Goal: Task Accomplishment & Management: Manage account settings

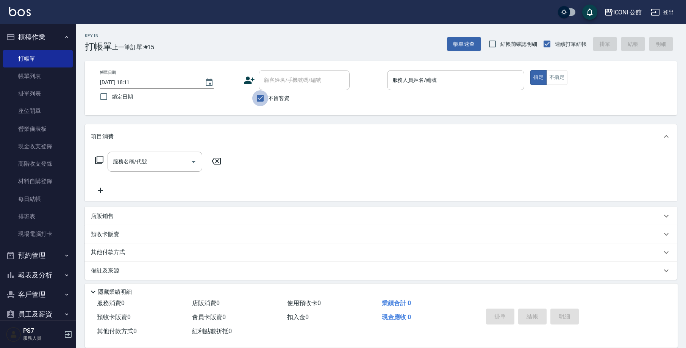
click at [266, 95] on input "不留客資" at bounding box center [260, 98] width 16 height 16
checkbox input "false"
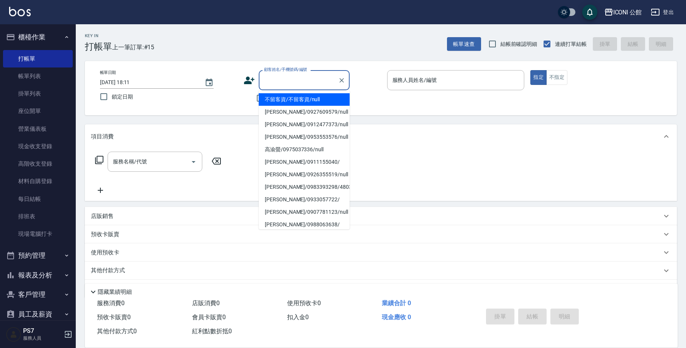
click at [294, 81] on input "顧客姓名/手機號碼/編號" at bounding box center [298, 79] width 73 height 13
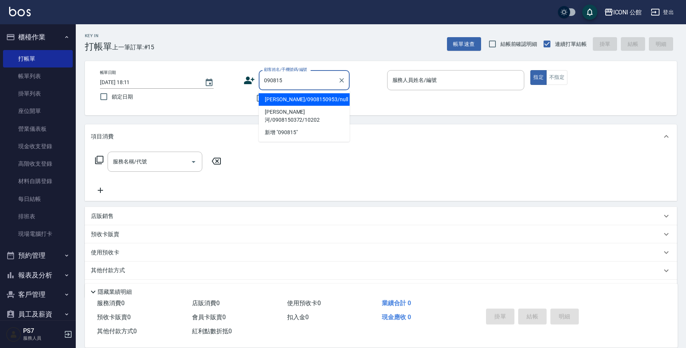
click at [330, 97] on li "王婕恩/0908150953/null" at bounding box center [304, 99] width 91 height 12
type input "王婕恩/0908150953/null"
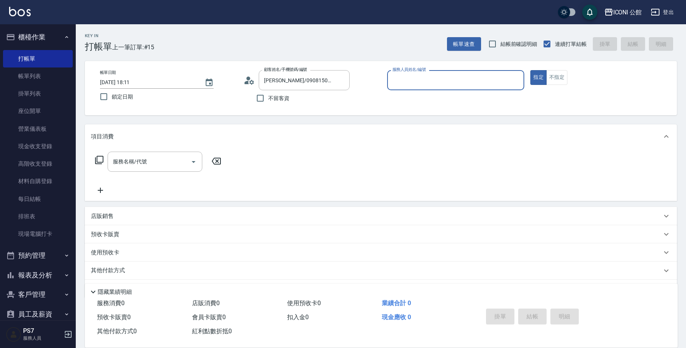
click at [444, 83] on input "服務人員姓名/編號" at bounding box center [455, 79] width 131 height 13
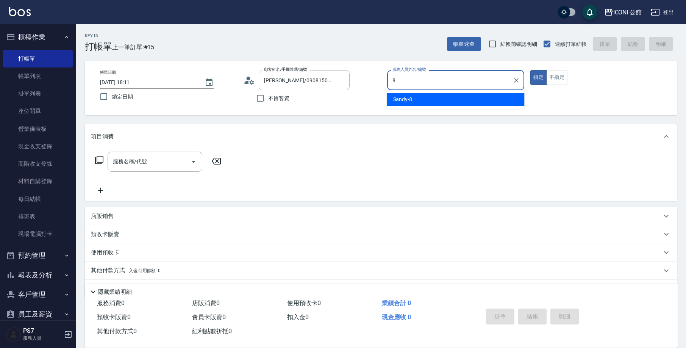
type input "Sandy-8"
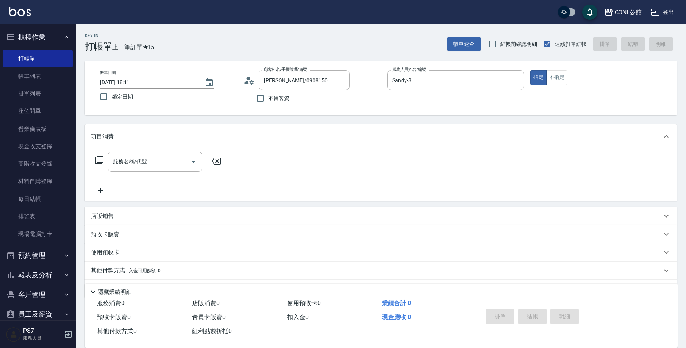
type button "true"
click at [241, 82] on div "帳單日期 2025/09/21 18:11 鎖定日期 顧客姓名/手機號碼/編號 王婕恩/0908150953/null 顧客姓名/手機號碼/編號 不留客資 服…" at bounding box center [381, 88] width 574 height 36
click at [243, 83] on div "帳單日期 2025/09/21 18:11 鎖定日期 顧客姓名/手機號碼/編號 王婕恩/0908150953/null 顧客姓名/手機號碼/編號 不留客資 服…" at bounding box center [381, 88] width 574 height 36
click at [246, 85] on icon at bounding box center [248, 80] width 11 height 11
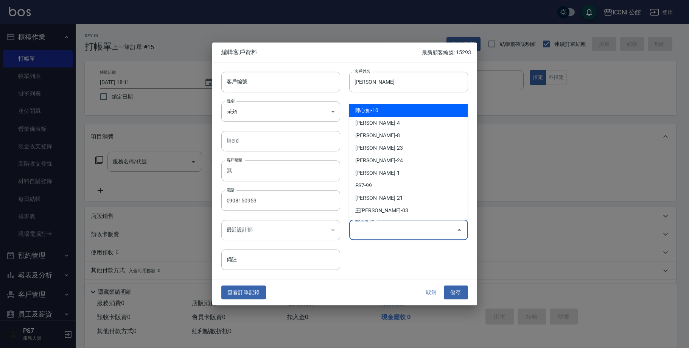
click at [384, 235] on input "偏好設計師" at bounding box center [403, 229] width 101 height 13
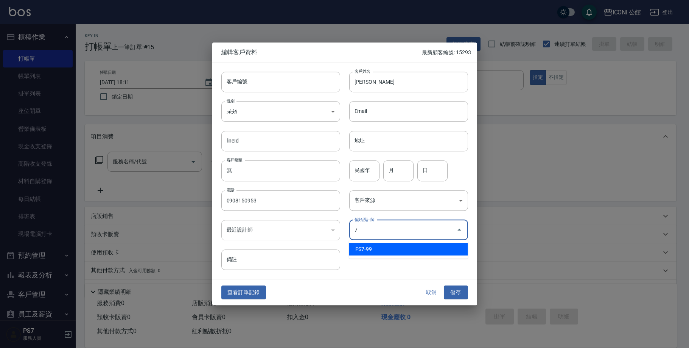
type input "PS7"
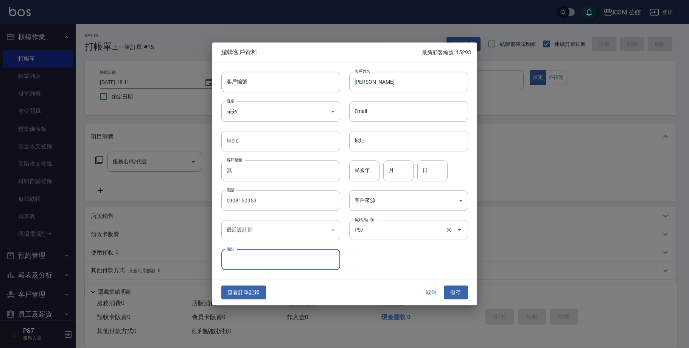
click at [454, 231] on button "Open" at bounding box center [460, 230] width 12 height 12
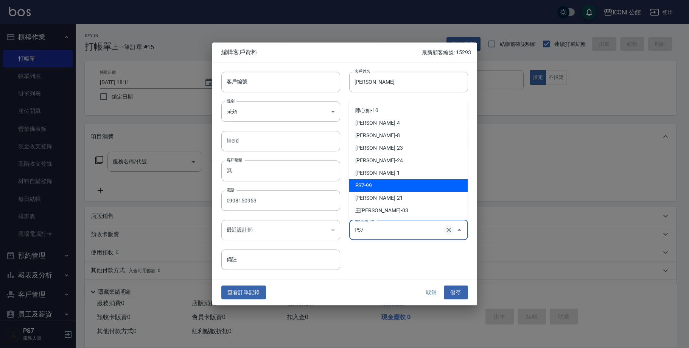
click at [452, 231] on icon "Clear" at bounding box center [449, 230] width 8 height 8
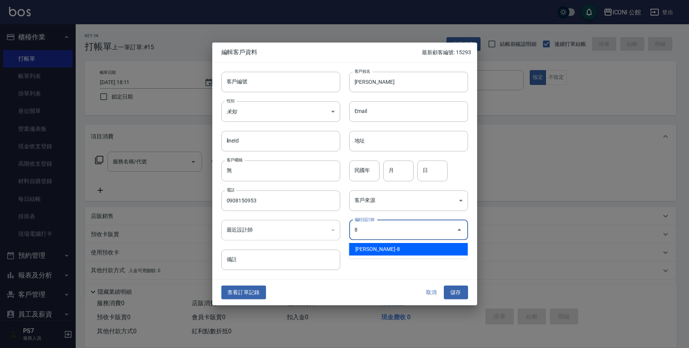
type input "[PERSON_NAME]"
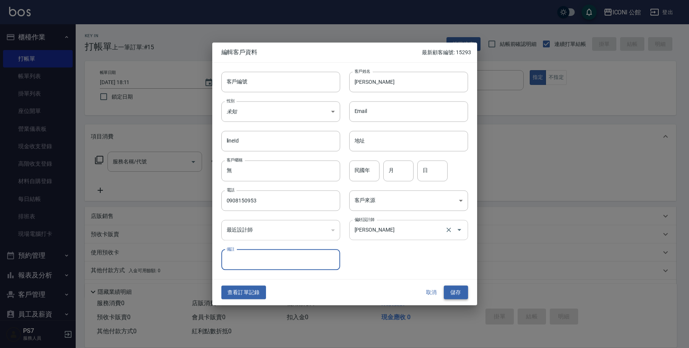
click at [451, 293] on button "儲存" at bounding box center [456, 292] width 24 height 14
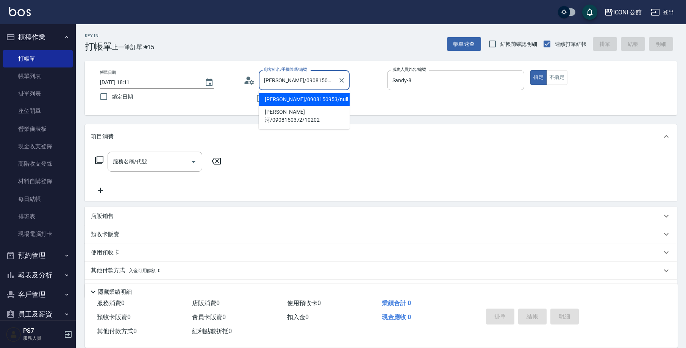
click at [329, 75] on input "王婕恩/0908150953/null" at bounding box center [298, 79] width 73 height 13
click at [304, 101] on li "王婕恩/0908150953/null" at bounding box center [304, 99] width 91 height 12
click at [171, 167] on input "服務名稱/代號" at bounding box center [149, 161] width 76 height 13
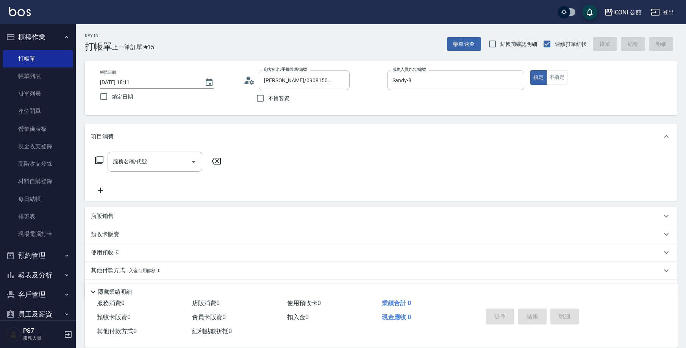
click at [101, 245] on div "使用預收卡" at bounding box center [381, 252] width 592 height 18
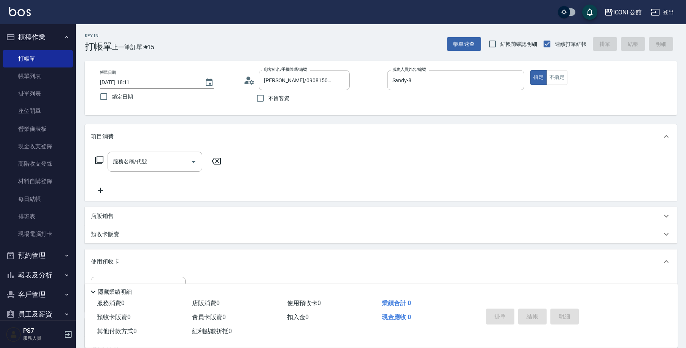
click at [115, 236] on p "預收卡販賣" at bounding box center [105, 234] width 28 height 8
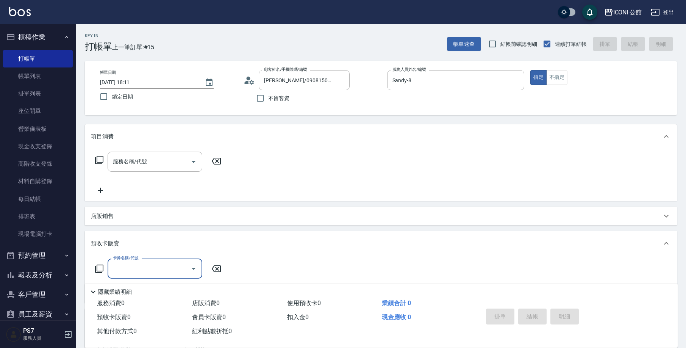
click at [102, 266] on icon at bounding box center [99, 268] width 9 height 9
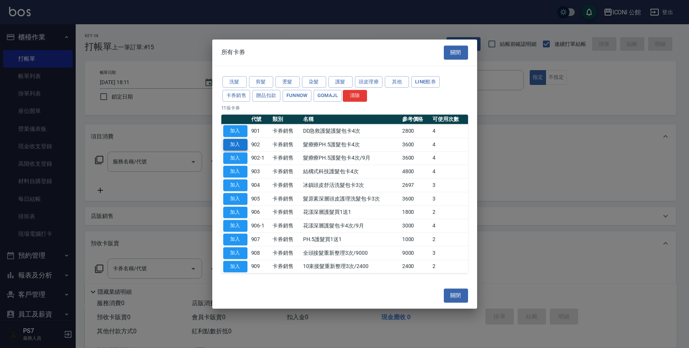
click at [242, 142] on button "加入" at bounding box center [235, 145] width 24 height 12
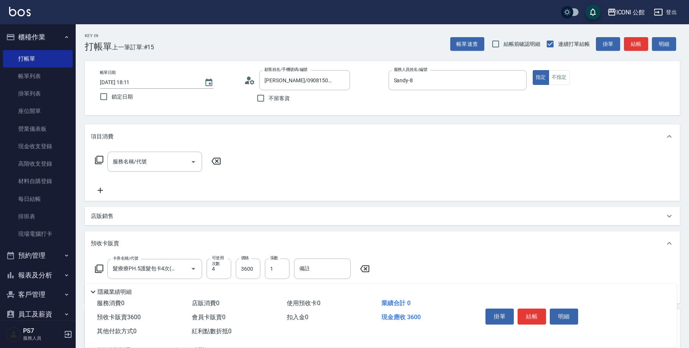
type input "髮療療PH.5護髮包卡4次(902)"
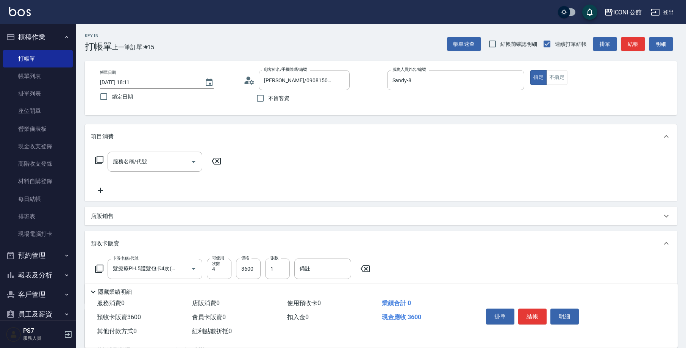
scroll to position [139, 0]
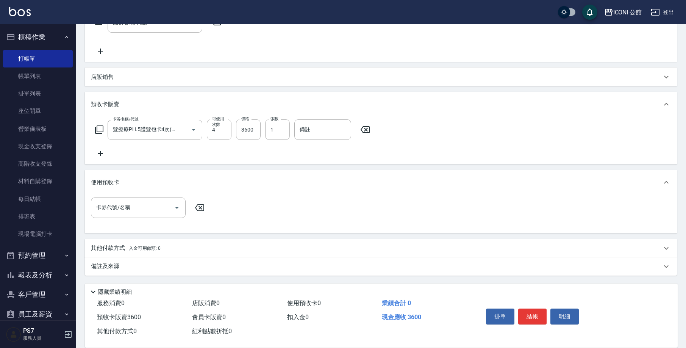
click at [170, 240] on div "其他付款方式 入金可用餘額: 0" at bounding box center [381, 248] width 592 height 18
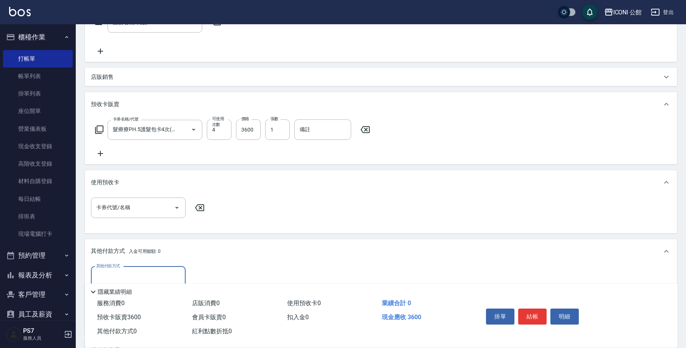
scroll to position [210, 0]
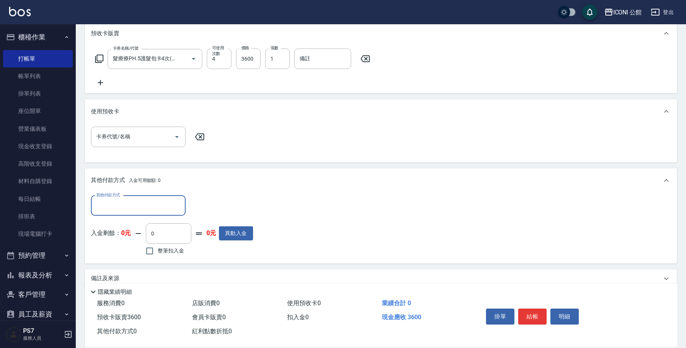
click at [172, 199] on input "其他付款方式" at bounding box center [138, 205] width 88 height 13
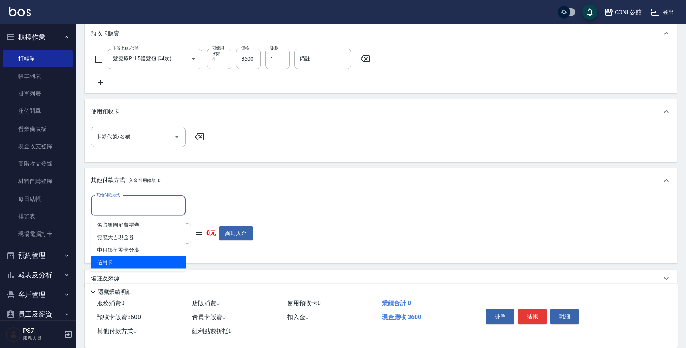
click at [151, 262] on span "信用卡" at bounding box center [138, 262] width 95 height 12
type input "信用卡"
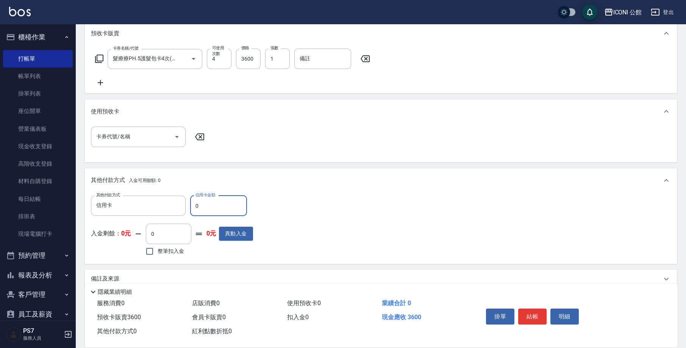
click at [226, 211] on input "0" at bounding box center [218, 205] width 57 height 20
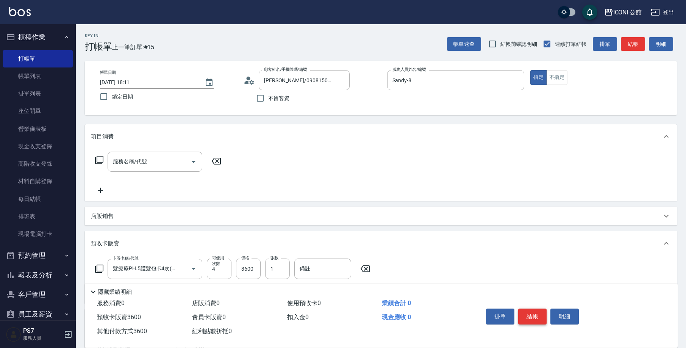
type input "3600"
click at [537, 308] on button "結帳" at bounding box center [532, 316] width 28 height 16
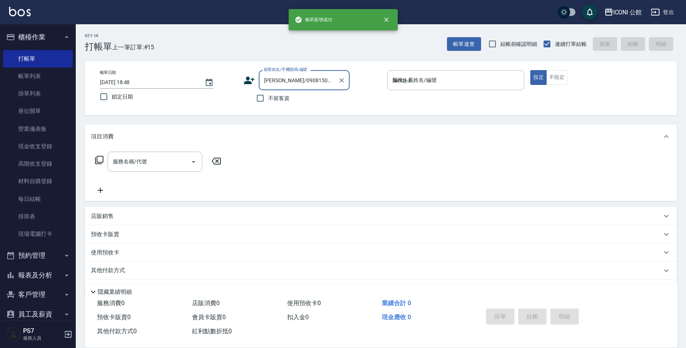
type input "2025/09/21 18:48"
type input "8"
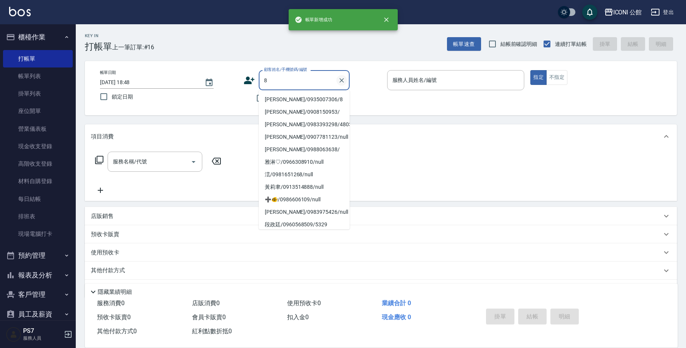
drag, startPoint x: 333, startPoint y: 76, endPoint x: 338, endPoint y: 80, distance: 5.9
click at [334, 76] on input "8" at bounding box center [298, 79] width 73 height 13
click at [338, 80] on icon "Clear" at bounding box center [342, 80] width 8 height 8
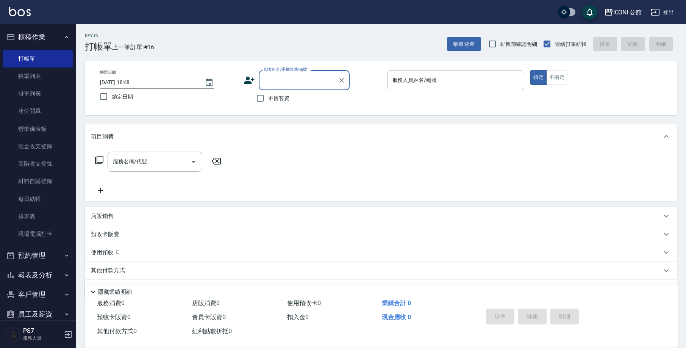
click at [326, 78] on input "顧客姓名/手機號碼/編號" at bounding box center [298, 79] width 73 height 13
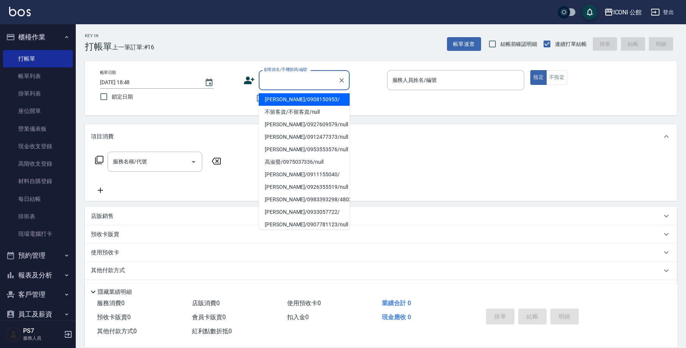
click at [326, 78] on input "顧客姓名/手機號碼/編號" at bounding box center [298, 79] width 73 height 13
click at [314, 101] on li "王婕恩/0908150953/" at bounding box center [304, 99] width 91 height 12
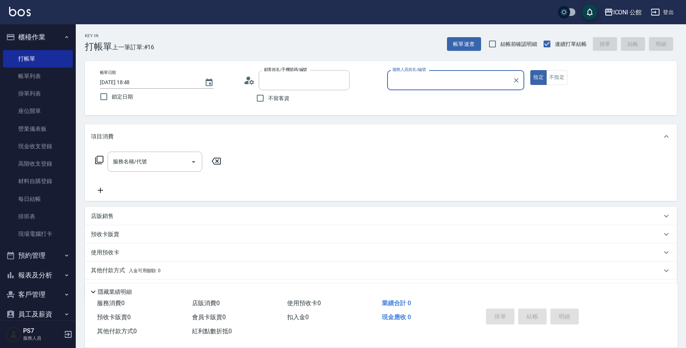
type input "王婕恩/0908150953/"
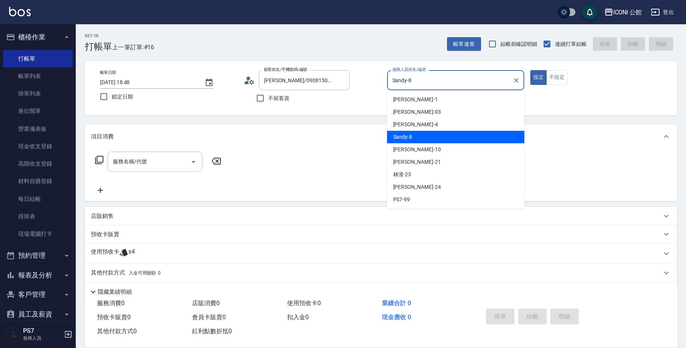
drag, startPoint x: 431, startPoint y: 79, endPoint x: 406, endPoint y: 122, distance: 50.1
click at [431, 79] on input "Sandy-8" at bounding box center [449, 79] width 119 height 13
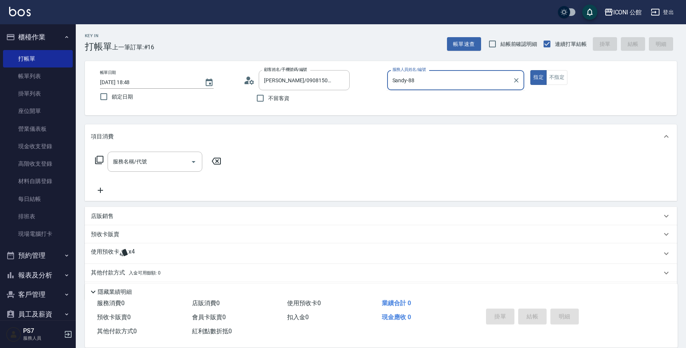
click at [538, 77] on button "指定" at bounding box center [538, 77] width 16 height 15
type input "Sandy-8"
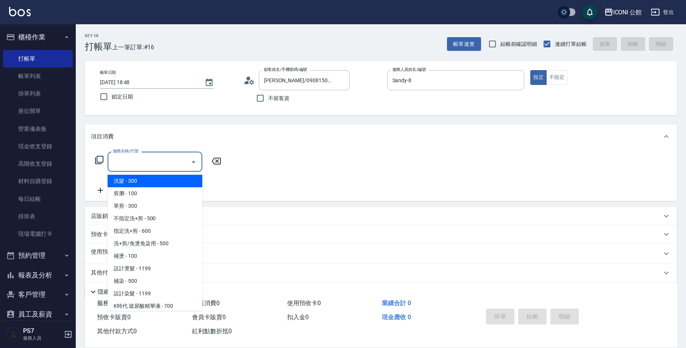
click at [142, 162] on input "服務名稱/代號" at bounding box center [149, 161] width 76 height 13
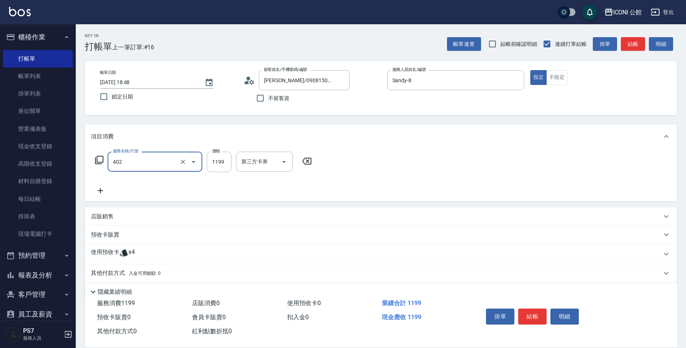
type input "設計染髮(402)"
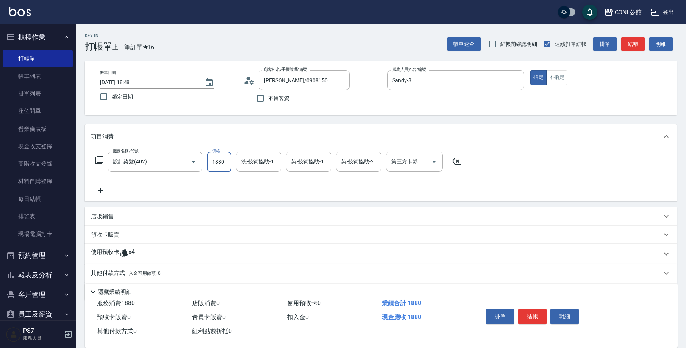
type input "1880"
type input "可歆-24"
type input "Sandy-8"
type input "可歆-24"
click at [130, 253] on span "x4" at bounding box center [131, 253] width 6 height 11
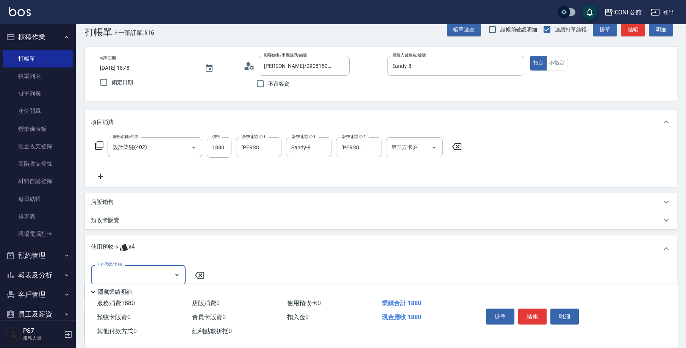
scroll to position [76, 0]
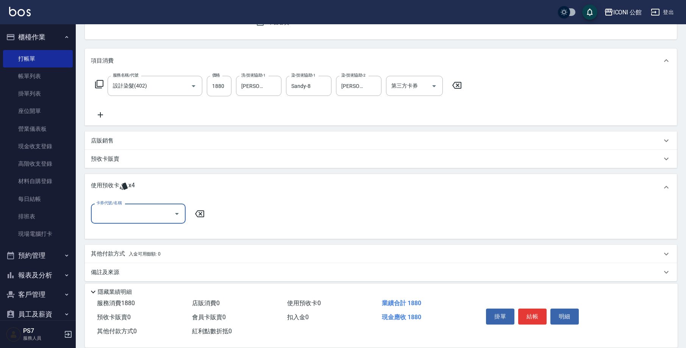
drag, startPoint x: 144, startPoint y: 216, endPoint x: 142, endPoint y: 219, distance: 3.9
click at [144, 216] on input "卡券代號/名稱" at bounding box center [132, 213] width 76 height 13
click at [146, 224] on ul "髮療療PH.5護髮包卡4次 剩餘4張" at bounding box center [138, 233] width 95 height 19
click at [148, 230] on div "髮療療PH.5護髮包卡4次 剩餘4張" at bounding box center [138, 233] width 95 height 12
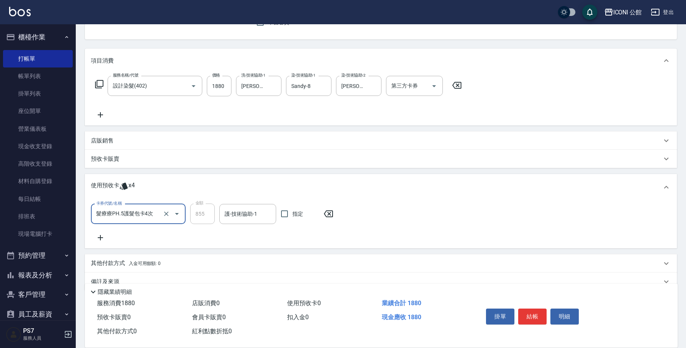
type input "髮療療PH.5護髮包卡4次"
click at [242, 220] on div "護-技術協助-1" at bounding box center [247, 214] width 57 height 20
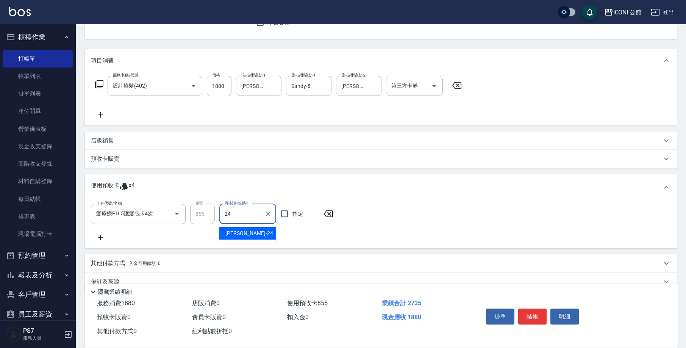
type input "可歆-24"
click at [97, 82] on icon at bounding box center [99, 84] width 8 height 8
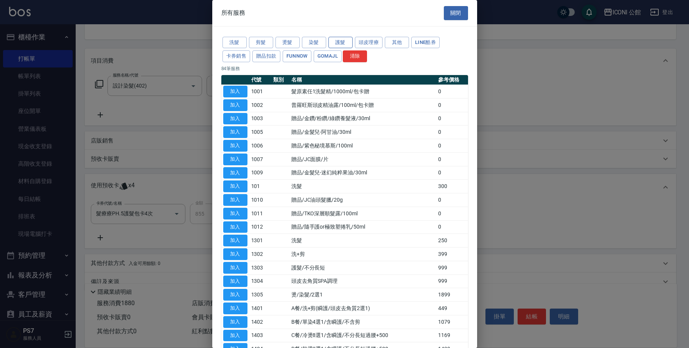
click at [332, 37] on button "護髮" at bounding box center [341, 43] width 24 height 12
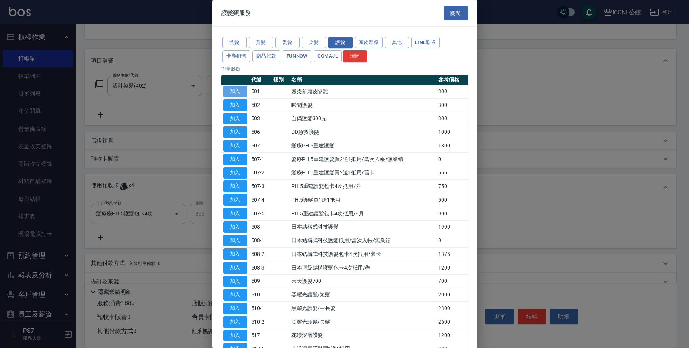
click at [233, 90] on button "加入" at bounding box center [235, 92] width 24 height 12
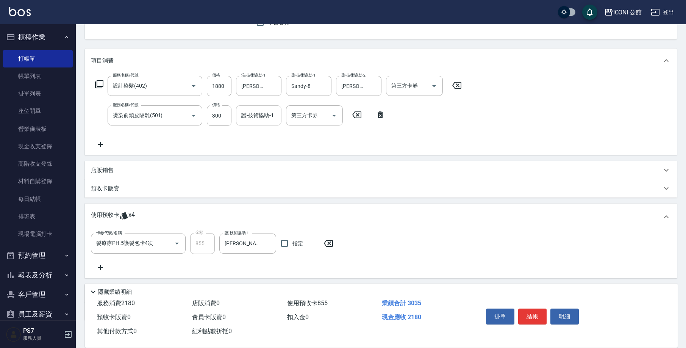
click at [258, 119] on input "護-技術協助-1" at bounding box center [258, 115] width 39 height 13
type input "可歆-24"
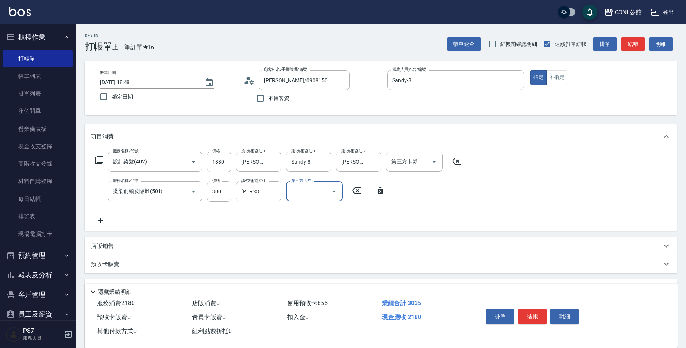
scroll to position [121, 0]
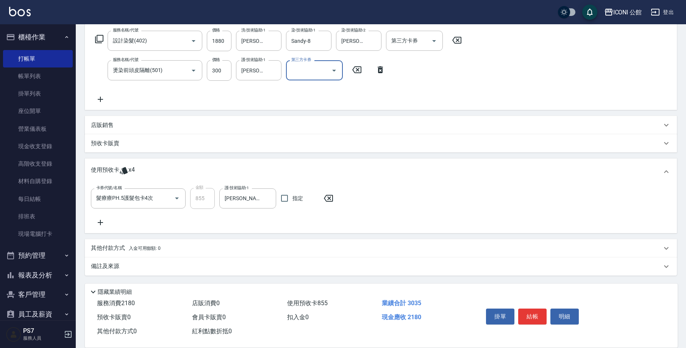
click at [160, 248] on span "入金可用餘額: 0" at bounding box center [145, 247] width 32 height 5
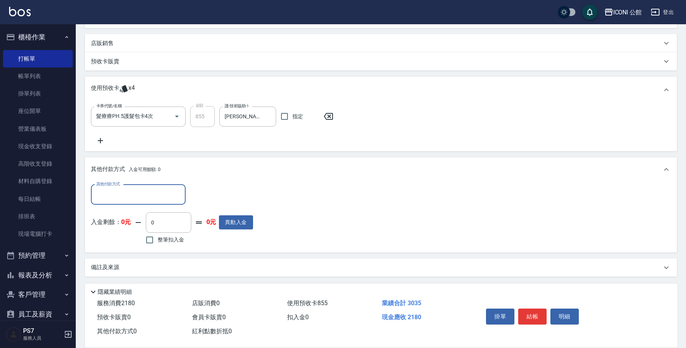
scroll to position [0, 0]
click at [156, 189] on input "其他付款方式" at bounding box center [138, 194] width 88 height 13
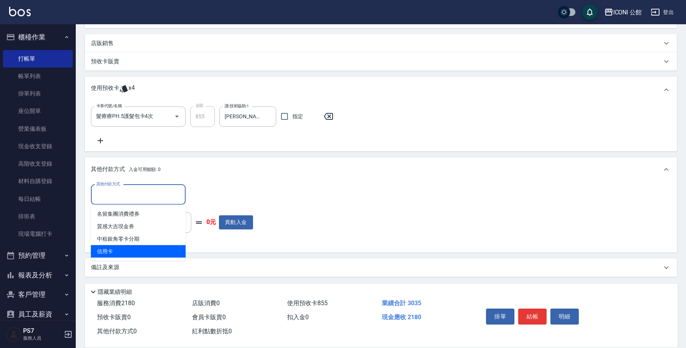
click at [125, 253] on span "信用卡" at bounding box center [138, 251] width 95 height 12
type input "信用卡"
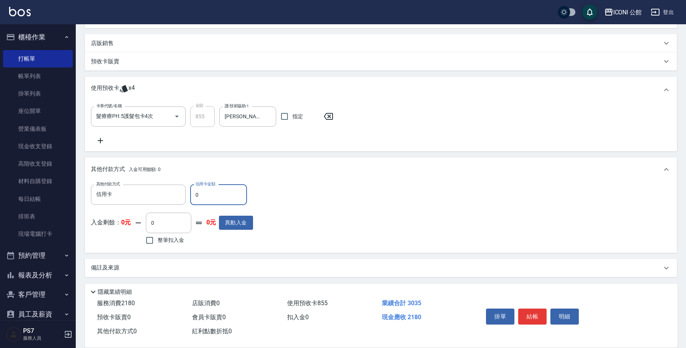
click at [209, 189] on input "0" at bounding box center [218, 194] width 57 height 20
click at [211, 193] on input "0" at bounding box center [218, 194] width 57 height 20
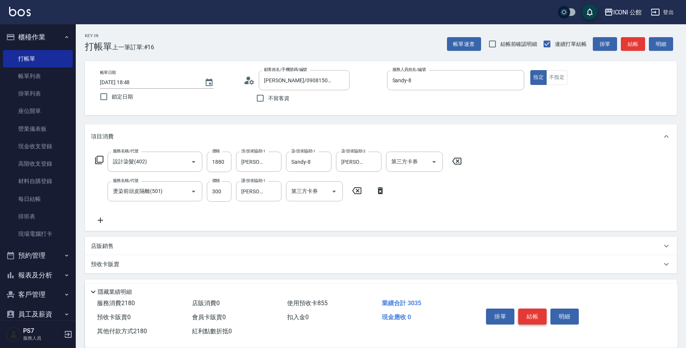
type input "2180"
click at [536, 312] on button "結帳" at bounding box center [532, 316] width 28 height 16
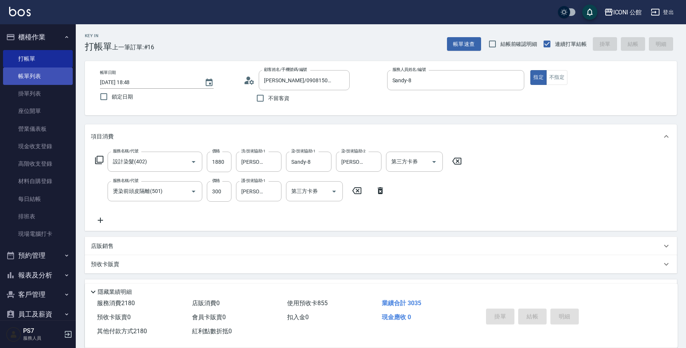
click at [46, 80] on link "帳單列表" at bounding box center [38, 75] width 70 height 17
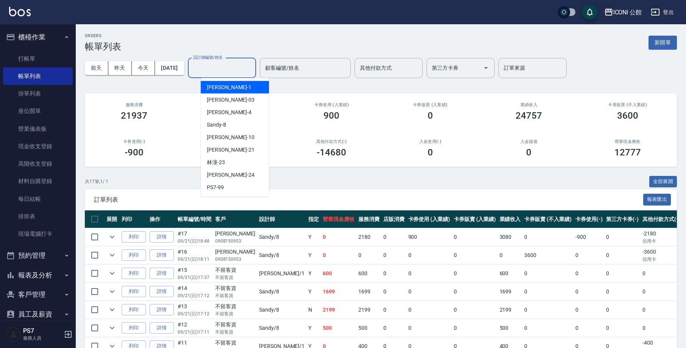
click at [235, 67] on input "設計師編號/姓名" at bounding box center [221, 67] width 61 height 13
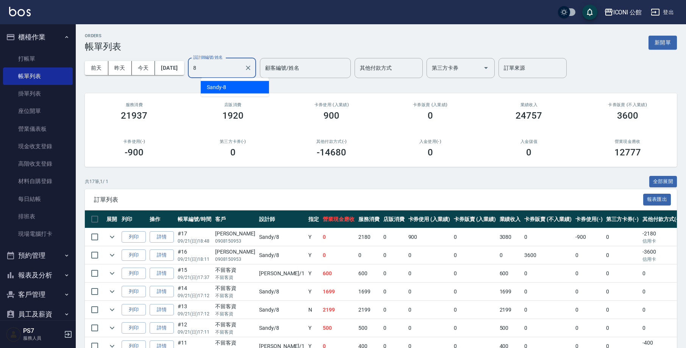
type input "Sandy-8"
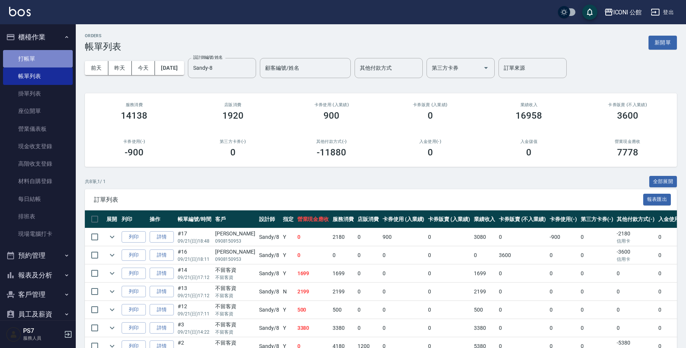
click at [57, 62] on link "打帳單" at bounding box center [38, 58] width 70 height 17
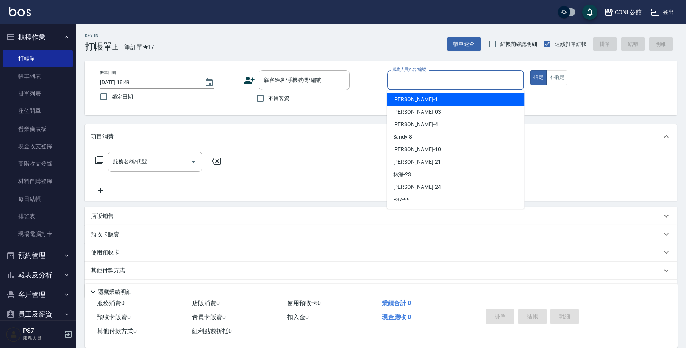
click at [431, 86] on input "服務人員姓名/編號" at bounding box center [455, 79] width 131 height 13
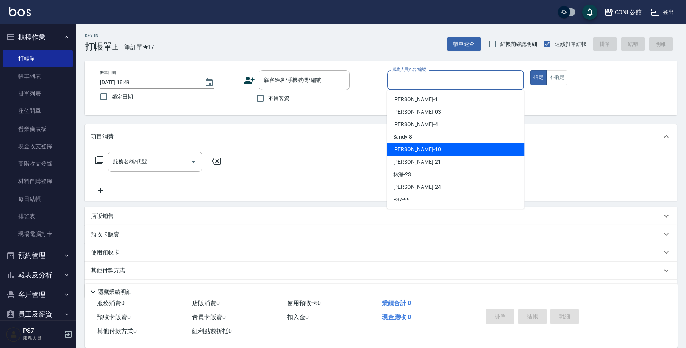
click at [416, 154] on div "Anna -10" at bounding box center [455, 149] width 137 height 12
type input "Anna-10"
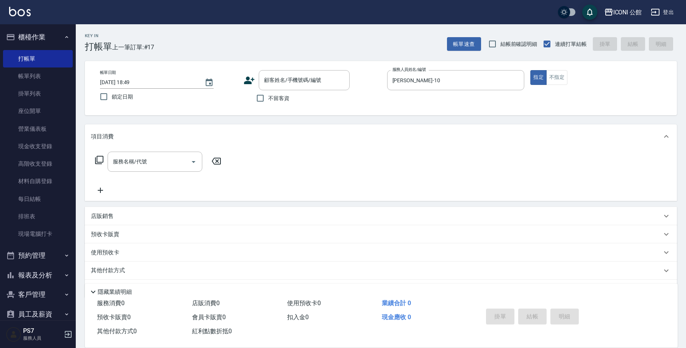
click at [99, 160] on icon at bounding box center [99, 159] width 9 height 9
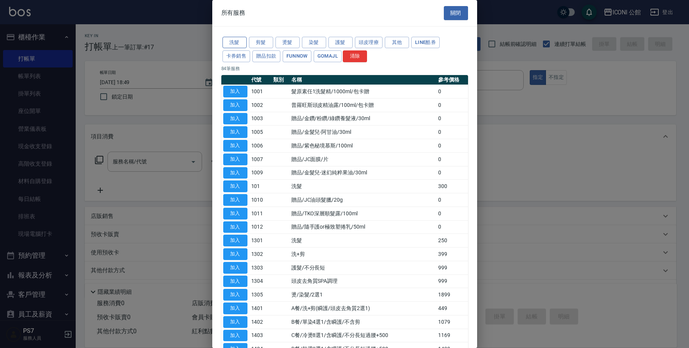
click at [232, 40] on button "洗髮" at bounding box center [235, 43] width 24 height 12
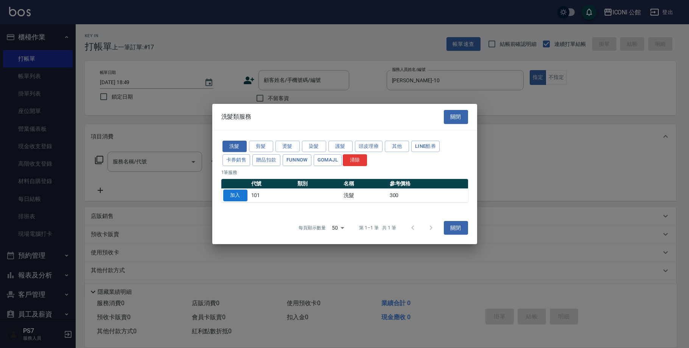
click at [239, 193] on button "加入" at bounding box center [235, 195] width 24 height 12
type input "洗髮(101)"
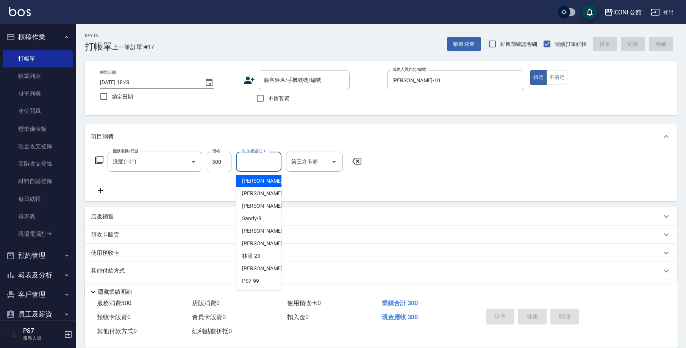
click at [274, 164] on input "洗-技術協助-1" at bounding box center [258, 161] width 39 height 13
click at [264, 246] on div "Tim -21" at bounding box center [258, 243] width 45 height 12
type input "Tim-21"
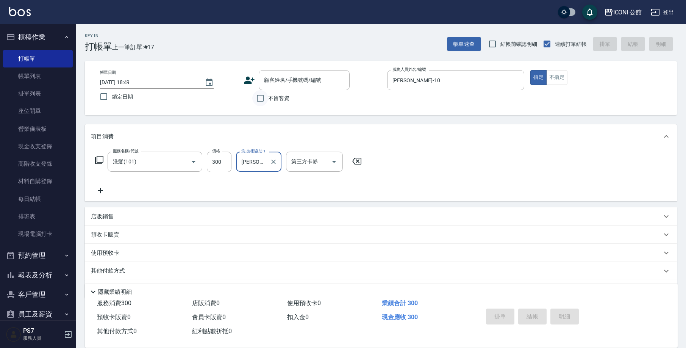
click at [263, 101] on input "不留客資" at bounding box center [260, 98] width 16 height 16
checkbox input "true"
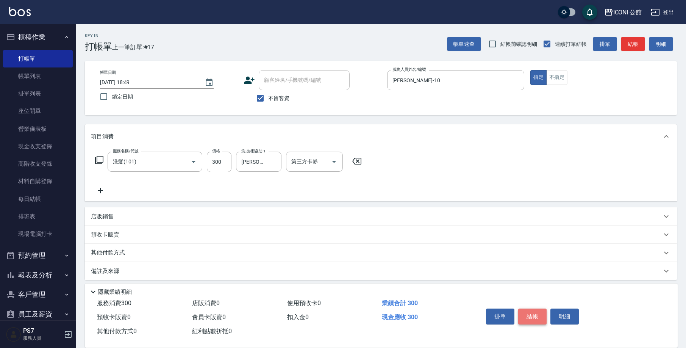
click at [526, 318] on button "結帳" at bounding box center [532, 316] width 28 height 16
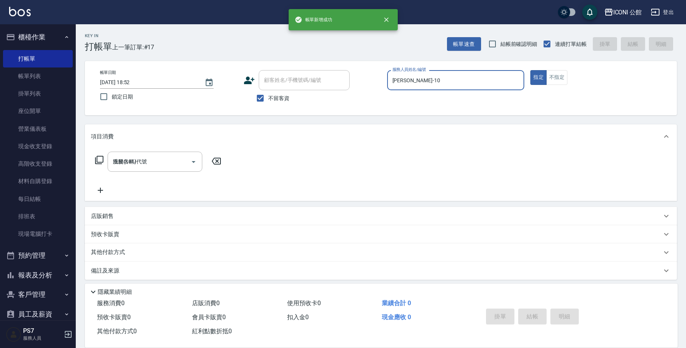
type input "2025/09/21 18:52"
click at [417, 78] on input "服務人員姓名/編號" at bounding box center [455, 79] width 131 height 13
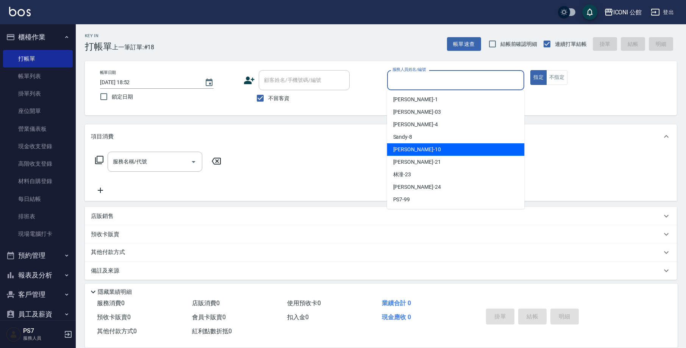
click at [412, 145] on span "Anna -10" at bounding box center [417, 149] width 48 height 8
type input "Anna-10"
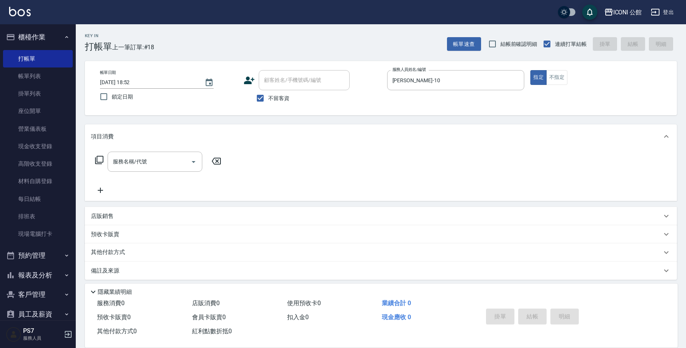
click at [102, 160] on icon at bounding box center [99, 159] width 9 height 9
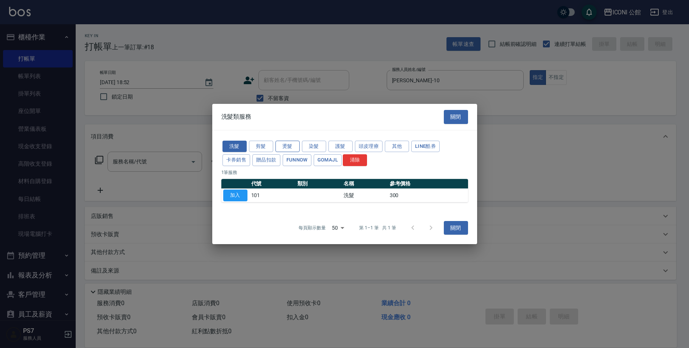
click at [286, 148] on button "燙髮" at bounding box center [288, 146] width 24 height 12
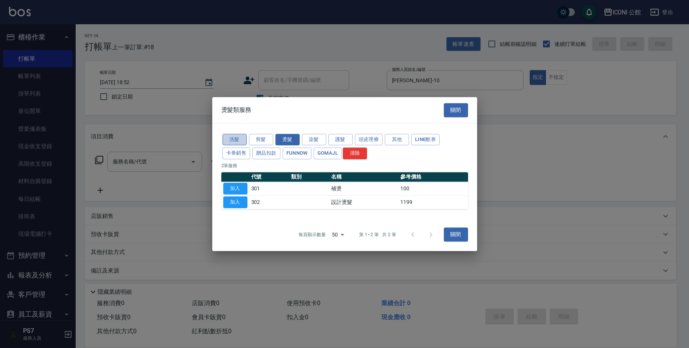
click at [235, 136] on button "洗髮" at bounding box center [235, 140] width 24 height 12
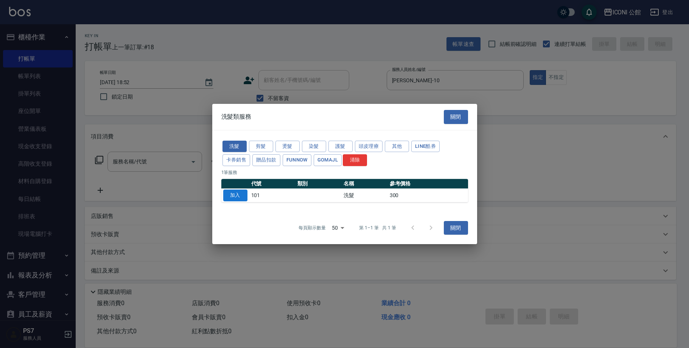
click at [236, 195] on button "加入" at bounding box center [235, 195] width 24 height 12
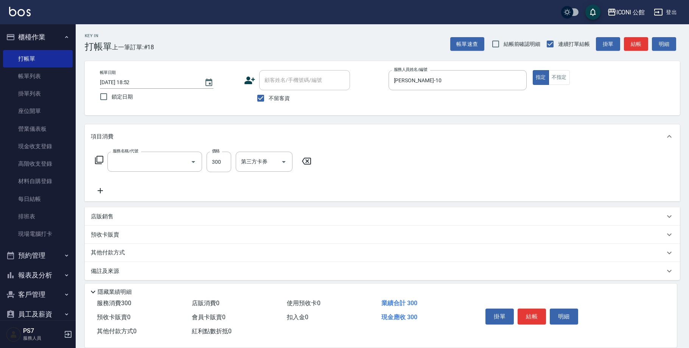
type input "洗髮(101)"
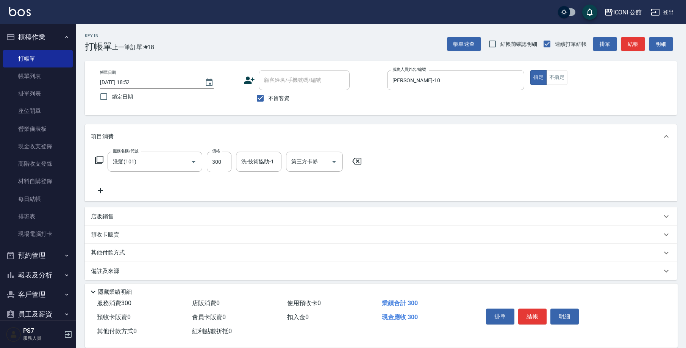
click at [98, 157] on icon at bounding box center [99, 159] width 9 height 9
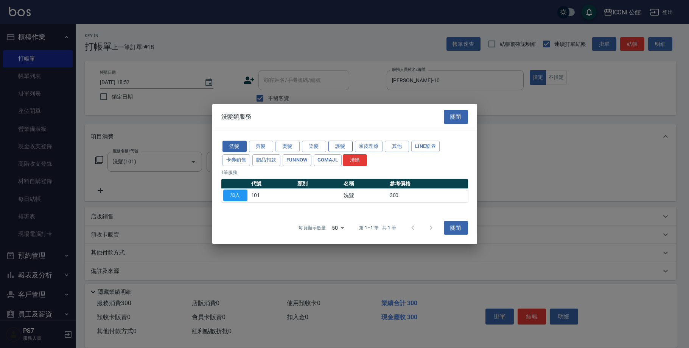
click at [334, 147] on button "護髮" at bounding box center [341, 146] width 24 height 12
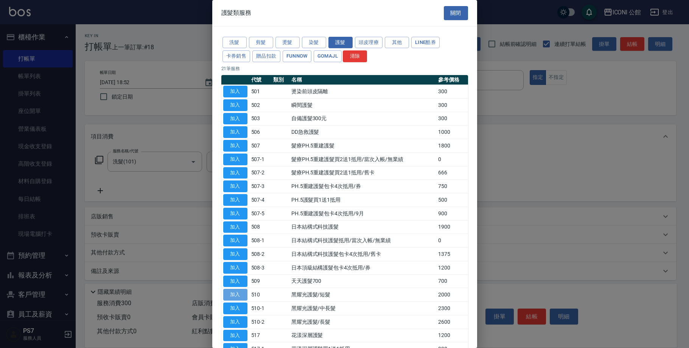
click at [247, 289] on button "加入" at bounding box center [235, 295] width 24 height 12
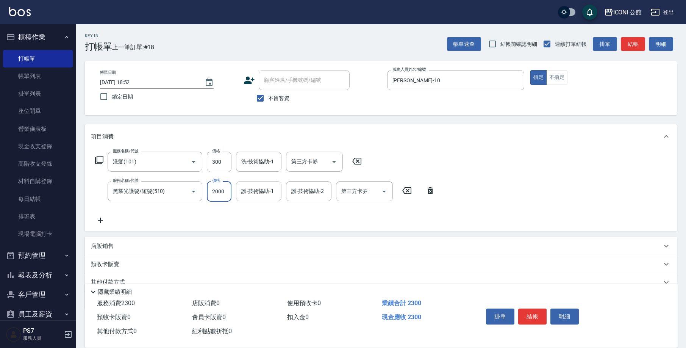
drag, startPoint x: 210, startPoint y: 194, endPoint x: 246, endPoint y: 198, distance: 36.6
click at [246, 198] on div "服務名稱/代號 黑耀光護髮/短髮(510) 服務名稱/代號 價格 2000 價格 護-技術協助-1 護-技術協助-1 護-技術協助-2 護-技術協助-2 第三…" at bounding box center [265, 191] width 349 height 20
type input "1600"
click at [260, 189] on input "護-技術協助-1" at bounding box center [258, 190] width 39 height 13
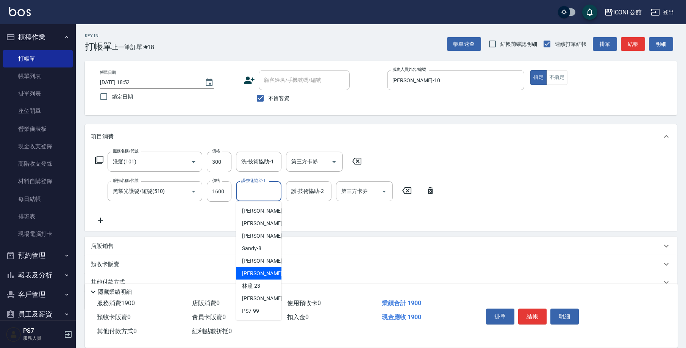
click at [259, 269] on div "Tim -21" at bounding box center [258, 273] width 45 height 12
type input "Tim-21"
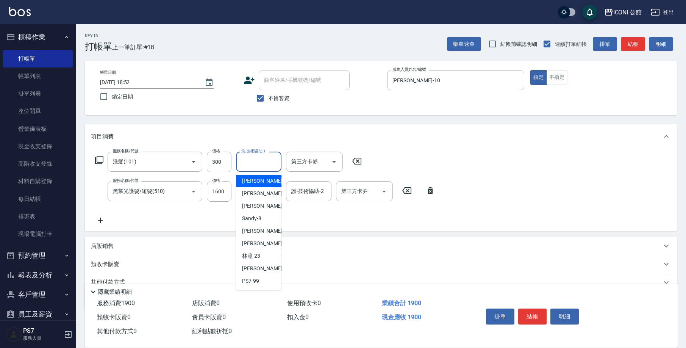
click at [254, 161] on input "洗-技術協助-1" at bounding box center [258, 161] width 39 height 13
click at [257, 240] on span "Tim -21" at bounding box center [266, 243] width 48 height 8
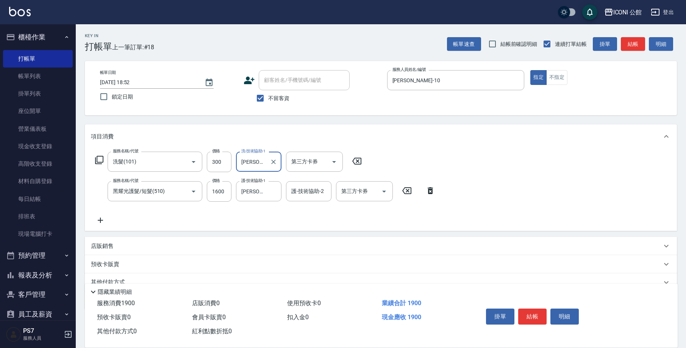
type input "Tim-21"
click at [527, 312] on button "結帳" at bounding box center [532, 316] width 28 height 16
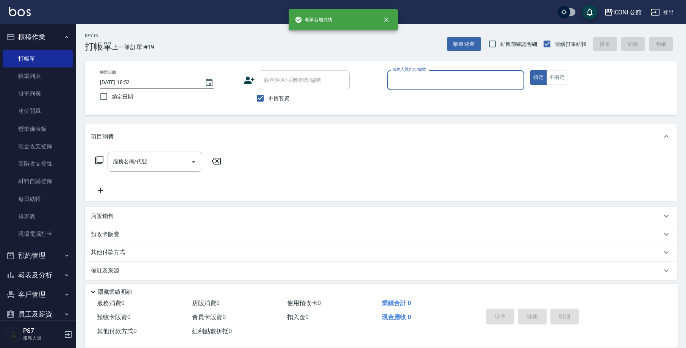
click at [421, 88] on div "服務人員姓名/編號" at bounding box center [455, 80] width 137 height 20
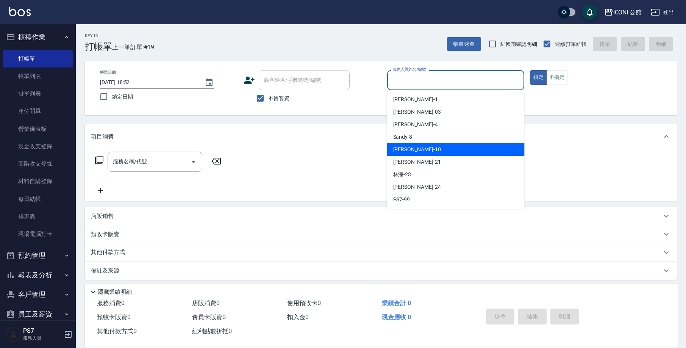
click at [430, 152] on div "Anna -10" at bounding box center [455, 149] width 137 height 12
type input "Anna-10"
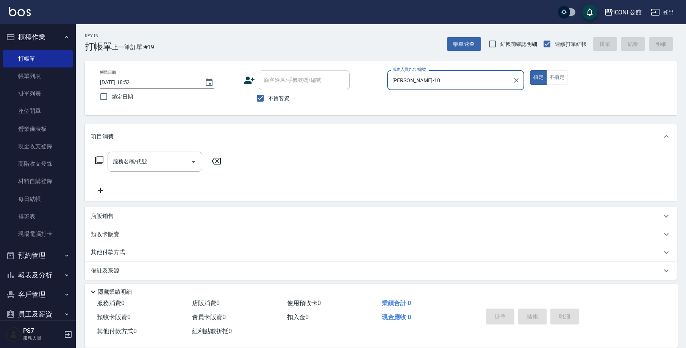
click at [103, 159] on icon at bounding box center [99, 160] width 8 height 8
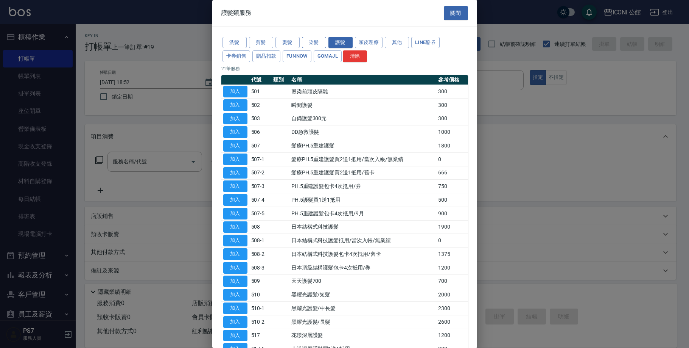
click at [318, 44] on button "染髮" at bounding box center [314, 43] width 24 height 12
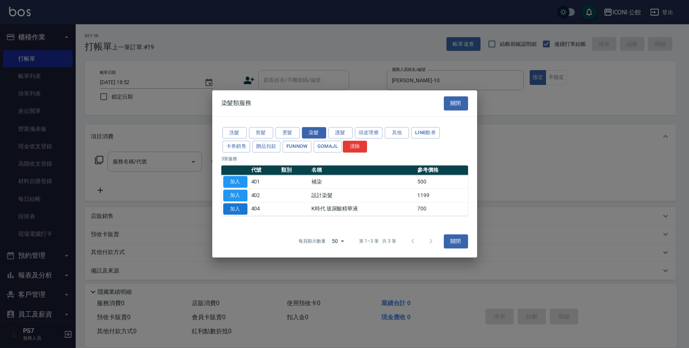
click at [232, 204] on button "加入" at bounding box center [235, 209] width 24 height 12
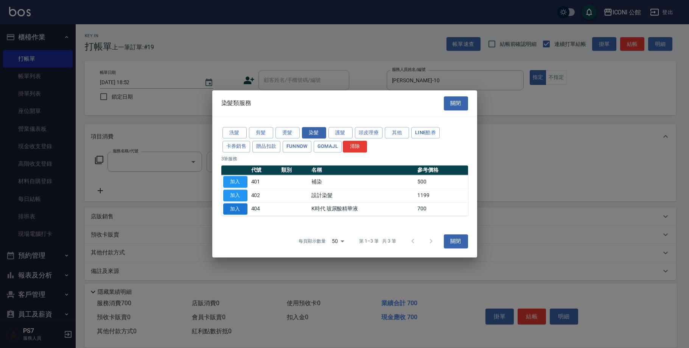
type input "K時代 玻尿酸精華液(404)"
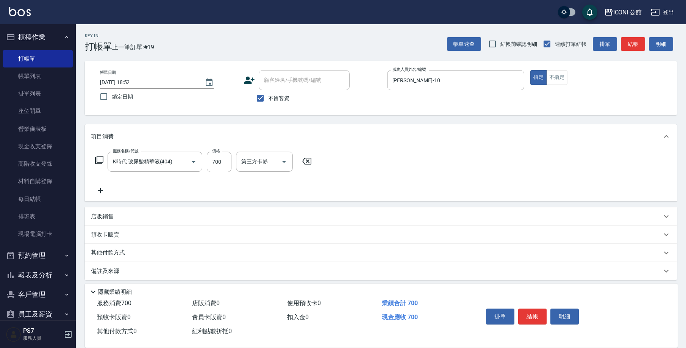
click at [301, 159] on icon at bounding box center [306, 160] width 19 height 9
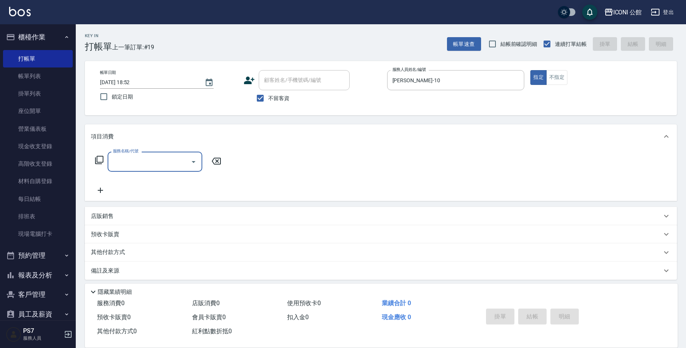
click at [98, 161] on icon at bounding box center [99, 159] width 9 height 9
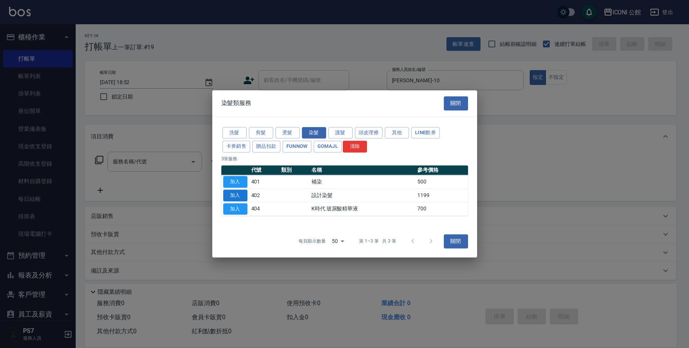
click at [245, 192] on button "加入" at bounding box center [235, 195] width 24 height 12
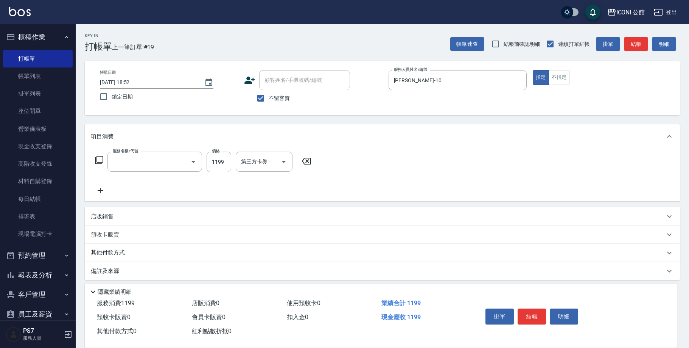
type input "設計染髮(402)"
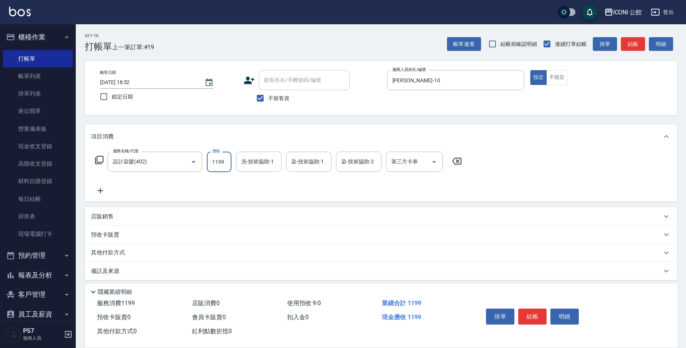
drag, startPoint x: 212, startPoint y: 160, endPoint x: 227, endPoint y: 164, distance: 16.1
click at [227, 164] on input "1199" at bounding box center [219, 161] width 25 height 20
type input "1499"
type input "Tim-21"
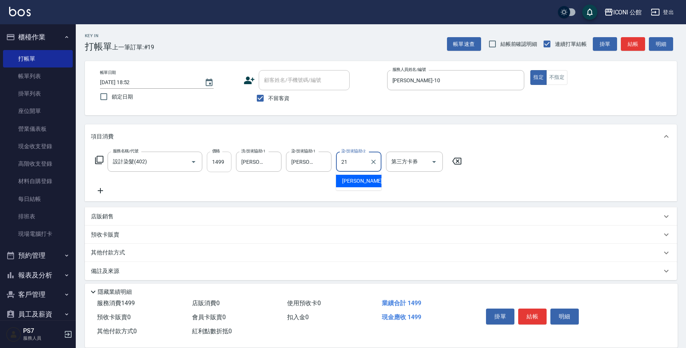
type input "Tim-21"
click at [98, 162] on icon at bounding box center [99, 160] width 8 height 8
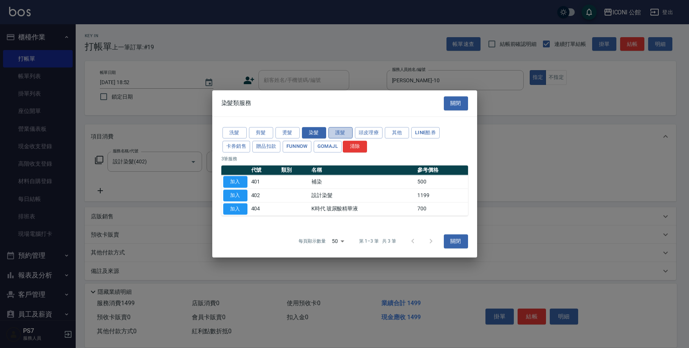
click at [348, 136] on button "護髮" at bounding box center [341, 133] width 24 height 12
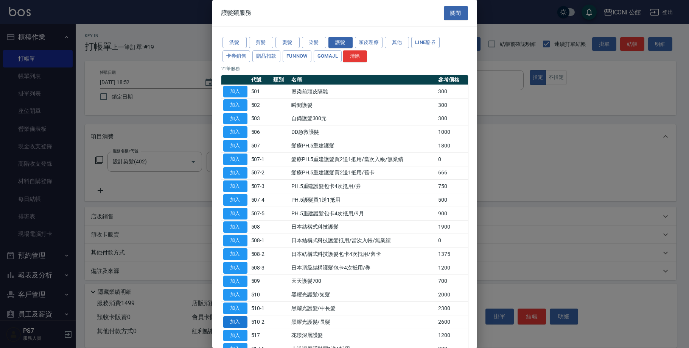
click at [243, 316] on button "加入" at bounding box center [235, 322] width 24 height 12
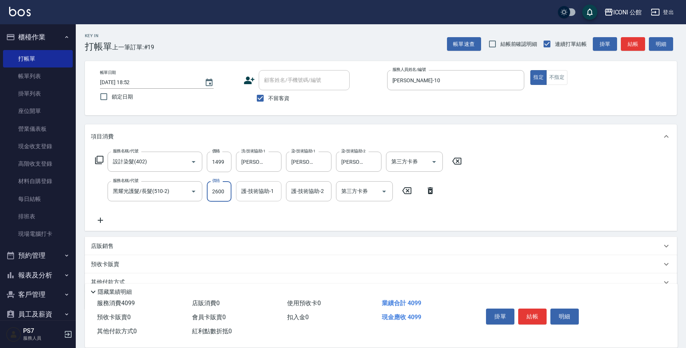
drag, startPoint x: 212, startPoint y: 191, endPoint x: 251, endPoint y: 196, distance: 40.1
click at [251, 196] on div "服務名稱/代號 黑耀光護髮/長髮(510-2) 服務名稱/代號 價格 2600 價格 護-技術協助-1 護-技術協助-1 護-技術協助-2 護-技術協助-2 …" at bounding box center [265, 191] width 349 height 20
click at [429, 191] on icon at bounding box center [429, 190] width 5 height 7
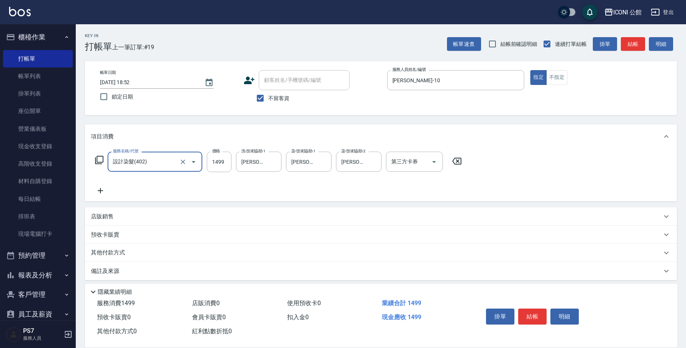
click at [99, 163] on icon at bounding box center [99, 159] width 9 height 9
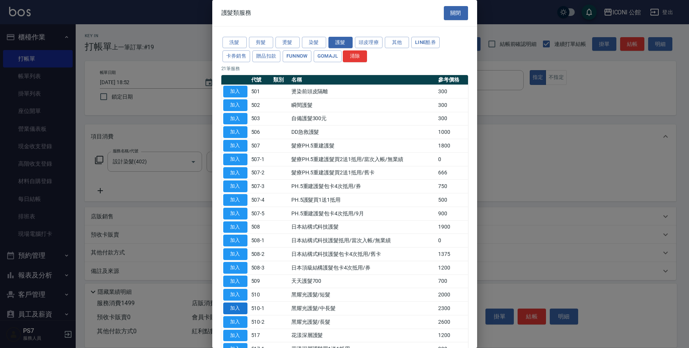
click at [243, 303] on button "加入" at bounding box center [235, 308] width 24 height 12
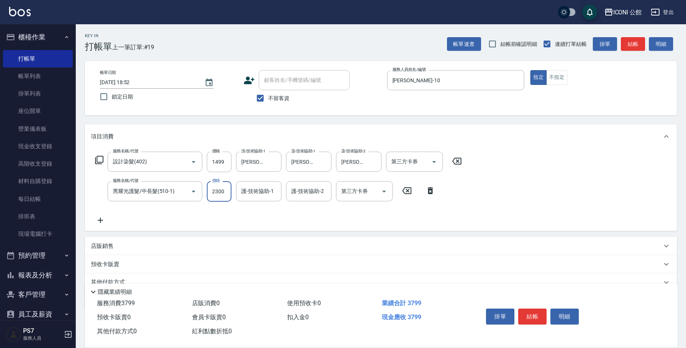
drag, startPoint x: 210, startPoint y: 190, endPoint x: 231, endPoint y: 195, distance: 21.4
click at [231, 195] on input "2300" at bounding box center [219, 191] width 25 height 20
type input "1840"
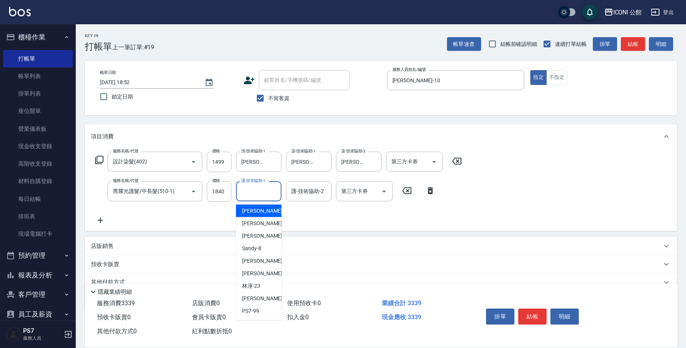
click at [260, 192] on input "護-技術協助-1" at bounding box center [258, 190] width 39 height 13
click at [272, 275] on div "Tim -21" at bounding box center [258, 273] width 45 height 12
type input "Tim-21"
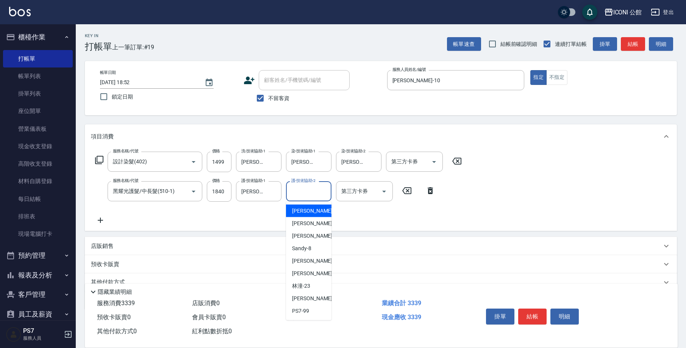
click at [308, 191] on input "護-技術協助-2" at bounding box center [308, 190] width 39 height 13
click at [313, 269] on div "Tim -21" at bounding box center [308, 273] width 45 height 12
type input "Tim-21"
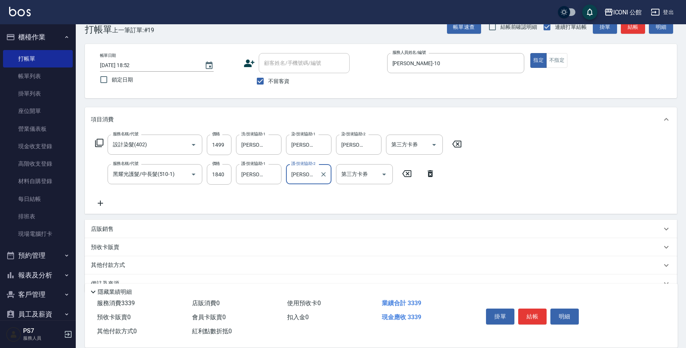
scroll to position [34, 0]
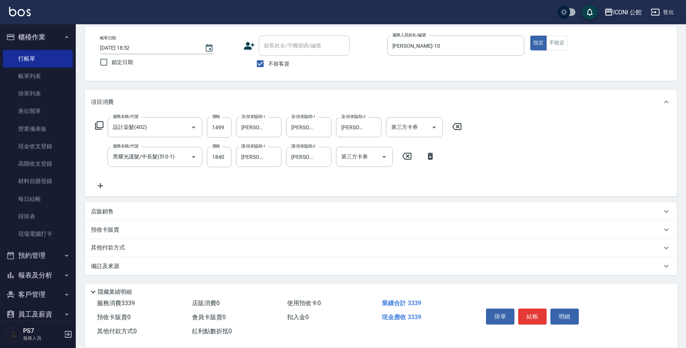
click at [121, 245] on p "其他付款方式" at bounding box center [110, 247] width 38 height 8
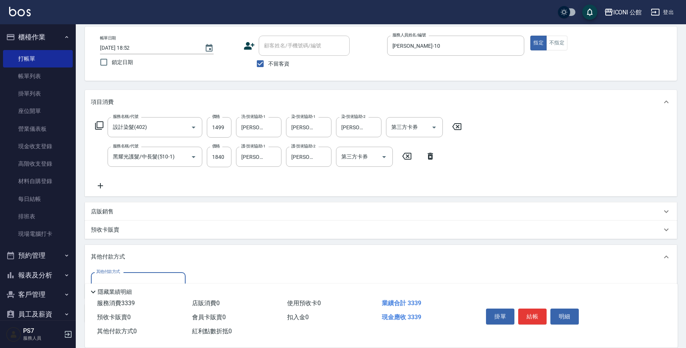
scroll to position [0, 0]
click at [130, 276] on input "其他付款方式" at bounding box center [138, 281] width 88 height 13
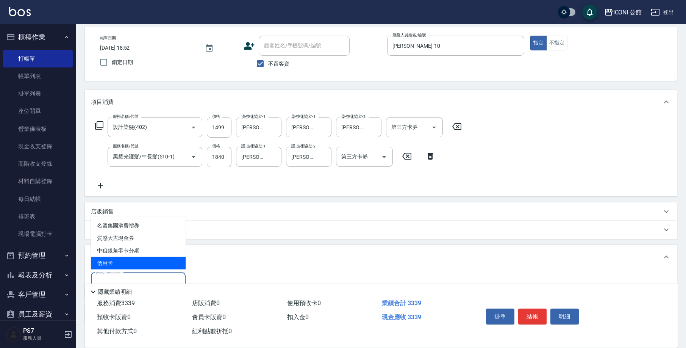
click at [129, 258] on span "信用卡" at bounding box center [138, 263] width 95 height 12
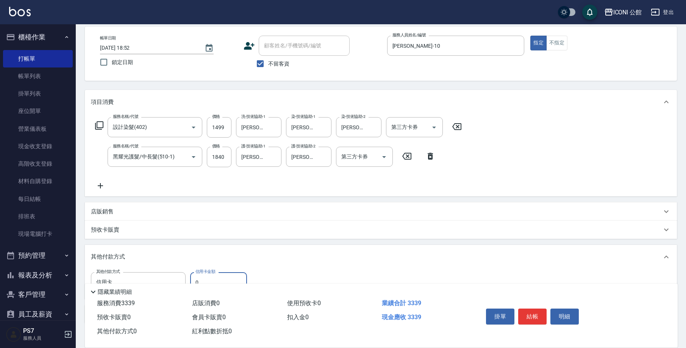
type input "信用卡"
click at [209, 277] on input "0" at bounding box center [218, 282] width 57 height 20
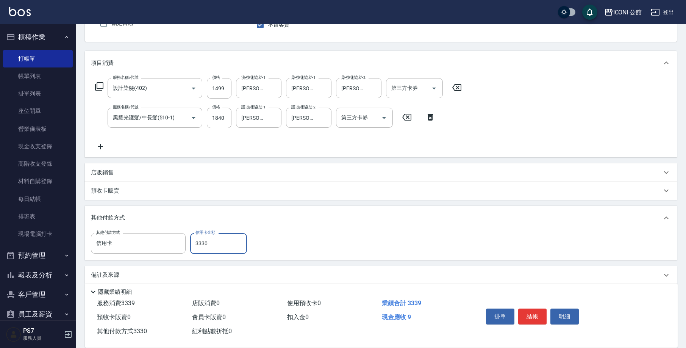
scroll to position [82, 0]
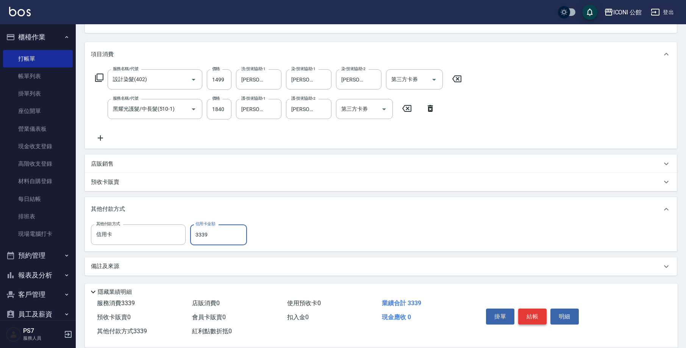
type input "3339"
click at [523, 315] on button "結帳" at bounding box center [532, 316] width 28 height 16
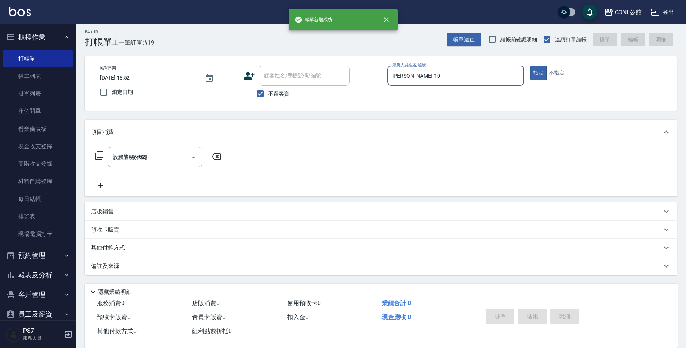
type input "2025/09/21 18:53"
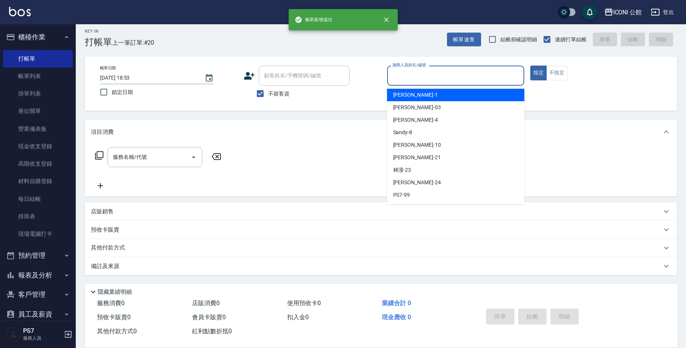
click at [392, 71] on input "服務人員姓名/編號" at bounding box center [455, 75] width 131 height 13
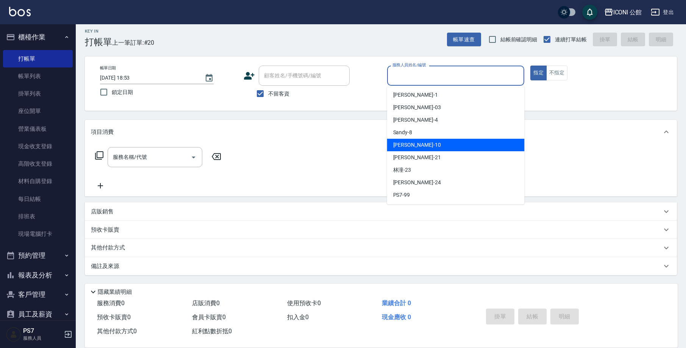
click at [422, 145] on div "Anna -10" at bounding box center [455, 145] width 137 height 12
type input "Anna-10"
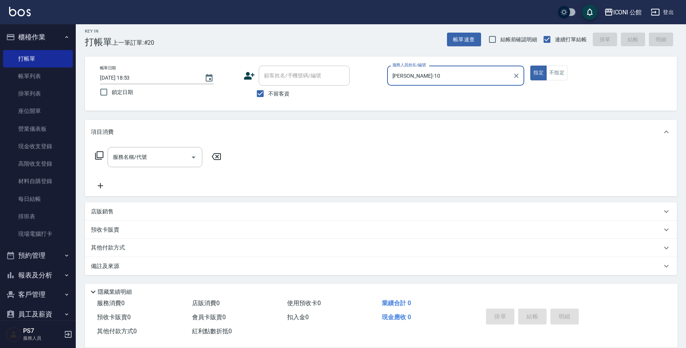
click at [98, 159] on icon at bounding box center [99, 155] width 8 height 8
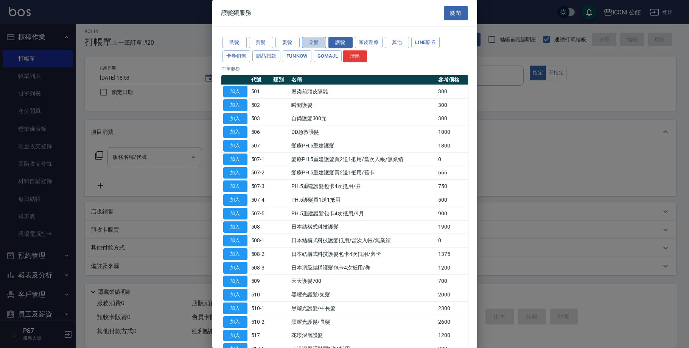
click at [308, 41] on button "染髮" at bounding box center [314, 43] width 24 height 12
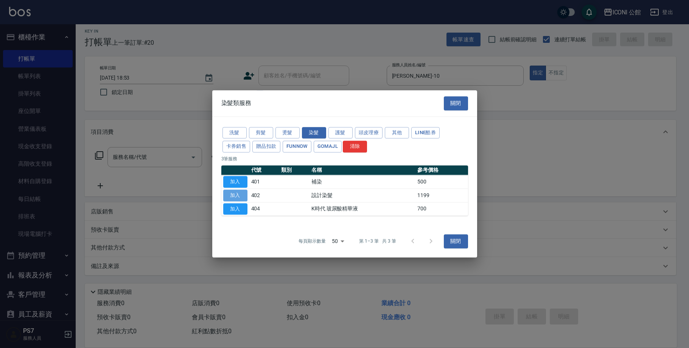
click at [239, 193] on button "加入" at bounding box center [235, 195] width 24 height 12
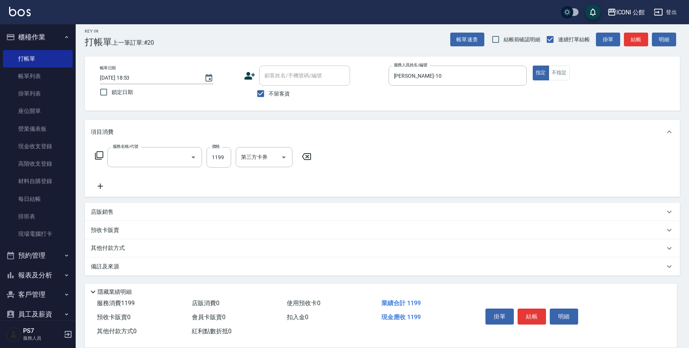
type input "設計染髮(402)"
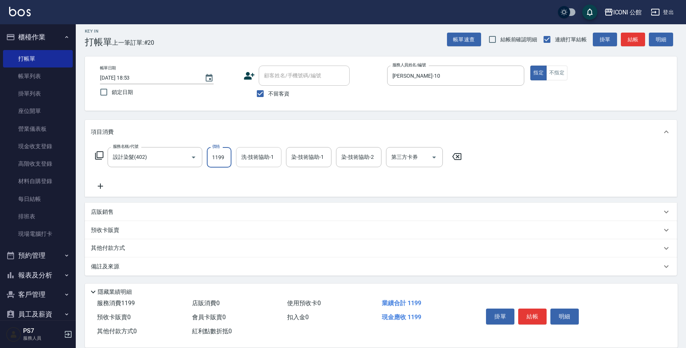
drag, startPoint x: 208, startPoint y: 155, endPoint x: 240, endPoint y: 164, distance: 33.1
click at [240, 164] on div "服務名稱/代號 設計染髮(402) 服務名稱/代號 價格 1199 價格 洗-技術協助-1 洗-技術協助-1 染-技術協助-1 染-技術協助-1 染-技術協助…" at bounding box center [278, 157] width 375 height 20
type input "1799"
type input "Tim-21"
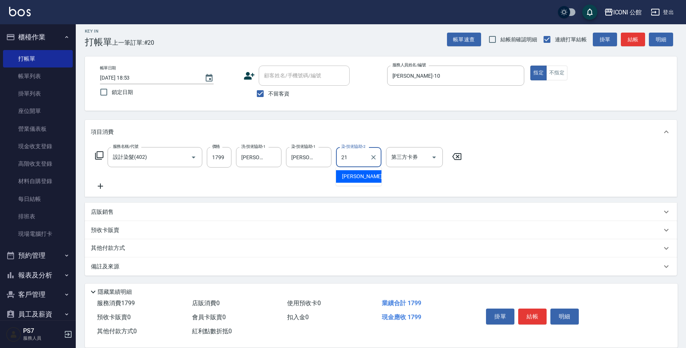
type input "Tim-21"
click at [100, 153] on icon at bounding box center [99, 155] width 9 height 9
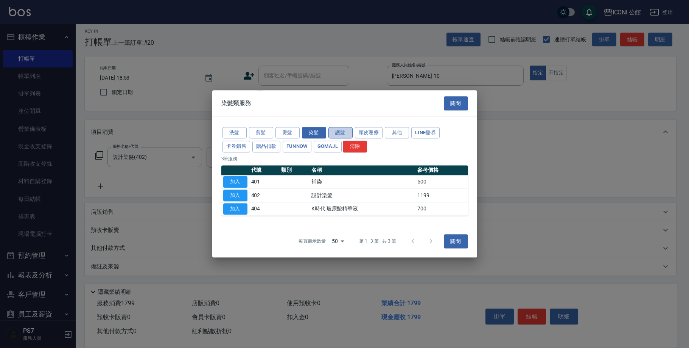
click at [344, 134] on button "護髮" at bounding box center [341, 133] width 24 height 12
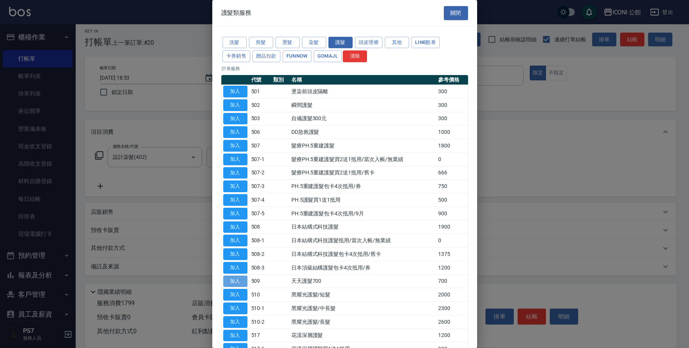
click at [236, 277] on button "加入" at bounding box center [235, 281] width 24 height 12
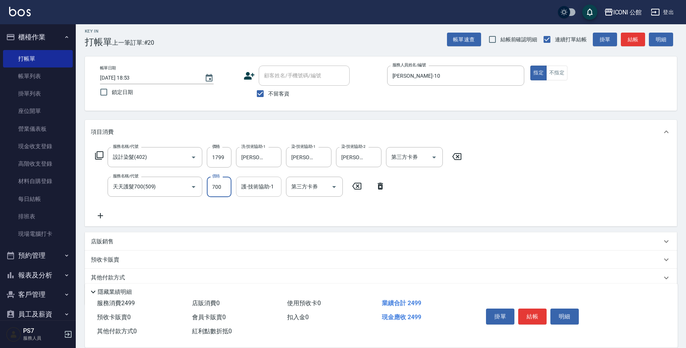
drag, startPoint x: 212, startPoint y: 186, endPoint x: 258, endPoint y: 196, distance: 47.5
click at [258, 196] on div "服務名稱/代號 天天護髮700(509) 服務名稱/代號 價格 700 價格 護-技術協助-1 護-技術協助-1 第三方卡券 第三方卡券" at bounding box center [240, 186] width 299 height 20
type input "500"
type input "Tim-21"
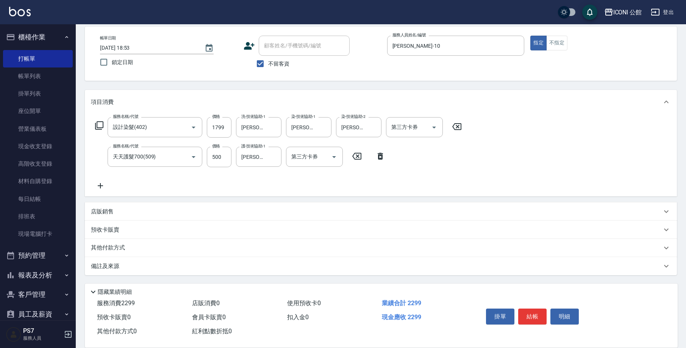
drag, startPoint x: 120, startPoint y: 248, endPoint x: 136, endPoint y: 267, distance: 25.0
click at [121, 248] on p "其他付款方式" at bounding box center [110, 247] width 38 height 8
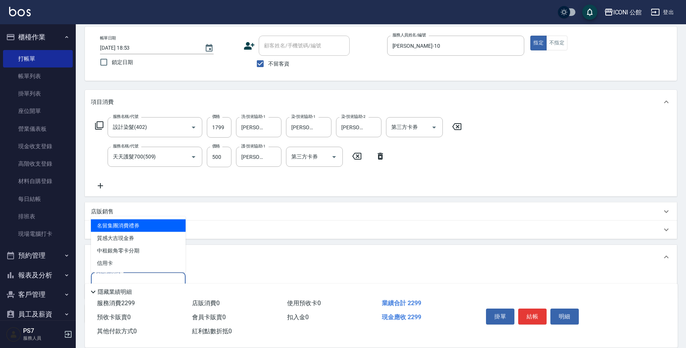
click at [146, 278] on input "其他付款方式" at bounding box center [138, 281] width 88 height 13
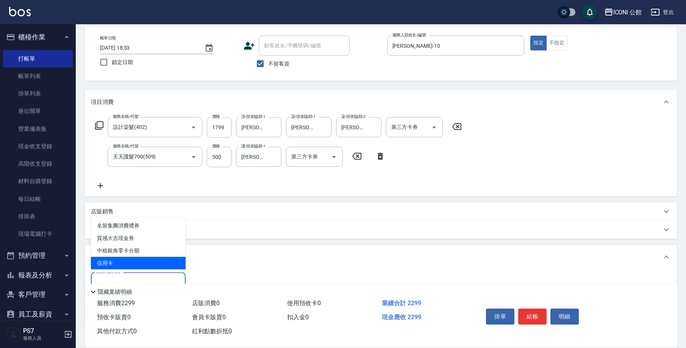
click at [149, 266] on span "信用卡" at bounding box center [138, 263] width 95 height 12
type input "信用卡"
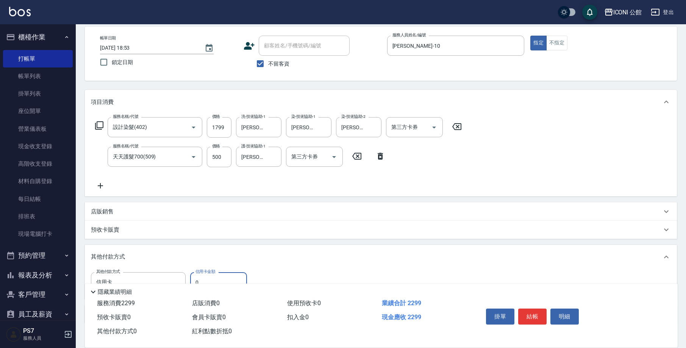
click at [223, 277] on input "0" at bounding box center [218, 282] width 57 height 20
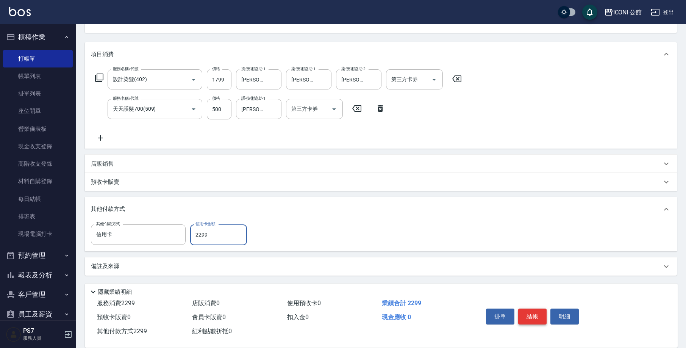
type input "2299"
click at [530, 314] on button "結帳" at bounding box center [532, 316] width 28 height 16
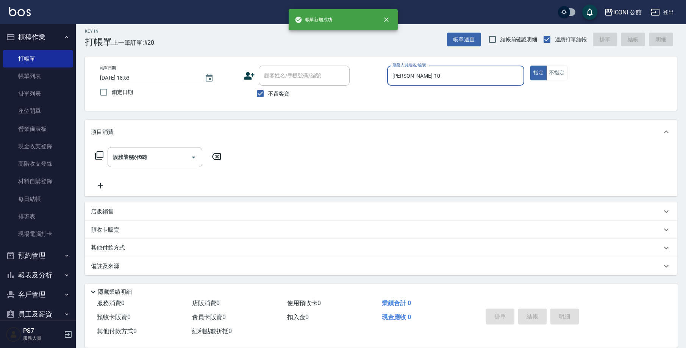
type input "2025/09/21 18:54"
click at [265, 92] on input "不留客資" at bounding box center [260, 94] width 16 height 16
checkbox input "false"
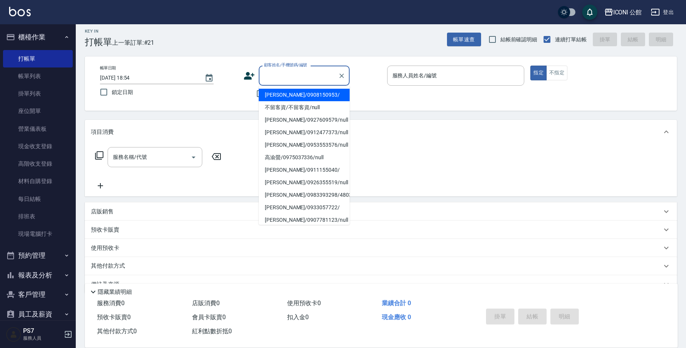
click at [285, 75] on input "顧客姓名/手機號碼/編號" at bounding box center [298, 75] width 73 height 13
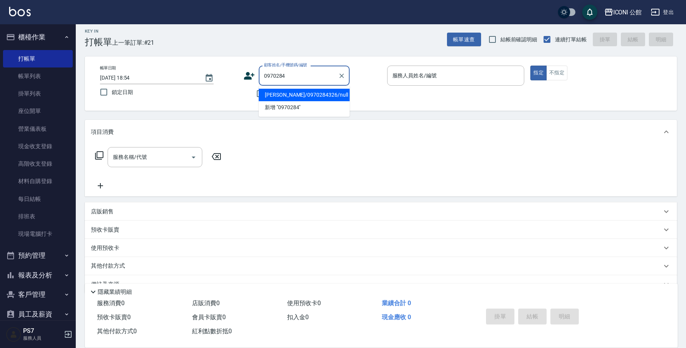
click at [311, 98] on li "龍思宇/0970284326/null" at bounding box center [304, 95] width 91 height 12
type input "龍思宇/0970284326/null"
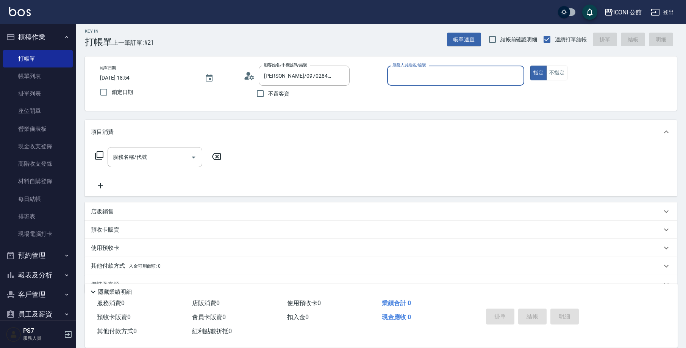
click at [416, 72] on input "服務人員姓名/編號" at bounding box center [455, 75] width 131 height 13
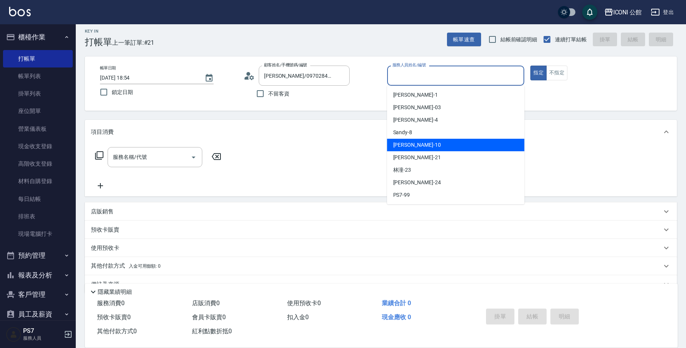
click at [409, 143] on span "Anna -10" at bounding box center [417, 145] width 48 height 8
type input "Anna-10"
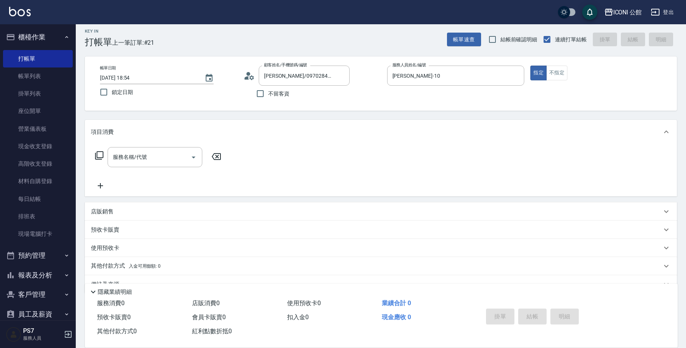
click at [111, 226] on p "預收卡販賣" at bounding box center [105, 230] width 28 height 8
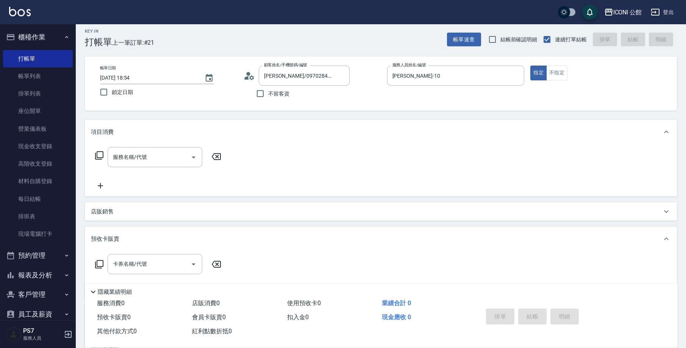
click at [103, 262] on icon at bounding box center [99, 264] width 8 height 8
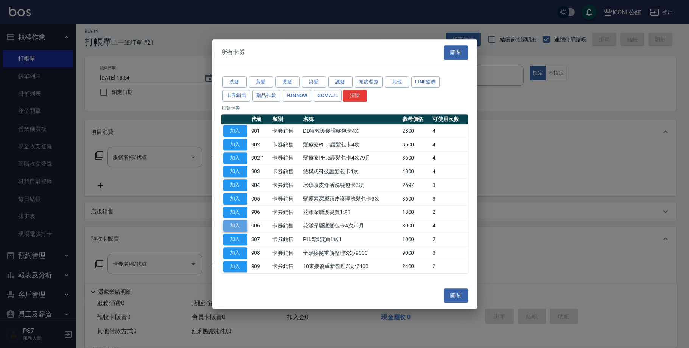
click at [230, 223] on button "加入" at bounding box center [235, 226] width 24 height 12
type input "花漾深層護髮包卡4次/9月(906-1)"
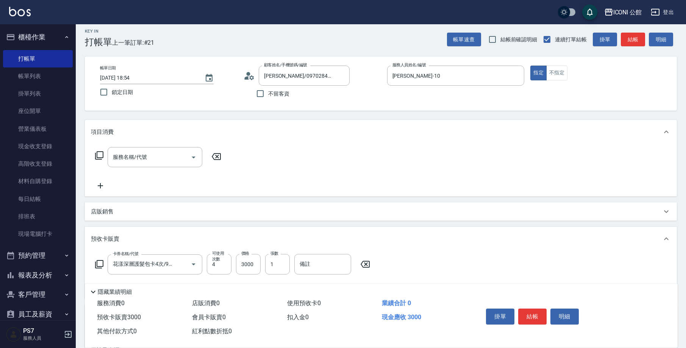
scroll to position [89, 0]
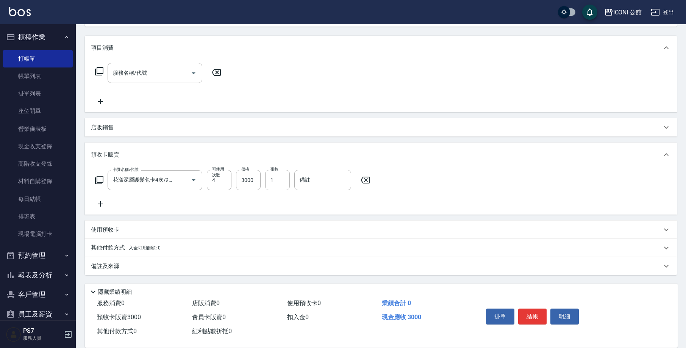
click at [113, 250] on p "其他付款方式 入金可用餘額: 0" at bounding box center [126, 247] width 70 height 8
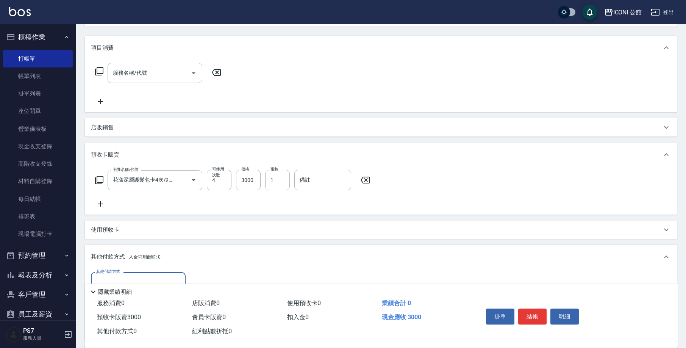
scroll to position [0, 0]
click at [134, 275] on div "其他付款方式" at bounding box center [138, 282] width 95 height 20
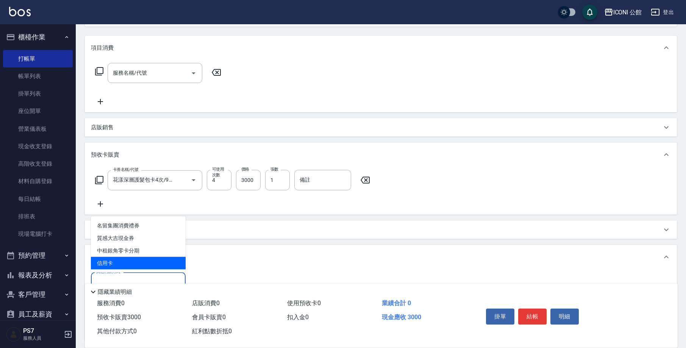
click at [138, 266] on span "信用卡" at bounding box center [138, 263] width 95 height 12
type input "信用卡"
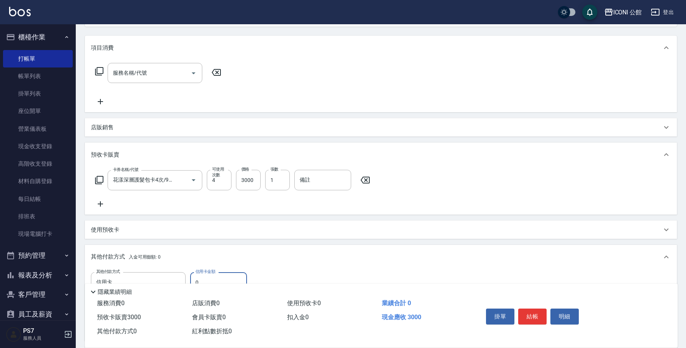
click at [207, 275] on input "0" at bounding box center [218, 282] width 57 height 20
type input "3000"
click at [531, 308] on button "結帳" at bounding box center [532, 316] width 28 height 16
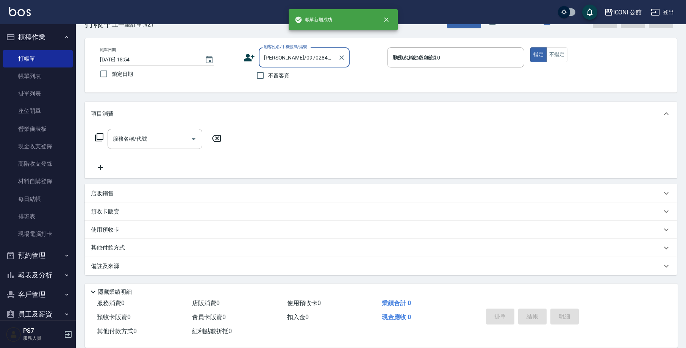
type input "2025/09/21 18:55"
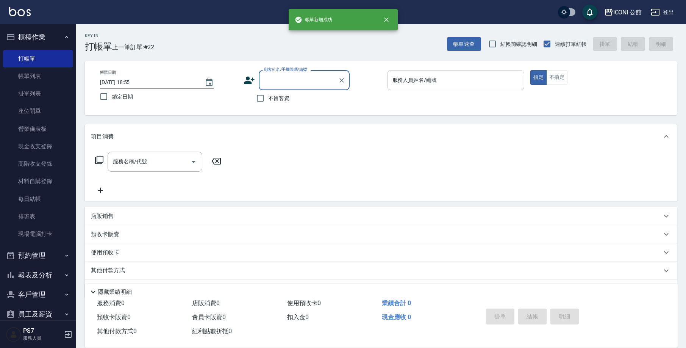
click at [418, 78] on input "服務人員姓名/編號" at bounding box center [455, 79] width 131 height 13
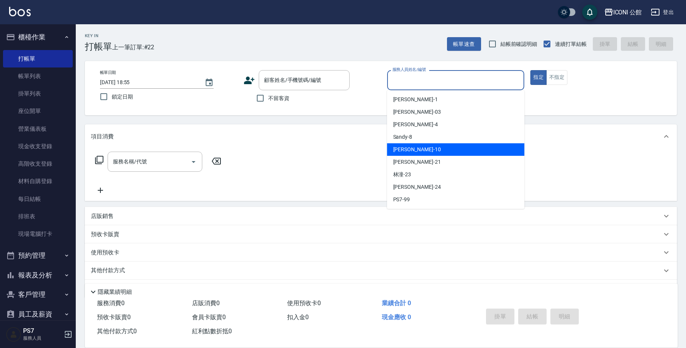
click at [408, 149] on span "Anna -10" at bounding box center [417, 149] width 48 height 8
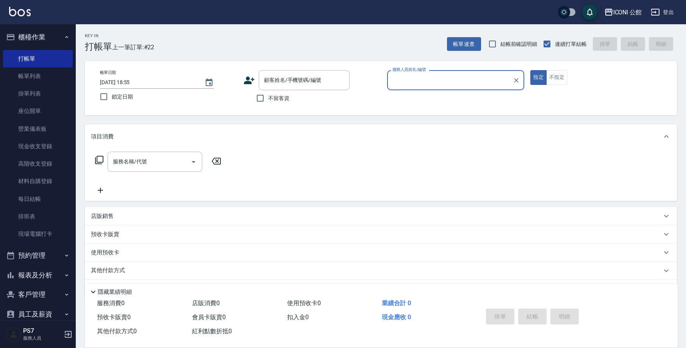
type input "Anna-10"
click at [100, 159] on icon at bounding box center [99, 159] width 9 height 9
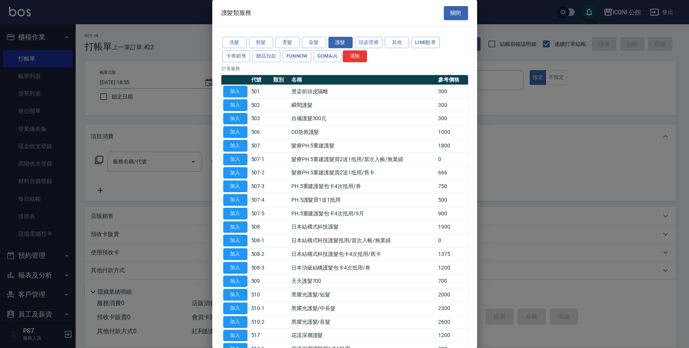
click at [292, 49] on div "洗髮 剪髮 燙髮 染髮 護髮 頭皮理療 其他 LINE酷券 卡券銷售 贈品扣款 FUNNOW GOMAJL 清除" at bounding box center [344, 50] width 247 height 28
click at [197, 111] on div at bounding box center [344, 174] width 689 height 348
click at [440, 11] on div "護髮類服務 關閉" at bounding box center [344, 13] width 265 height 26
click at [451, 10] on button "關閉" at bounding box center [456, 13] width 24 height 14
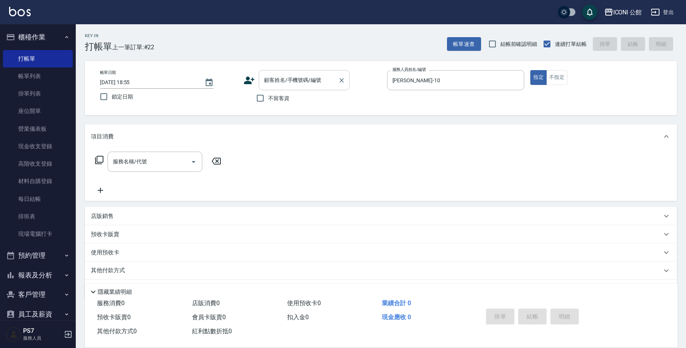
click at [307, 77] on input "顧客姓名/手機號碼/編號" at bounding box center [298, 79] width 73 height 13
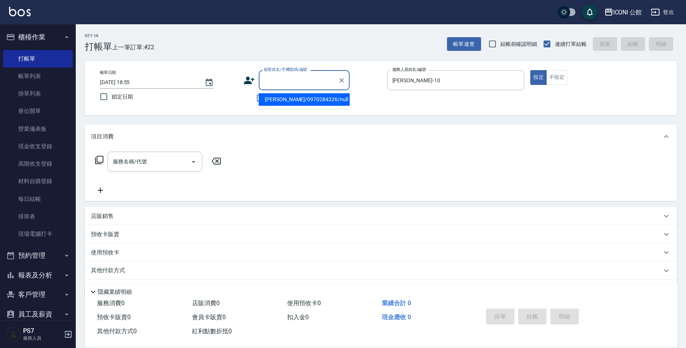
click at [307, 98] on li "龍思宇/0970284326/null" at bounding box center [304, 99] width 91 height 12
type input "龍思宇/0970284326/null"
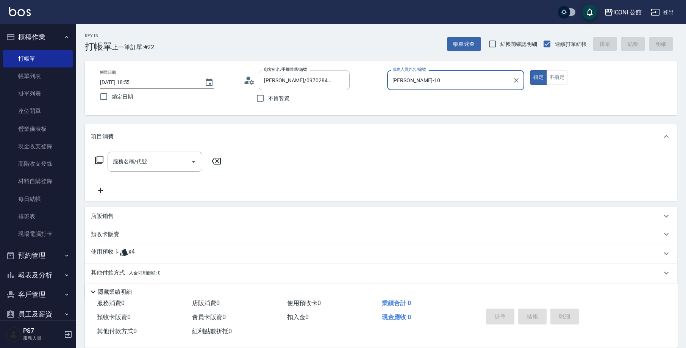
click at [113, 252] on p "使用預收卡" at bounding box center [105, 253] width 28 height 11
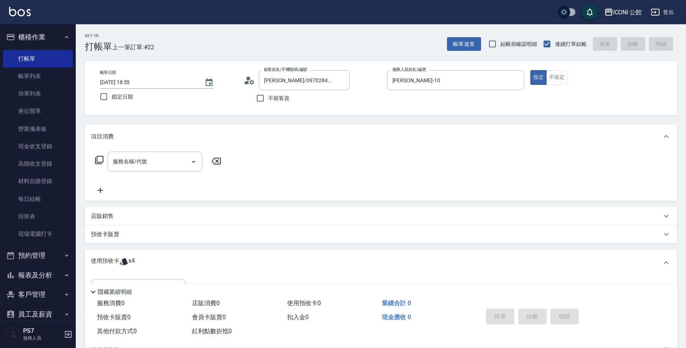
click at [149, 277] on div "卡券代號/名稱 卡券代號/名稱" at bounding box center [381, 295] width 592 height 38
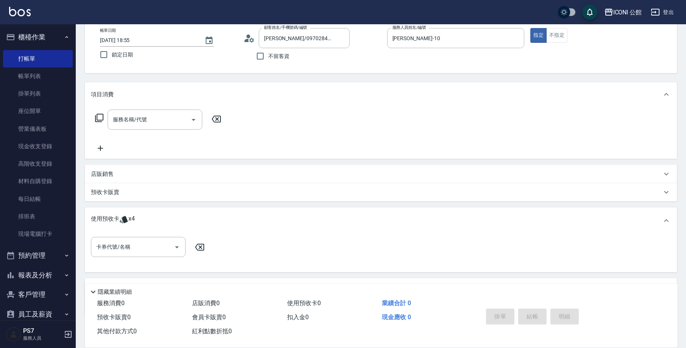
scroll to position [44, 0]
click at [125, 247] on input "卡券代號/名稱" at bounding box center [132, 244] width 76 height 13
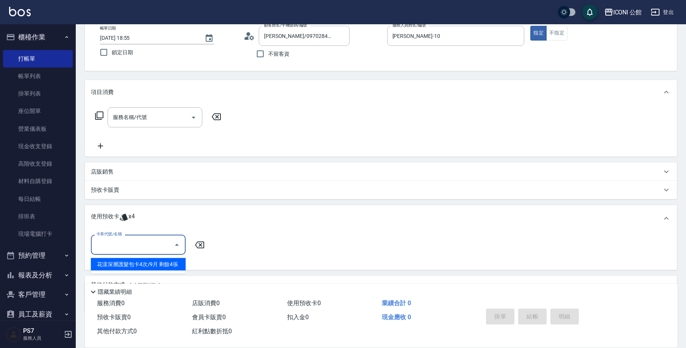
click at [148, 265] on div "花漾深層護髮包卡4次/9月 剩餘4張" at bounding box center [138, 264] width 95 height 12
type input "花漾深層護髮包卡4次/9月"
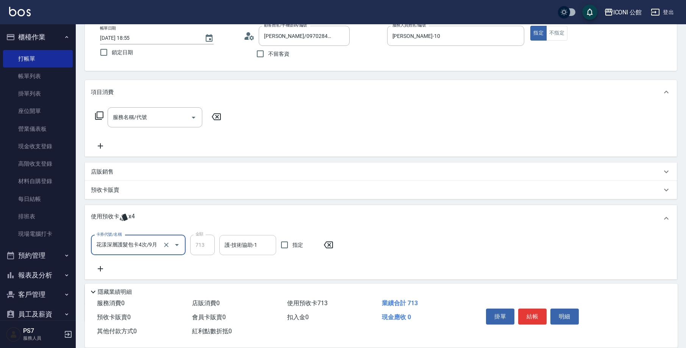
click at [241, 246] on input "護-技術協助-1" at bounding box center [248, 244] width 50 height 13
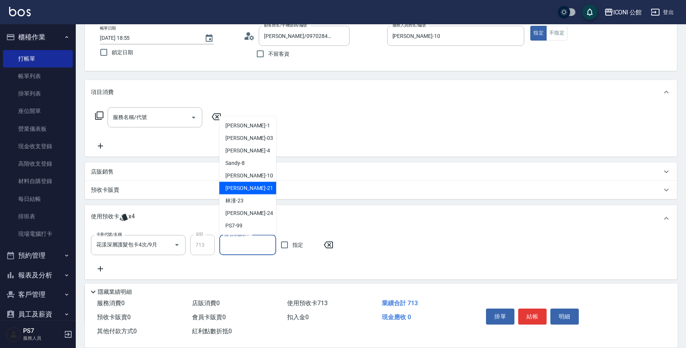
click at [241, 193] on div "Tim -21" at bounding box center [247, 188] width 57 height 12
type input "Tim-21"
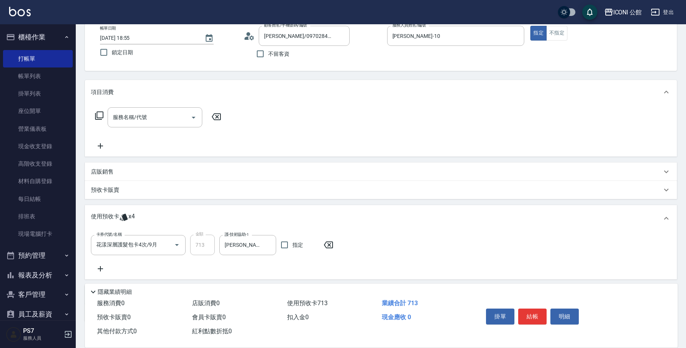
click at [100, 115] on icon at bounding box center [99, 115] width 9 height 9
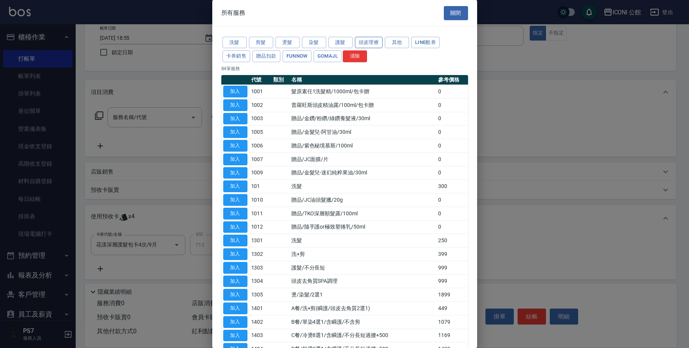
click at [368, 41] on button "頭皮理療" at bounding box center [369, 43] width 28 height 12
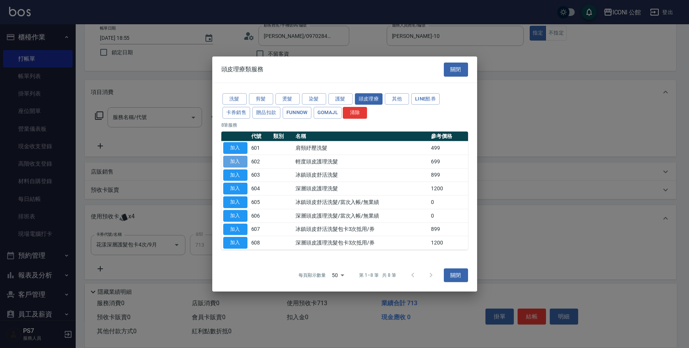
click at [226, 165] on button "加入" at bounding box center [235, 162] width 24 height 12
type input "輕度頭皮護理洗髮(602)"
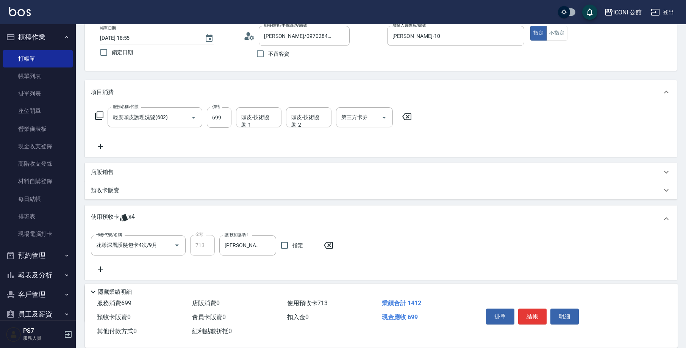
click at [95, 116] on icon at bounding box center [99, 115] width 8 height 8
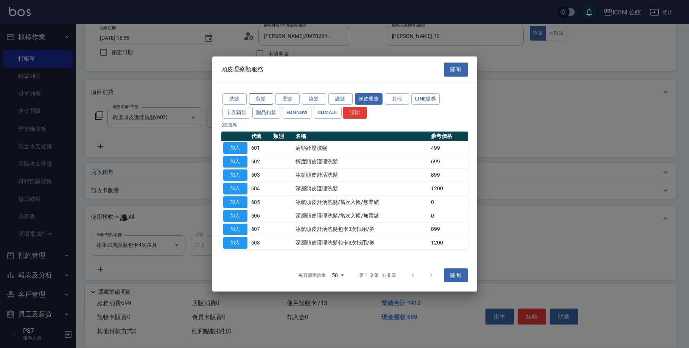
click at [264, 98] on button "剪髮" at bounding box center [261, 99] width 24 height 12
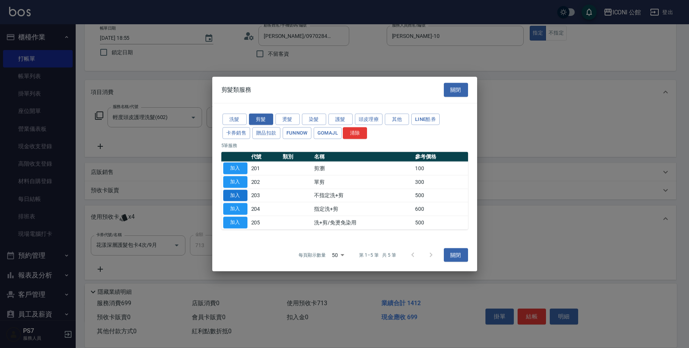
click at [237, 191] on button "加入" at bounding box center [235, 195] width 24 height 12
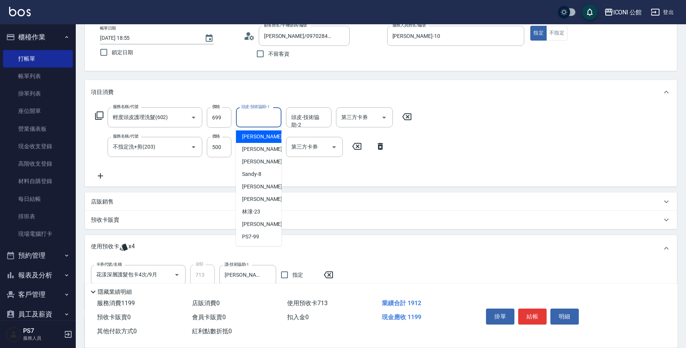
click at [257, 118] on input "頭皮-技術協助-1" at bounding box center [258, 117] width 39 height 13
click at [275, 200] on div "Tim -21" at bounding box center [258, 199] width 45 height 12
type input "Tim-21"
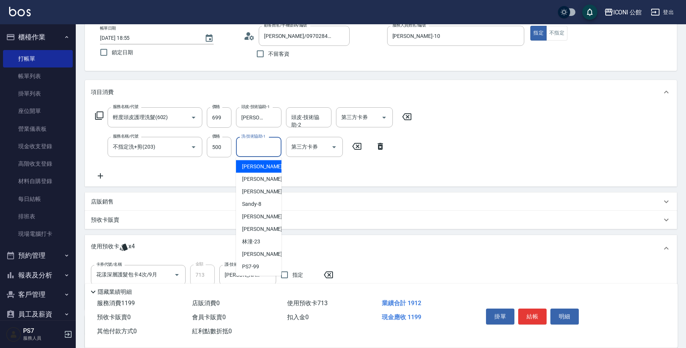
click at [254, 148] on input "洗-技術協助-1" at bounding box center [258, 146] width 39 height 13
click at [261, 228] on div "Tim -21" at bounding box center [258, 229] width 45 height 12
type input "Tim-21"
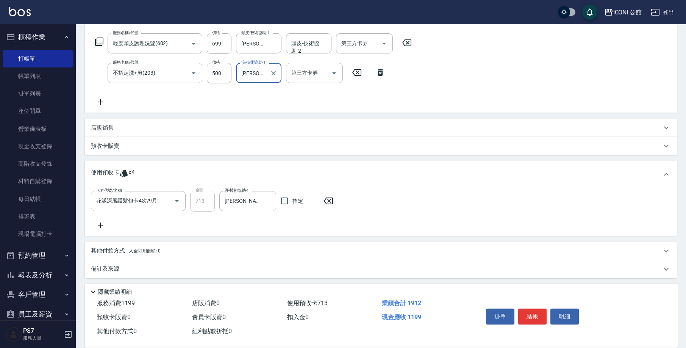
scroll to position [121, 0]
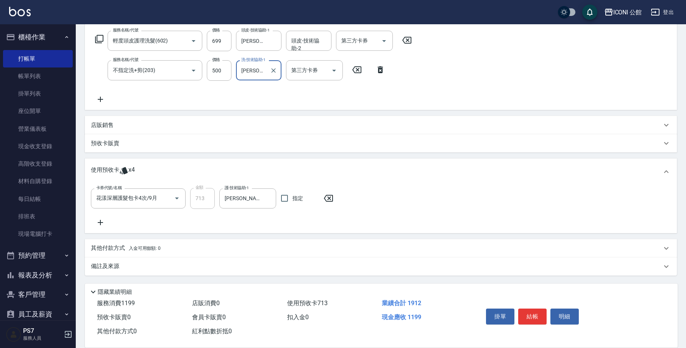
click at [382, 71] on icon at bounding box center [379, 69] width 5 height 7
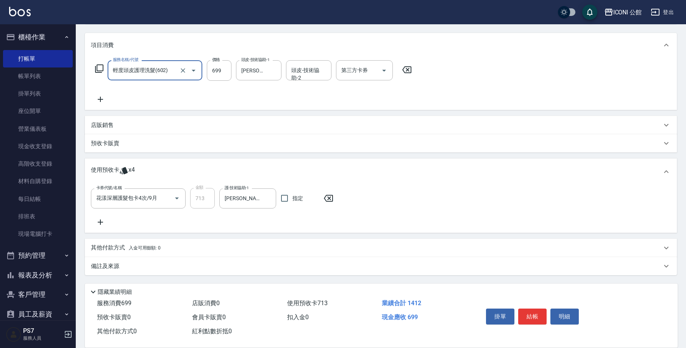
scroll to position [91, 0]
click at [101, 68] on icon at bounding box center [99, 68] width 9 height 9
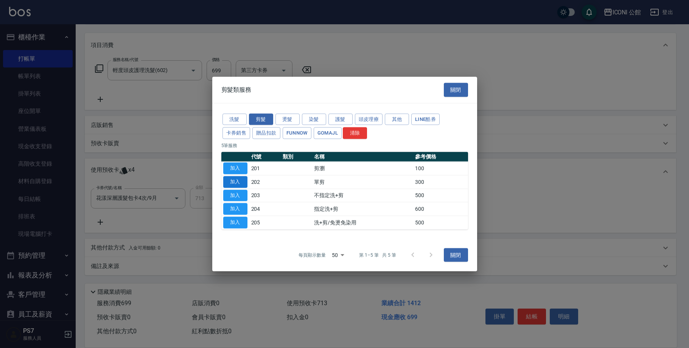
click at [238, 179] on button "加入" at bounding box center [235, 182] width 24 height 12
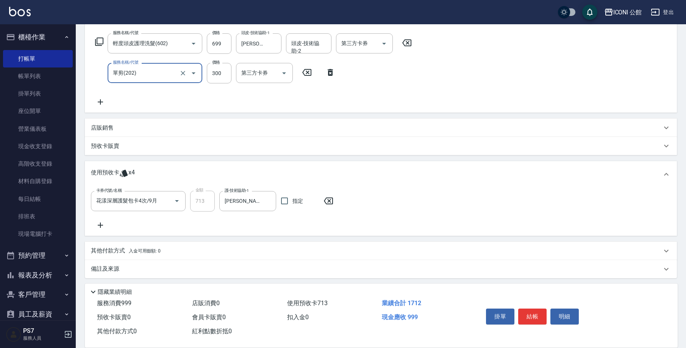
scroll to position [121, 0]
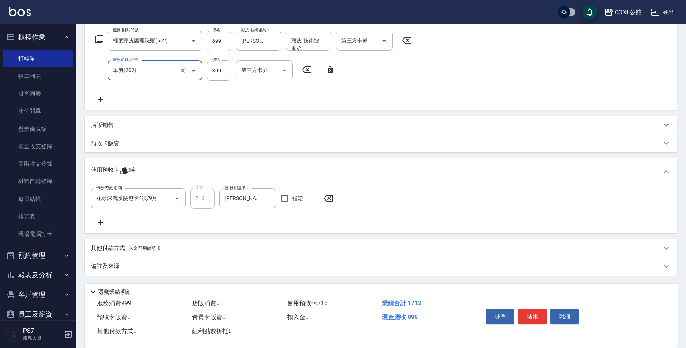
click at [108, 242] on div "其他付款方式 入金可用餘額: 0" at bounding box center [381, 248] width 592 height 18
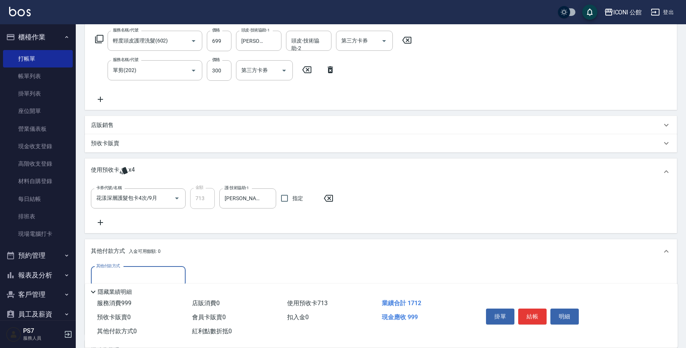
scroll to position [0, 0]
click at [156, 270] on input "其他付款方式" at bounding box center [138, 276] width 88 height 13
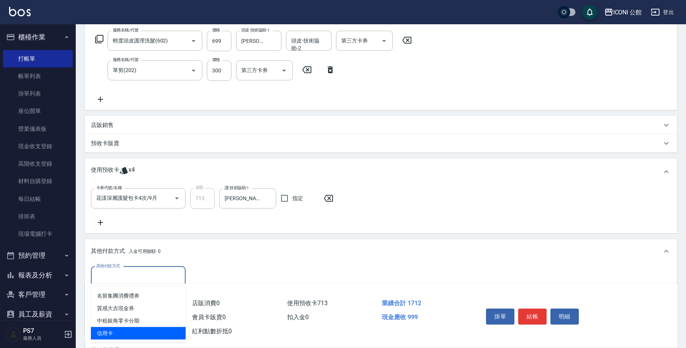
click at [145, 332] on span "信用卡" at bounding box center [138, 333] width 95 height 12
type input "信用卡"
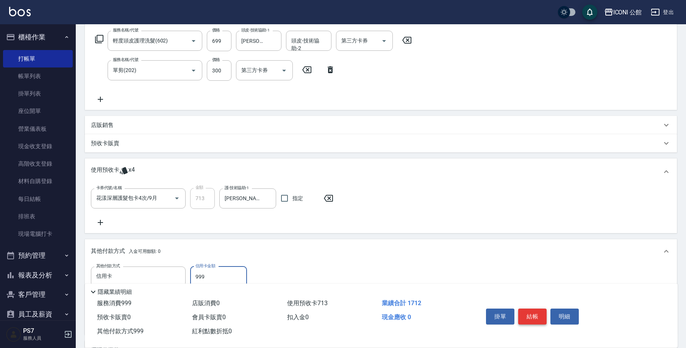
type input "999"
click at [536, 318] on button "結帳" at bounding box center [532, 316] width 28 height 16
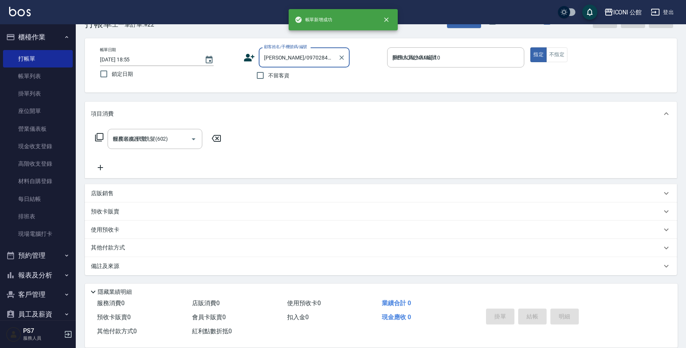
type input "2025/09/21 18:56"
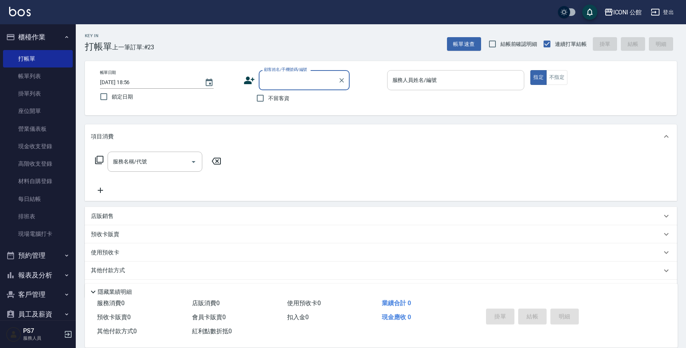
click at [410, 87] on div "服務人員姓名/編號" at bounding box center [455, 80] width 137 height 20
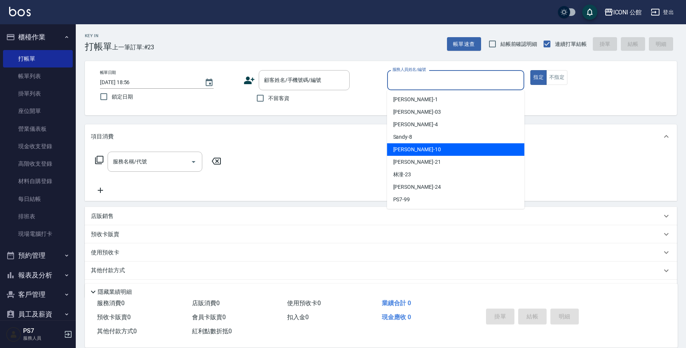
click at [424, 148] on div "Anna -10" at bounding box center [455, 149] width 137 height 12
type input "Anna-10"
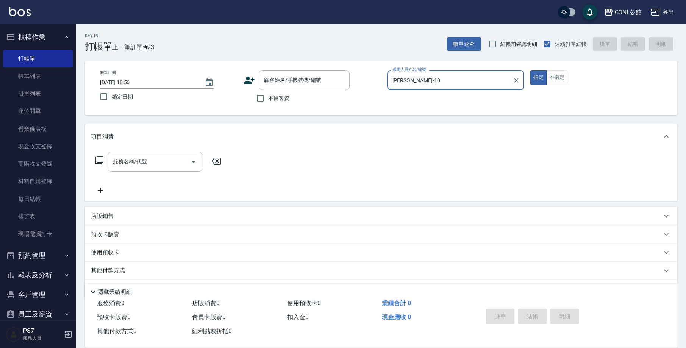
click at [100, 164] on icon at bounding box center [99, 160] width 8 height 8
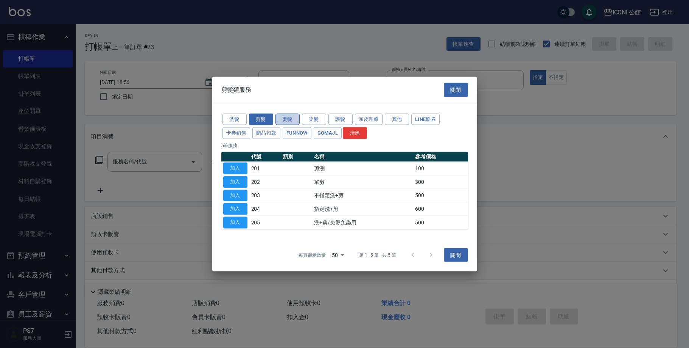
click at [294, 119] on button "燙髮" at bounding box center [288, 119] width 24 height 12
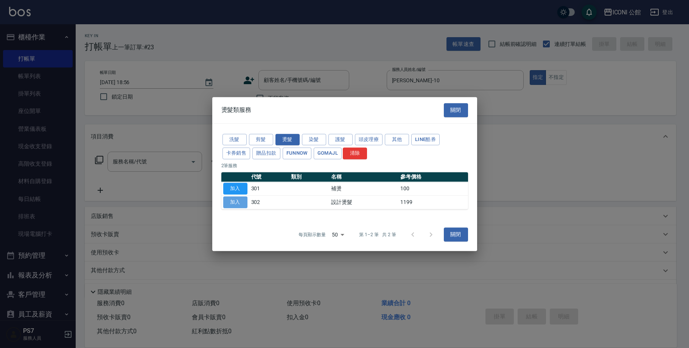
click at [228, 199] on button "加入" at bounding box center [235, 202] width 24 height 12
type input "設計燙髮(302)"
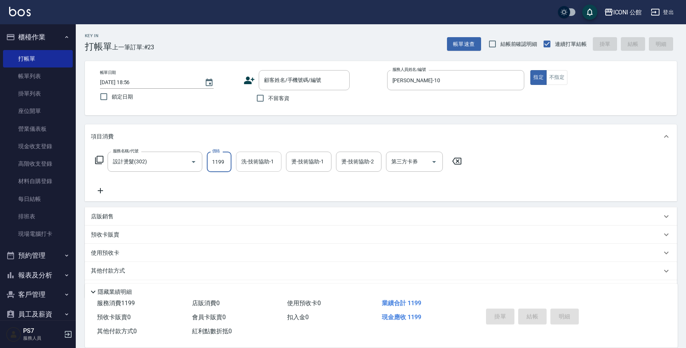
drag, startPoint x: 212, startPoint y: 162, endPoint x: 242, endPoint y: 169, distance: 30.8
click at [242, 167] on div "服務名稱/代號 設計燙髮(302) 服務名稱/代號 價格 1199 價格 洗-技術協助-1 洗-技術協助-1 燙-技術協助-1 燙-技術協助-1 燙-技術協助…" at bounding box center [278, 161] width 375 height 20
type input "1480"
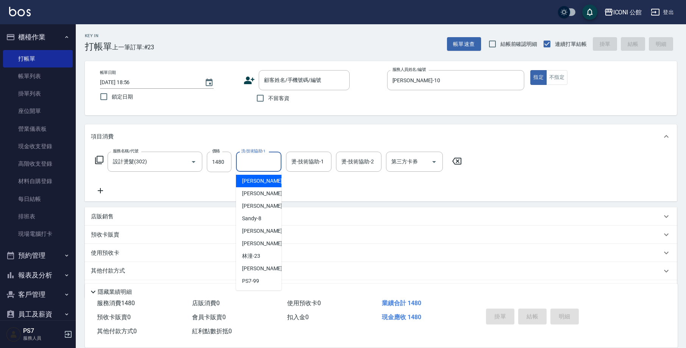
drag, startPoint x: 264, startPoint y: 160, endPoint x: 261, endPoint y: 168, distance: 9.1
click at [264, 160] on input "洗-技術協助-1" at bounding box center [258, 161] width 39 height 13
click at [257, 246] on span "Tim -21" at bounding box center [266, 243] width 48 height 8
type input "Tim-21"
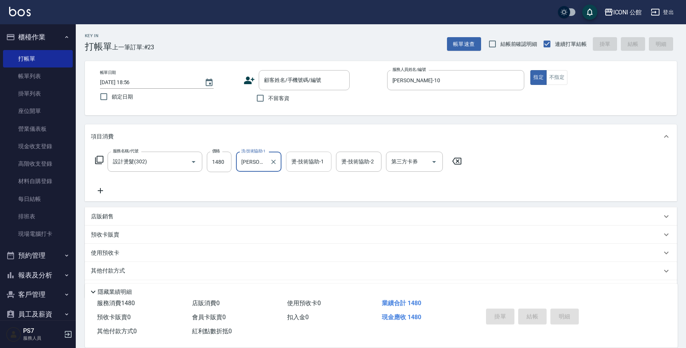
click at [317, 162] on input "燙-技術協助-1" at bounding box center [308, 161] width 39 height 13
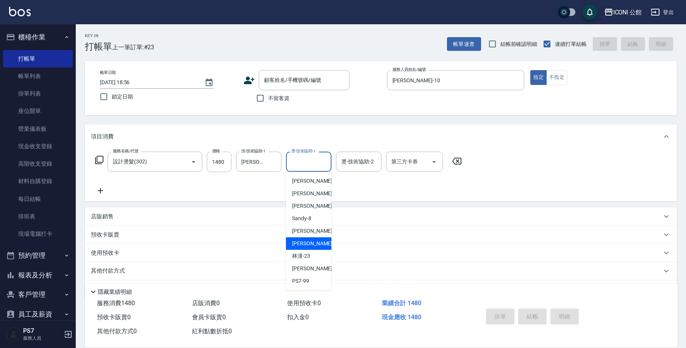
click at [315, 246] on div "Tim -21" at bounding box center [308, 243] width 45 height 12
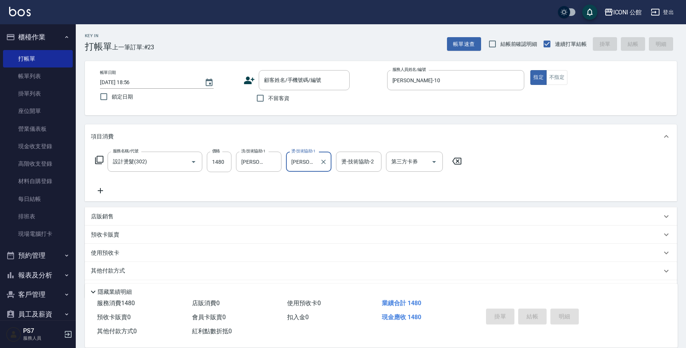
type input "Tim-21"
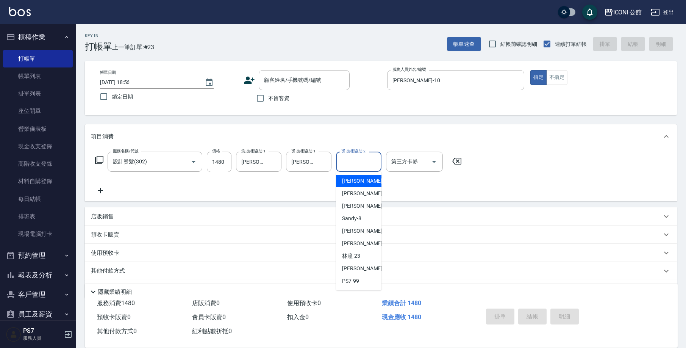
click at [357, 156] on input "燙-技術協助-2" at bounding box center [358, 161] width 39 height 13
drag, startPoint x: 358, startPoint y: 243, endPoint x: 227, endPoint y: 176, distance: 147.2
click at [358, 243] on span "Tim -21" at bounding box center [366, 243] width 48 height 8
type input "Tim-21"
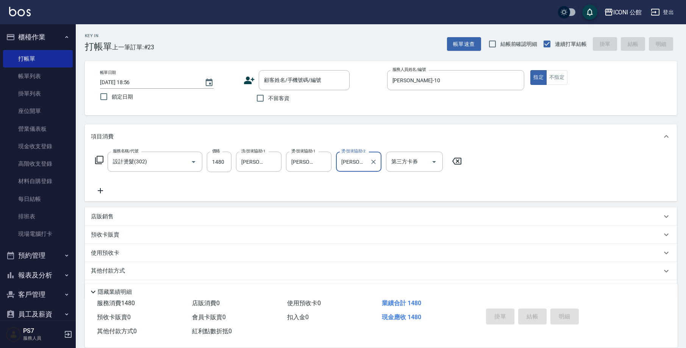
click at [102, 161] on icon at bounding box center [99, 159] width 9 height 9
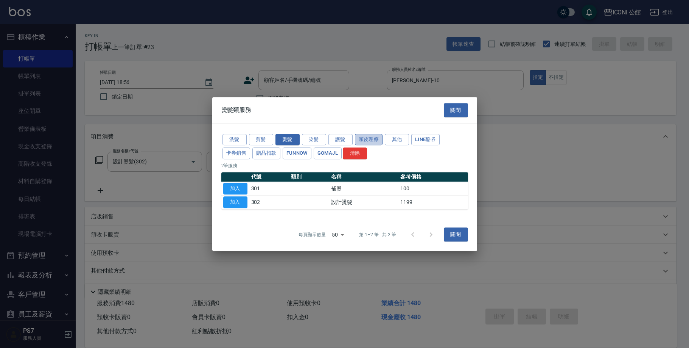
click at [370, 142] on button "頭皮理療" at bounding box center [369, 140] width 28 height 12
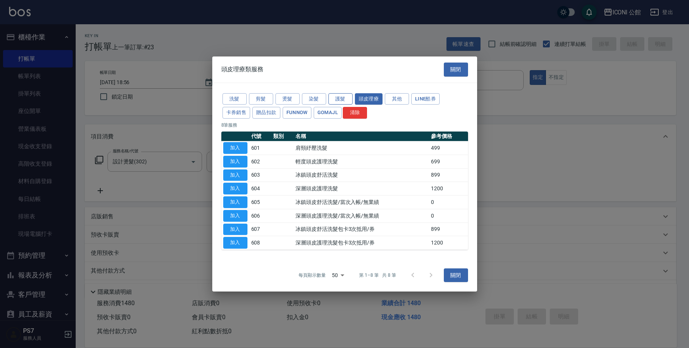
click at [346, 102] on button "護髮" at bounding box center [341, 99] width 24 height 12
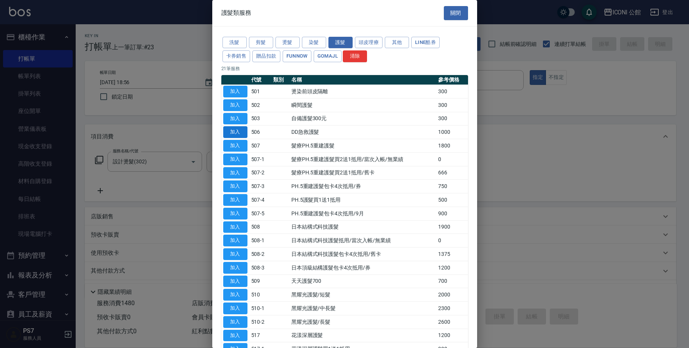
click at [242, 133] on button "加入" at bounding box center [235, 132] width 24 height 12
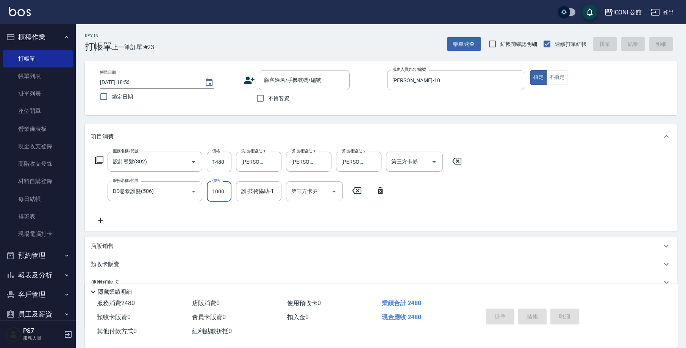
drag, startPoint x: 211, startPoint y: 195, endPoint x: 248, endPoint y: 203, distance: 38.2
click at [248, 203] on div "服務名稱/代號 設計燙髮(302) 服務名稱/代號 價格 1480 價格 洗-技術協助-1 Tim-21 洗-技術協助-1 燙-技術協助-1 Tim-21 燙…" at bounding box center [278, 187] width 375 height 73
click at [223, 191] on input "1000" at bounding box center [219, 191] width 25 height 20
click at [227, 192] on input "1000" at bounding box center [219, 191] width 25 height 20
drag, startPoint x: 227, startPoint y: 192, endPoint x: 207, endPoint y: 190, distance: 19.7
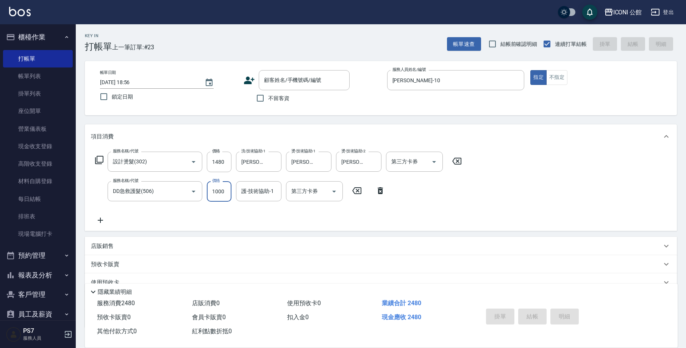
click at [207, 190] on input "1000" at bounding box center [219, 191] width 25 height 20
type input "800"
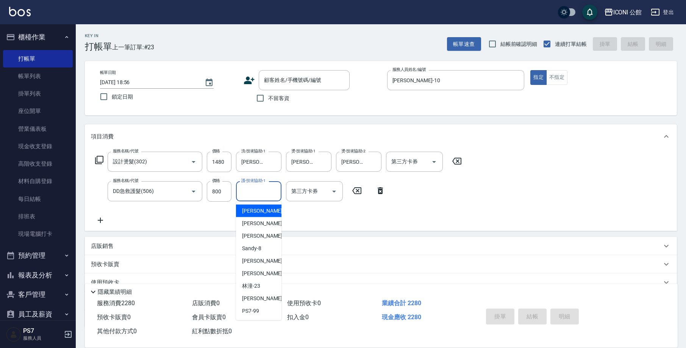
drag, startPoint x: 246, startPoint y: 191, endPoint x: 261, endPoint y: 202, distance: 19.0
click at [246, 191] on input "護-技術協助-1" at bounding box center [258, 190] width 39 height 13
click at [246, 276] on span "Tim -21" at bounding box center [266, 273] width 48 height 8
type input "Tim-21"
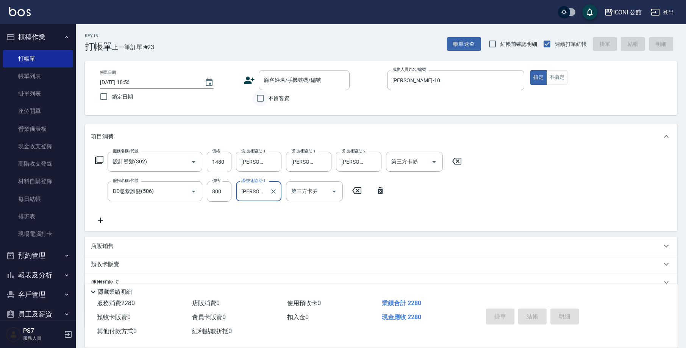
click at [260, 97] on input "不留客資" at bounding box center [260, 98] width 16 height 16
checkbox input "true"
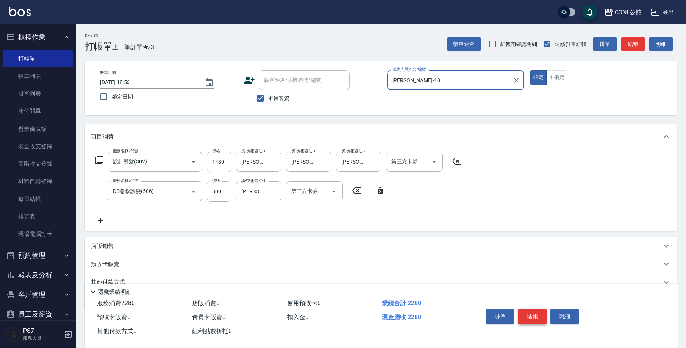
click at [527, 311] on button "結帳" at bounding box center [532, 316] width 28 height 16
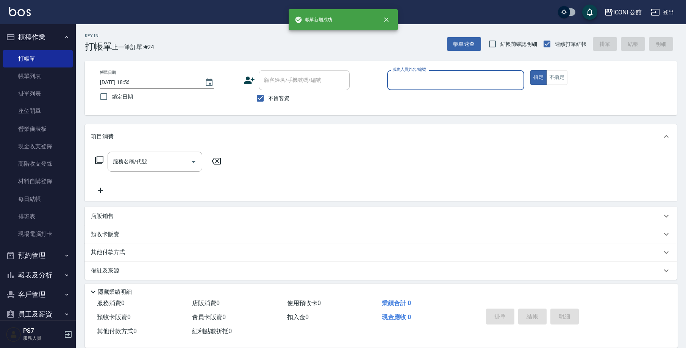
click at [472, 88] on div "服務人員姓名/編號" at bounding box center [455, 80] width 137 height 20
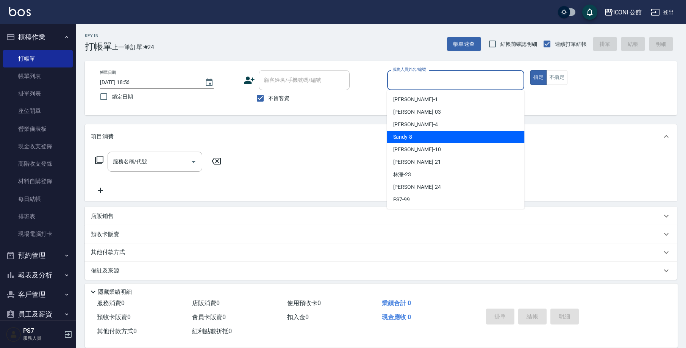
click at [451, 142] on div "Sandy -8" at bounding box center [455, 137] width 137 height 12
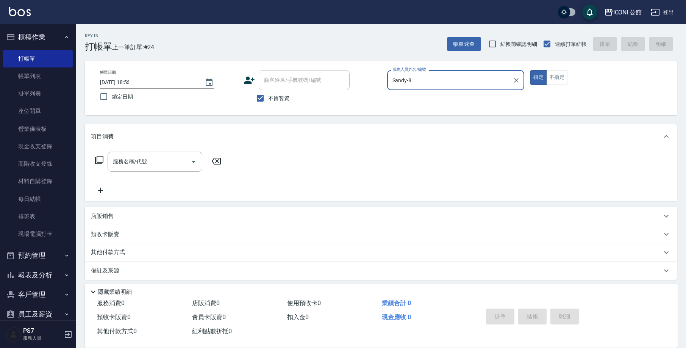
click at [432, 80] on input "Sandy-8" at bounding box center [449, 79] width 119 height 13
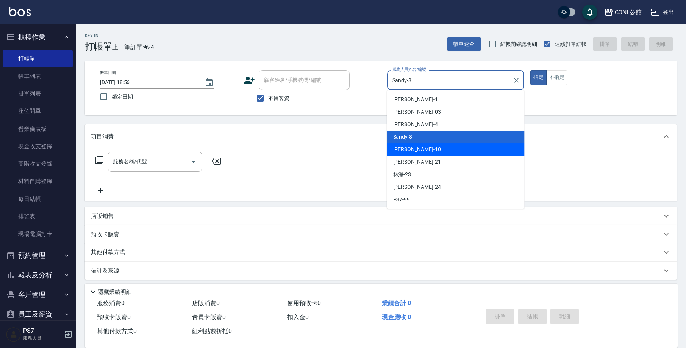
click at [427, 148] on div "Anna -10" at bounding box center [455, 149] width 137 height 12
type input "Anna-10"
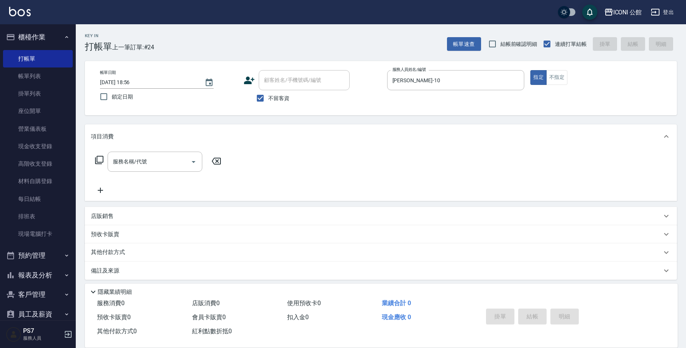
click at [103, 160] on icon at bounding box center [99, 160] width 8 height 8
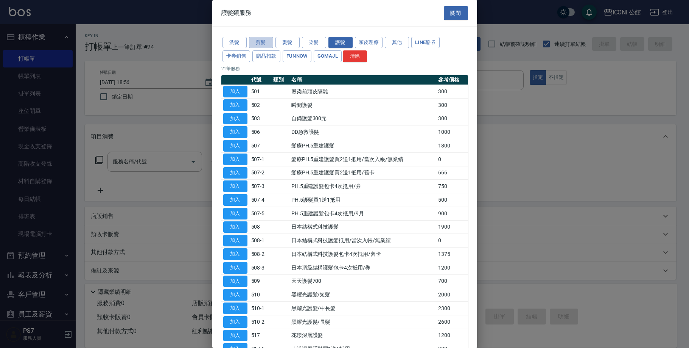
drag, startPoint x: 257, startPoint y: 45, endPoint x: 261, endPoint y: 87, distance: 42.3
click at [257, 46] on button "剪髮" at bounding box center [261, 43] width 24 height 12
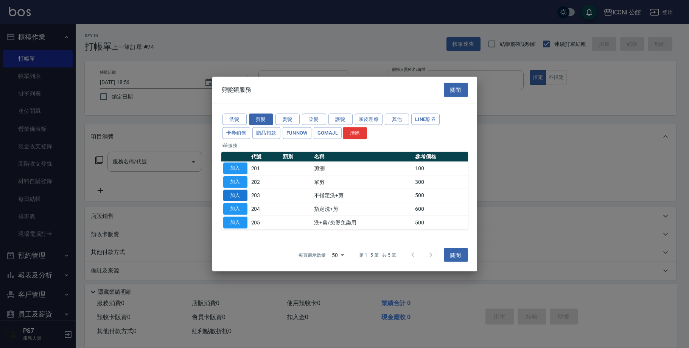
click at [239, 193] on button "加入" at bounding box center [235, 195] width 24 height 12
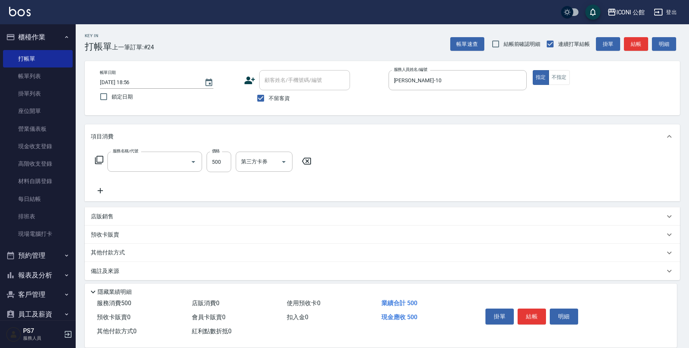
type input "不指定洗+剪(203)"
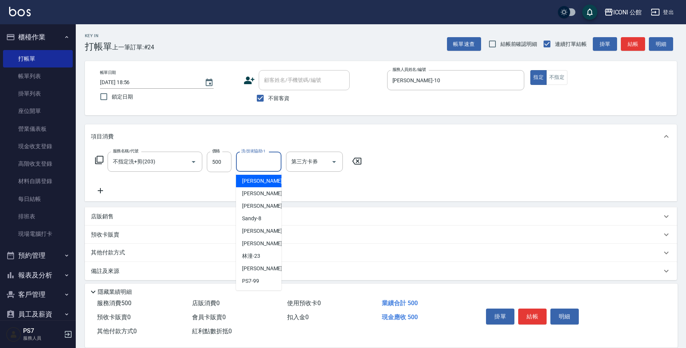
click at [262, 165] on input "洗-技術協助-1" at bounding box center [258, 161] width 39 height 13
click at [264, 246] on div "Tim -21" at bounding box center [258, 243] width 45 height 12
type input "Tim-21"
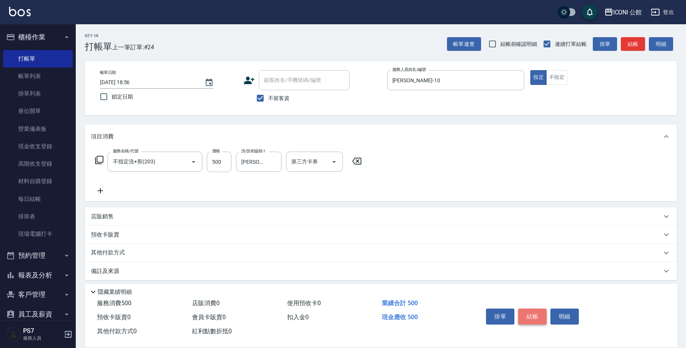
click at [533, 312] on button "結帳" at bounding box center [532, 316] width 28 height 16
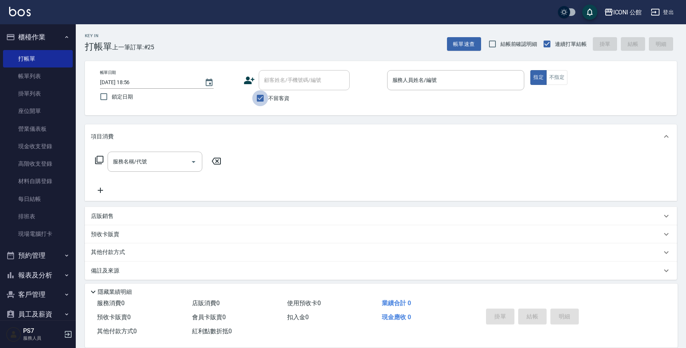
drag, startPoint x: 262, startPoint y: 98, endPoint x: 289, endPoint y: 81, distance: 31.7
click at [262, 98] on input "不留客資" at bounding box center [260, 98] width 16 height 16
checkbox input "false"
click at [290, 82] on input "顧客姓名/手機號碼/編號" at bounding box center [298, 79] width 73 height 13
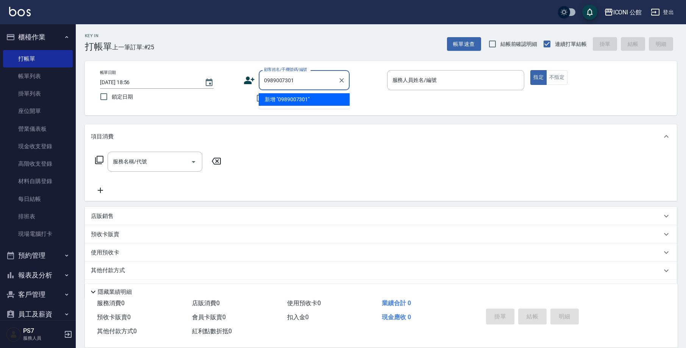
click at [279, 101] on li "新增 "0989007301"" at bounding box center [304, 99] width 91 height 12
type input "0989007301"
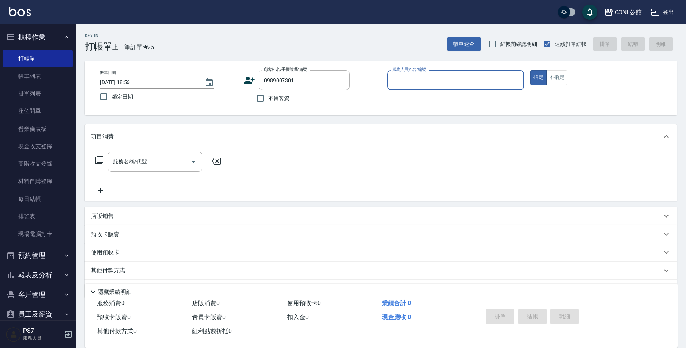
click at [251, 81] on icon at bounding box center [248, 80] width 11 height 11
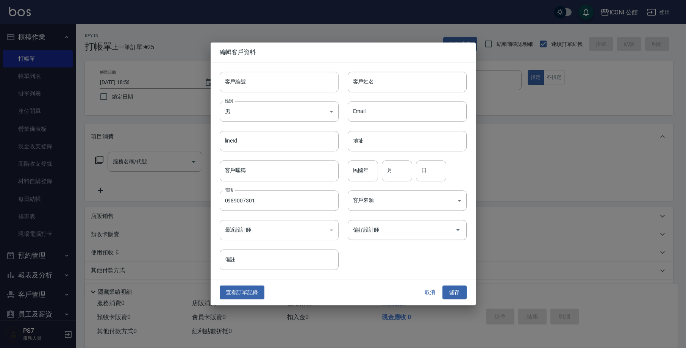
type input "0989007301"
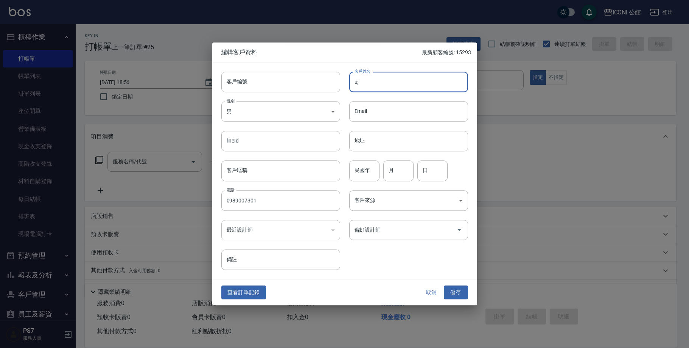
type input "u"
click at [400, 83] on input "楊婷" at bounding box center [408, 82] width 119 height 20
type input "楊婷瑜"
click at [264, 113] on body "ICONI 公館 登出 櫃檯作業 打帳單 帳單列表 掛單列表 座位開單 營業儀表板 現金收支登錄 高階收支登錄 材料自購登錄 每日結帳 排班表 現場電腦打卡 …" at bounding box center [344, 185] width 689 height 370
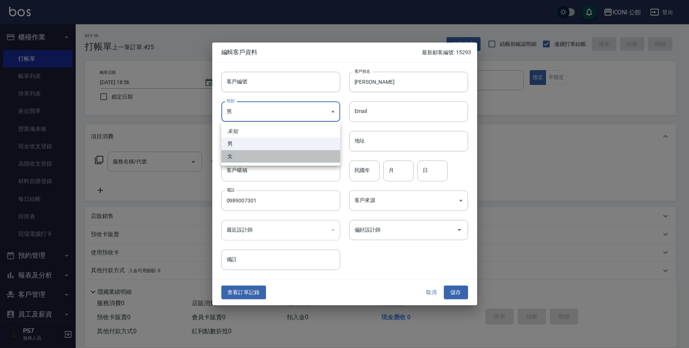
click at [266, 156] on li "女" at bounding box center [280, 156] width 119 height 12
type input "FEMALE"
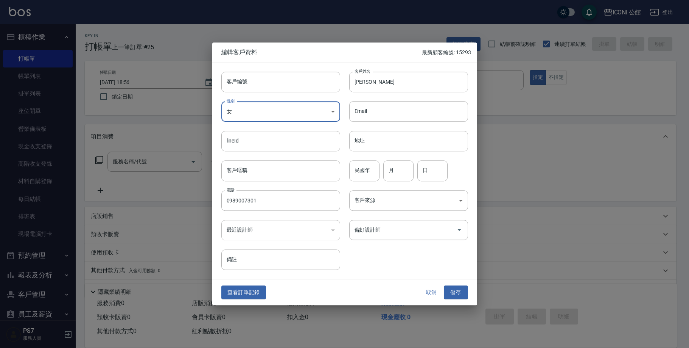
click at [275, 224] on div "​" at bounding box center [280, 230] width 119 height 20
click at [364, 228] on input "偏好設計師" at bounding box center [403, 229] width 101 height 13
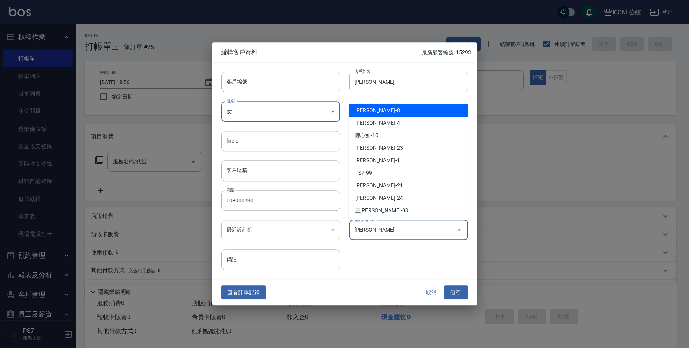
click at [303, 228] on div "​" at bounding box center [280, 230] width 119 height 20
click at [374, 234] on input "[PERSON_NAME]" at bounding box center [398, 229] width 91 height 13
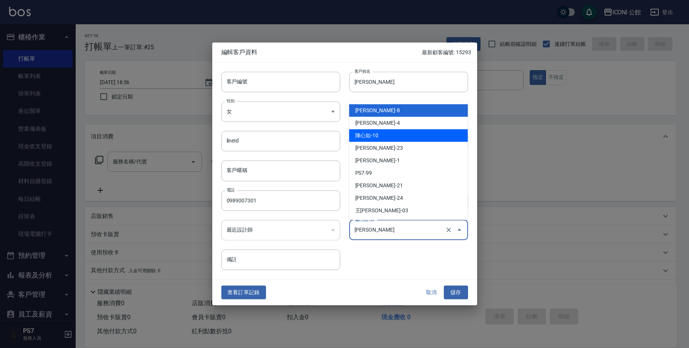
click at [372, 137] on li "陳心如-10" at bounding box center [408, 135] width 119 height 12
type input "陳心如"
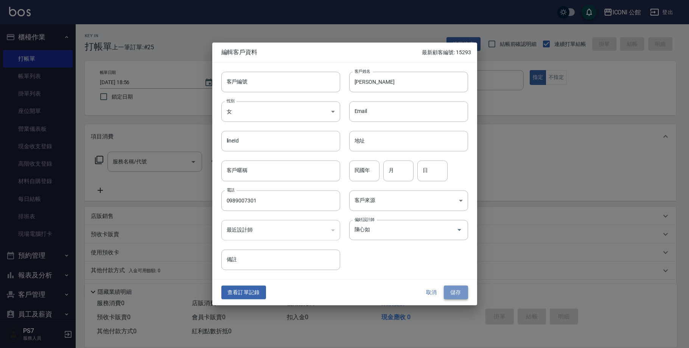
click at [458, 293] on button "儲存" at bounding box center [456, 292] width 24 height 14
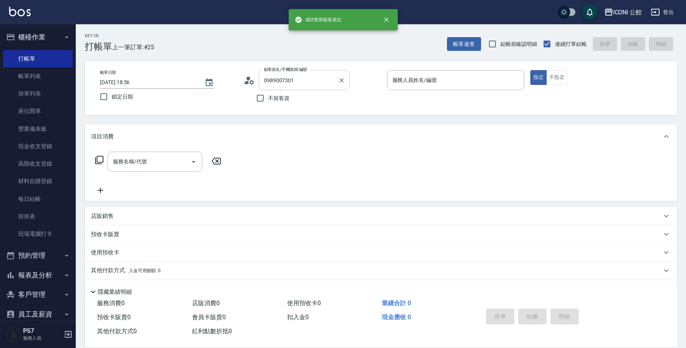
click at [301, 80] on input "0989007301" at bounding box center [298, 79] width 73 height 13
click at [249, 84] on icon at bounding box center [248, 80] width 11 height 11
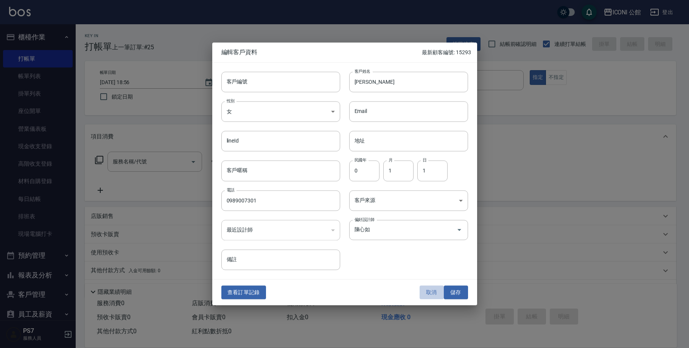
click at [430, 292] on button "取消" at bounding box center [432, 292] width 24 height 14
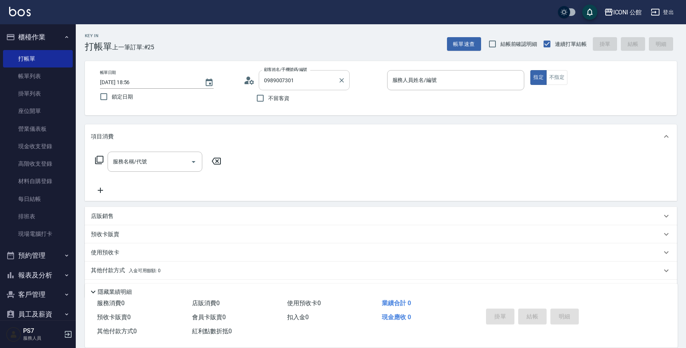
click at [301, 88] on div "0989007301 顧客姓名/手機號碼/編號" at bounding box center [304, 80] width 91 height 20
click at [344, 79] on icon "Clear" at bounding box center [342, 80] width 8 height 8
click at [292, 81] on input "顧客姓名/手機號碼/編號" at bounding box center [298, 79] width 73 height 13
click at [318, 89] on div "顧客姓名/手機號碼/編號" at bounding box center [304, 80] width 91 height 20
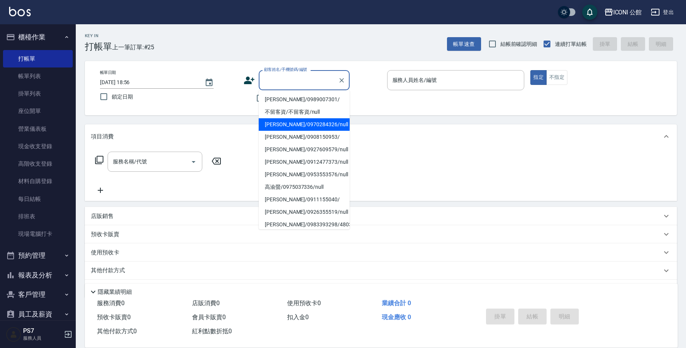
click at [299, 98] on li "楊婷瑜/0989007301/" at bounding box center [304, 99] width 91 height 12
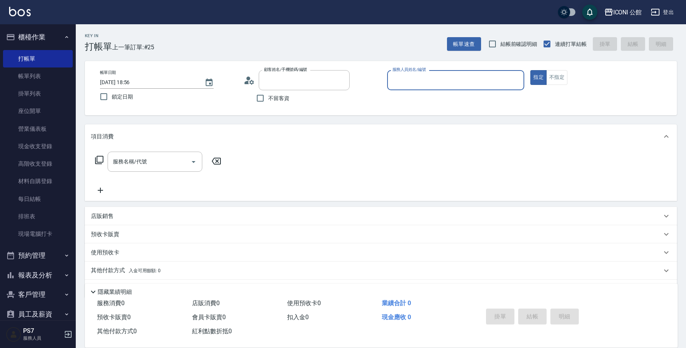
type input "楊婷瑜/0989007301/"
type input "Anna-10"
click at [115, 236] on p "預收卡販賣" at bounding box center [105, 234] width 28 height 8
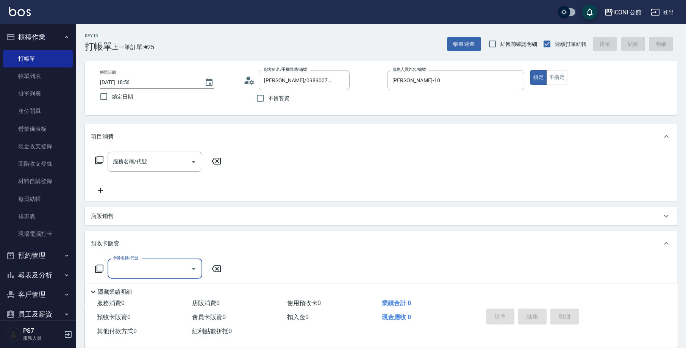
click at [101, 269] on icon at bounding box center [99, 268] width 9 height 9
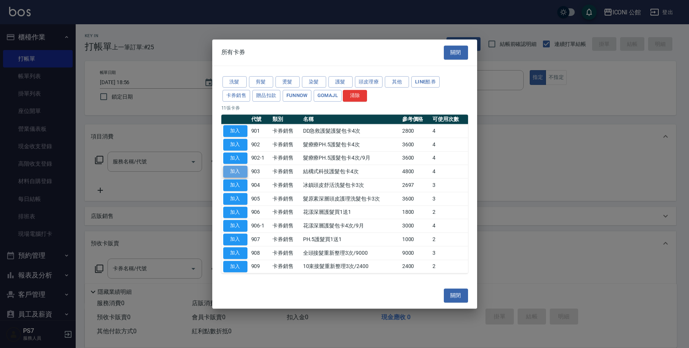
click at [235, 172] on button "加入" at bounding box center [235, 171] width 24 height 12
type input "結構式科技護髮包卡4次(903)"
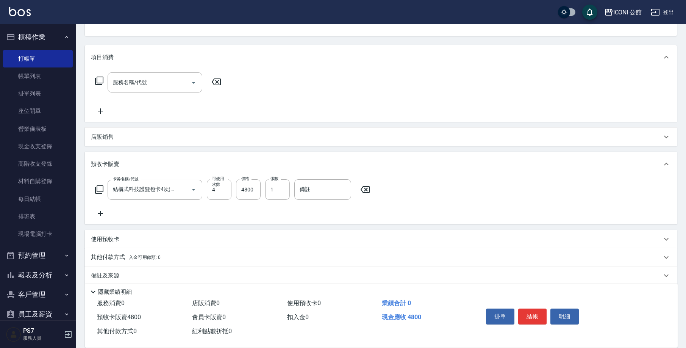
scroll to position [89, 0]
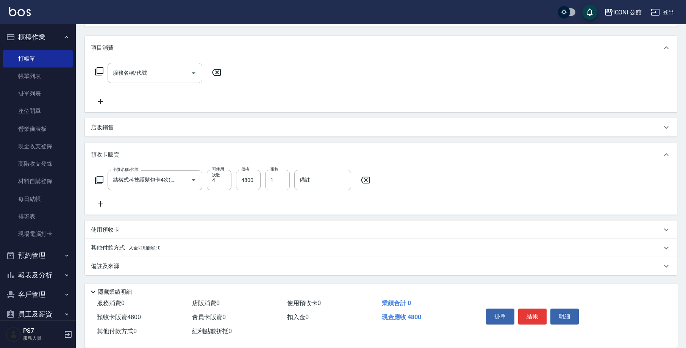
click at [114, 248] on p "其他付款方式 入金可用餘額: 0" at bounding box center [126, 247] width 70 height 8
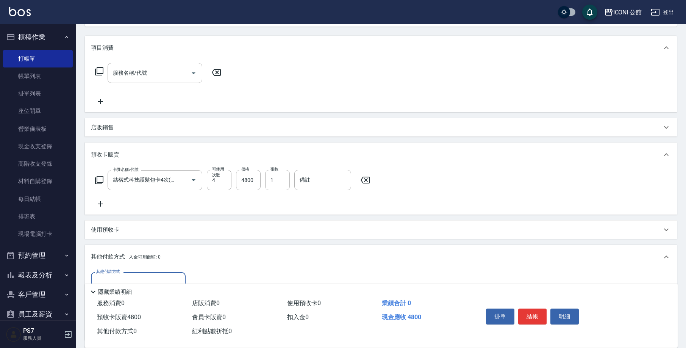
scroll to position [0, 0]
click at [131, 272] on div "其他付款方式" at bounding box center [138, 282] width 95 height 20
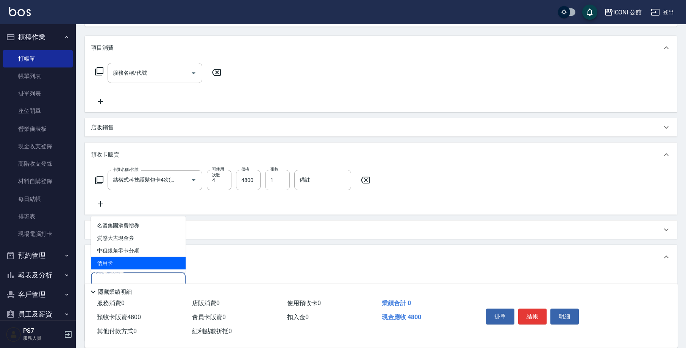
click at [136, 261] on span "信用卡" at bounding box center [138, 263] width 95 height 12
type input "信用卡"
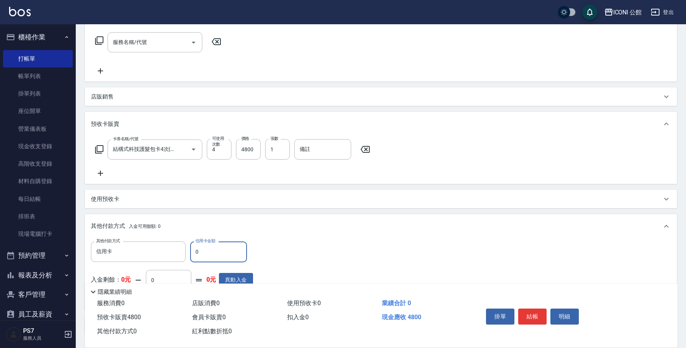
scroll to position [178, 0]
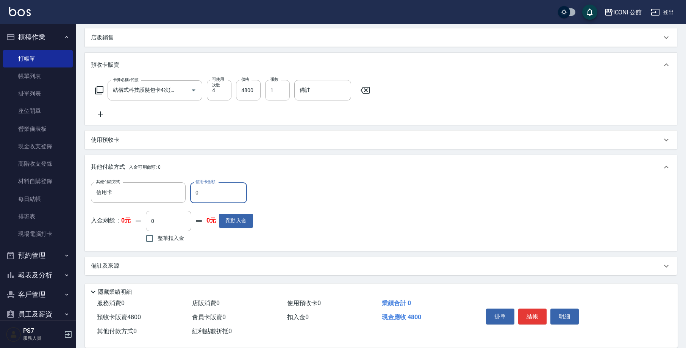
click at [206, 195] on input "0" at bounding box center [218, 192] width 57 height 20
type input "4800"
click at [531, 311] on button "結帳" at bounding box center [532, 316] width 28 height 16
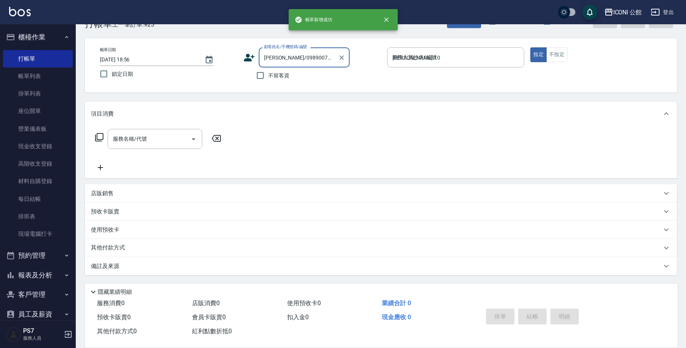
type input "2025/09/21 18:58"
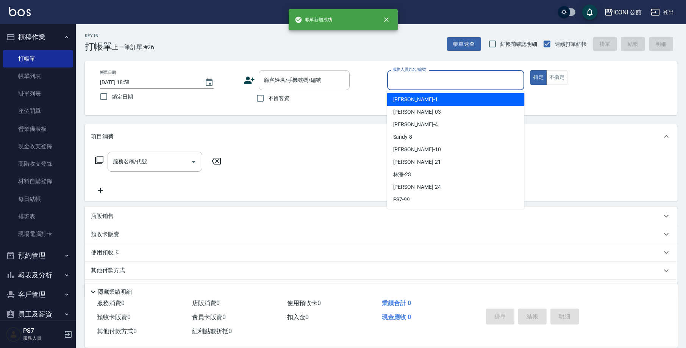
click at [413, 82] on input "服務人員姓名/編號" at bounding box center [455, 79] width 131 height 13
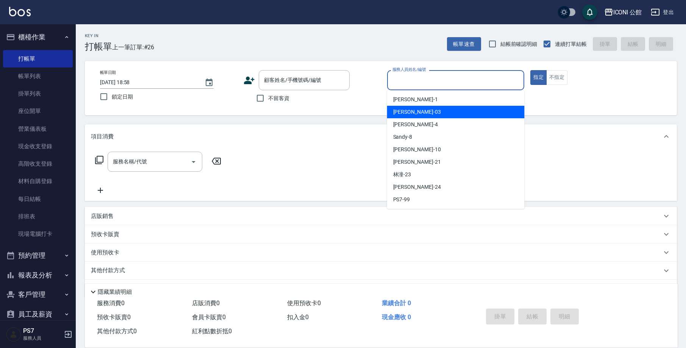
click at [292, 70] on div "帳單日期 2025/09/21 18:58 鎖定日期 顧客姓名/手機號碼/編號 顧客姓名/手機號碼/編號 不留客資 服務人員姓名/編號 服務人員姓名/編號 指…" at bounding box center [381, 88] width 592 height 54
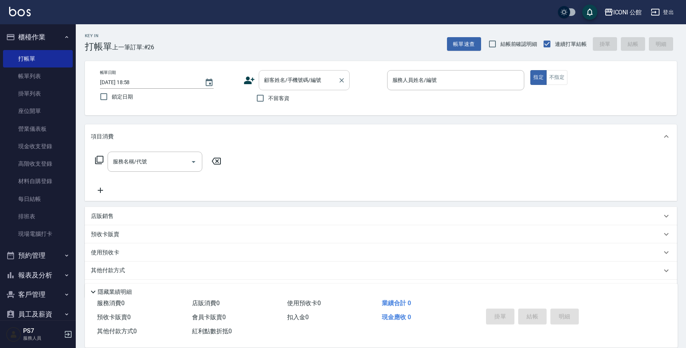
click at [295, 79] on div "顧客姓名/手機號碼/編號 顧客姓名/手機號碼/編號" at bounding box center [304, 80] width 91 height 20
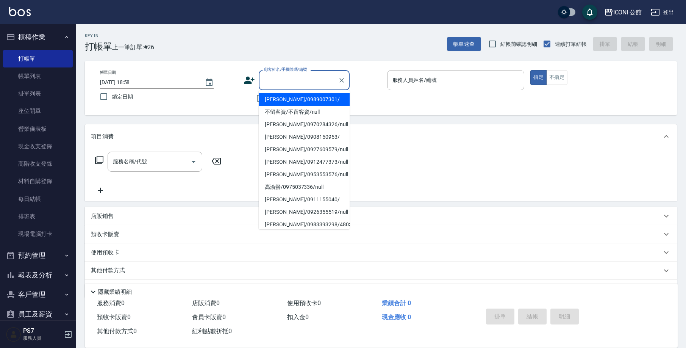
click at [299, 96] on li "楊婷瑜/0989007301/" at bounding box center [304, 99] width 91 height 12
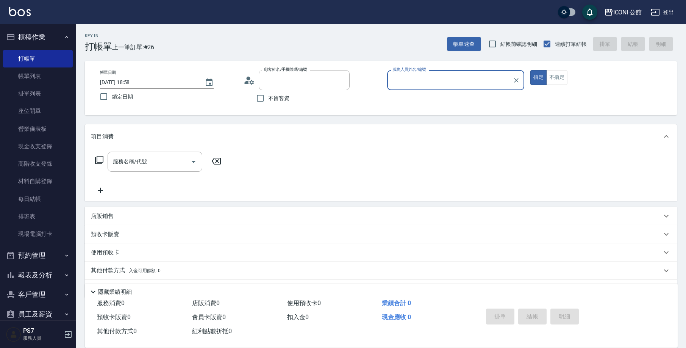
type input "楊婷瑜/0989007301/"
type input "Anna-10"
click at [411, 81] on input "Anna-10" at bounding box center [449, 79] width 119 height 13
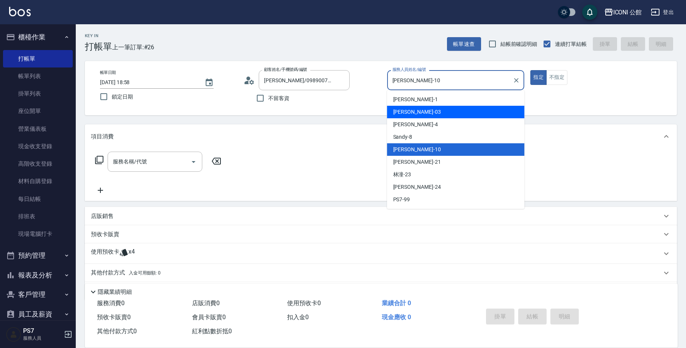
click at [301, 185] on div "服務名稱/代號 服務名稱/代號" at bounding box center [381, 174] width 592 height 52
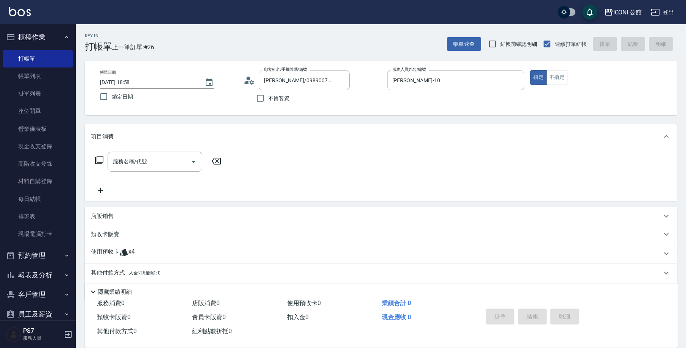
click at [129, 250] on span "x4" at bounding box center [131, 253] width 6 height 11
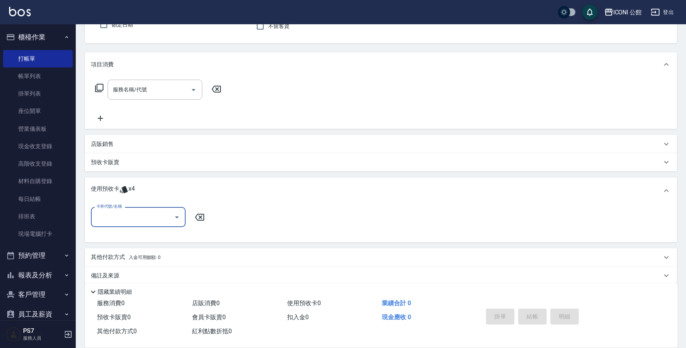
scroll to position [73, 0]
click at [131, 212] on input "卡券代號/名稱" at bounding box center [132, 215] width 76 height 13
click at [157, 238] on div "結構式科技護髮包卡4次 剩餘4張" at bounding box center [138, 235] width 95 height 12
type input "結構式科技護髮包卡4次"
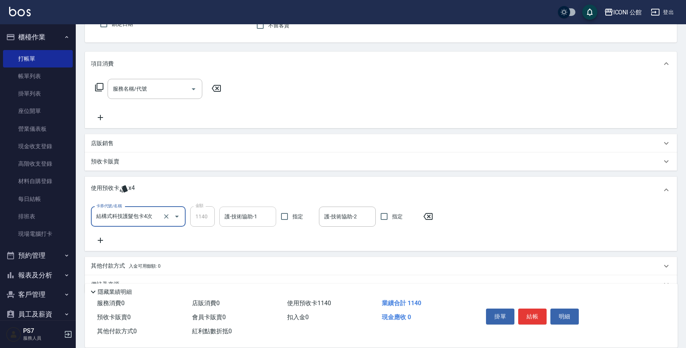
click at [265, 219] on input "護-技術協助-1" at bounding box center [248, 216] width 50 height 13
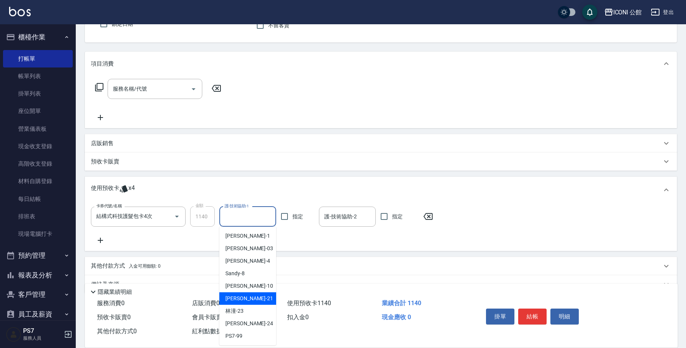
click at [249, 299] on div "Tim -21" at bounding box center [247, 298] width 57 height 12
type input "Tim-21"
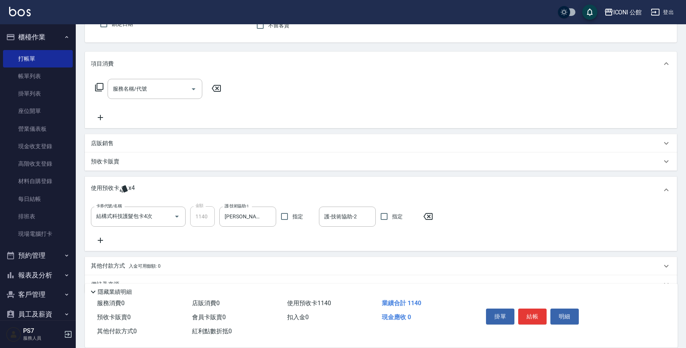
click at [101, 88] on icon at bounding box center [99, 87] width 9 height 9
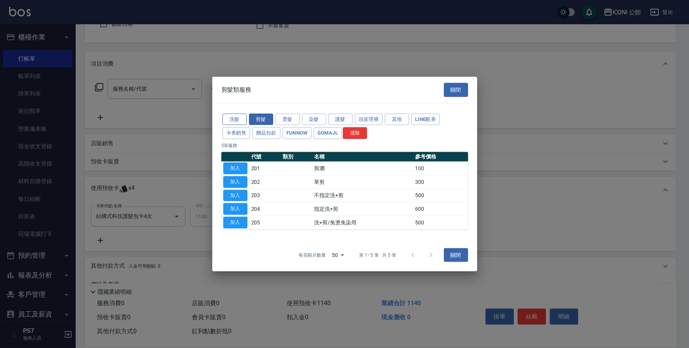
click at [240, 123] on button "洗髮" at bounding box center [235, 119] width 24 height 12
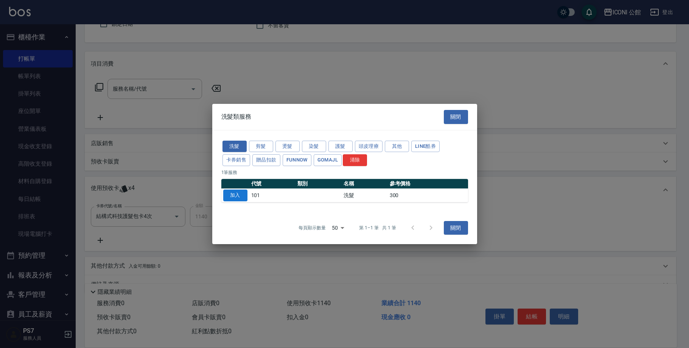
click at [240, 198] on button "加入" at bounding box center [235, 195] width 24 height 12
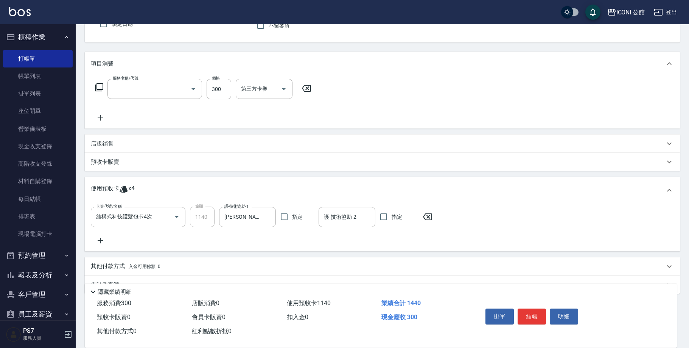
type input "洗髮(101)"
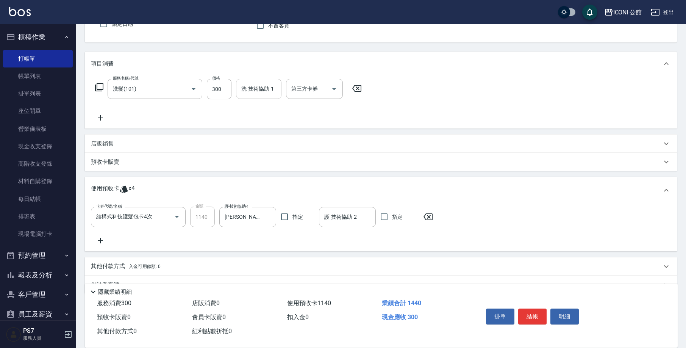
click at [263, 93] on input "洗-技術協助-1" at bounding box center [258, 88] width 39 height 13
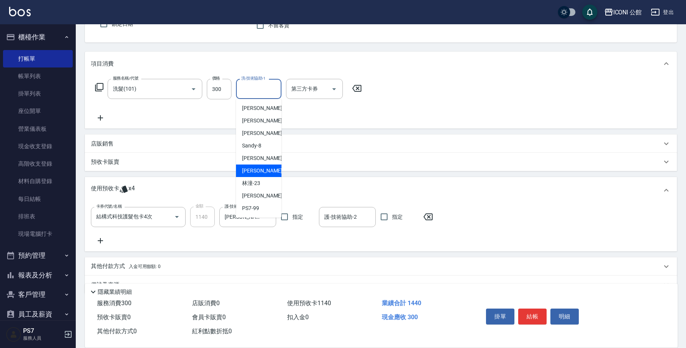
click at [268, 166] on div "Tim -21" at bounding box center [258, 170] width 45 height 12
type input "Tim-21"
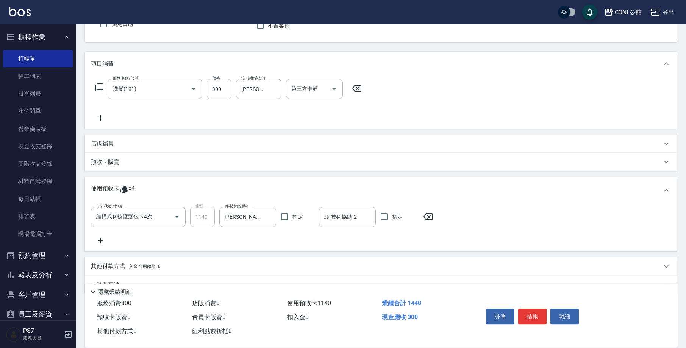
drag, startPoint x: 685, startPoint y: 111, endPoint x: 501, endPoint y: 110, distance: 184.4
click at [665, 160] on div "Key In 打帳單 上一筆訂單:#26 帳單速查 結帳前確認明細 連續打單結帳 掛單 結帳 明細 帳單日期 2025/09/21 18:58 鎖定日期 顧客…" at bounding box center [381, 159] width 610 height 415
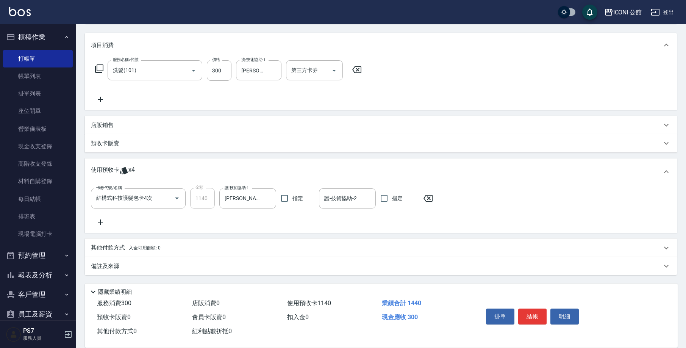
click at [112, 248] on p "其他付款方式 入金可用餘額: 0" at bounding box center [126, 247] width 70 height 8
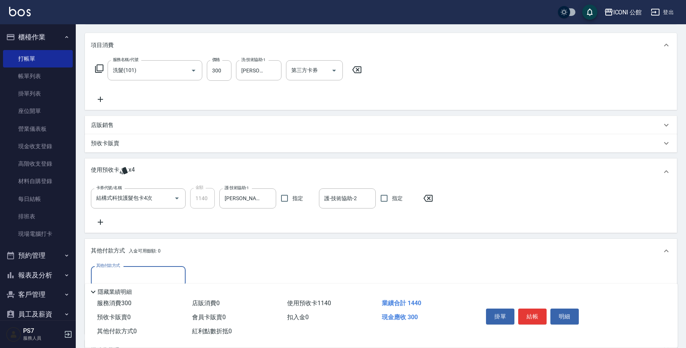
scroll to position [0, 0]
click at [139, 272] on input "其他付款方式" at bounding box center [138, 275] width 88 height 13
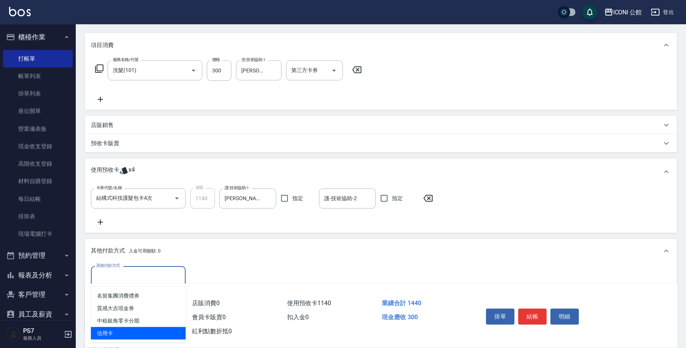
click at [139, 330] on span "信用卡" at bounding box center [138, 333] width 95 height 12
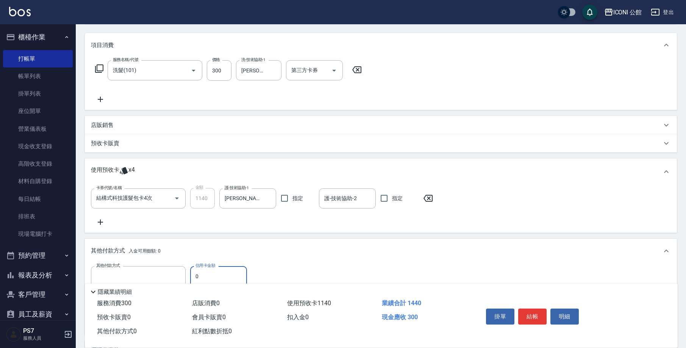
type input "信用卡"
type input "300"
click at [533, 312] on button "結帳" at bounding box center [532, 316] width 28 height 16
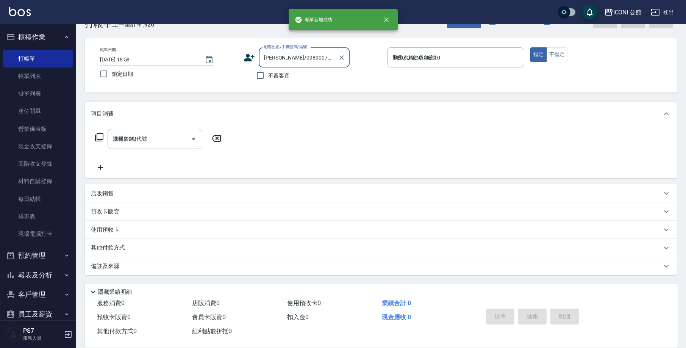
type input "2025/09/21 18:59"
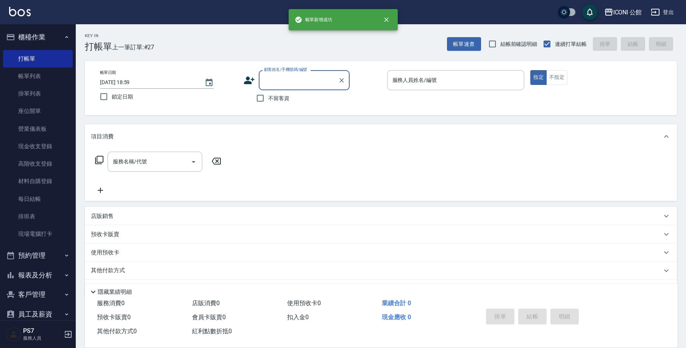
click at [305, 76] on input "顧客姓名/手機號碼/編號" at bounding box center [298, 79] width 73 height 13
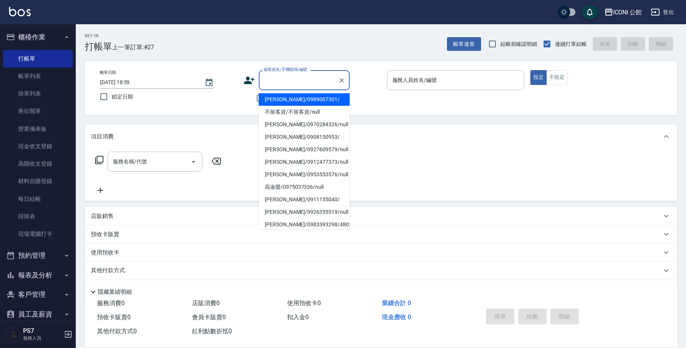
click at [303, 98] on li "楊婷瑜/0989007301/" at bounding box center [304, 99] width 91 height 12
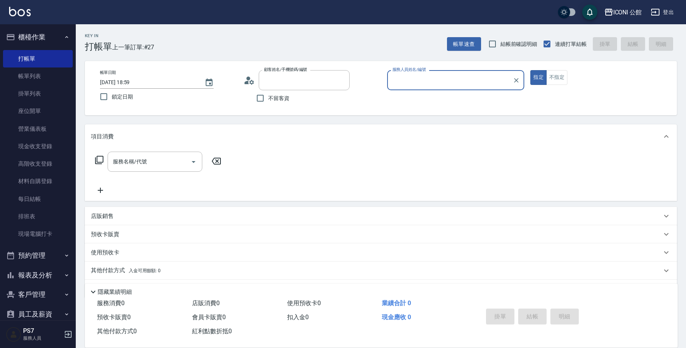
type input "楊婷瑜/0989007301/"
type input "Anna-10"
click at [97, 155] on icon at bounding box center [99, 159] width 9 height 9
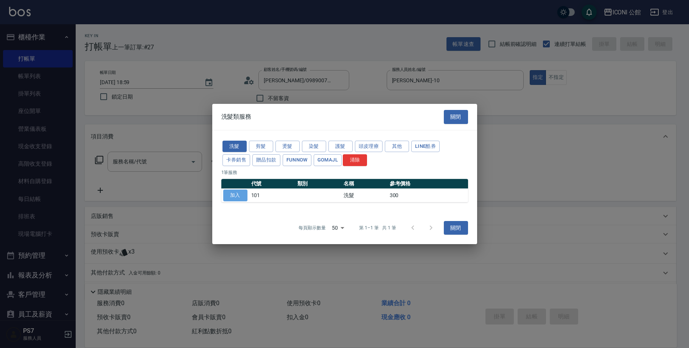
click at [225, 193] on button "加入" at bounding box center [235, 195] width 24 height 12
type input "洗髮(101)"
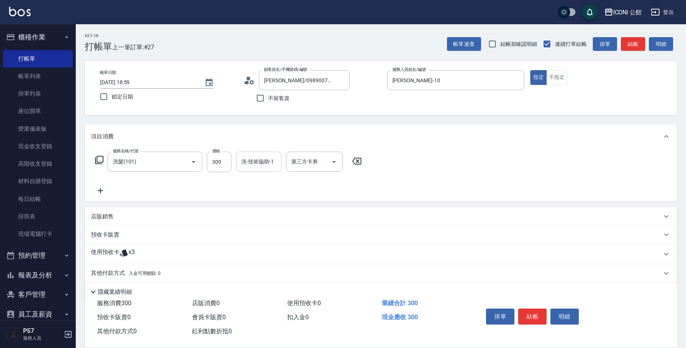
click at [249, 164] on input "洗-技術協助-1" at bounding box center [258, 161] width 39 height 13
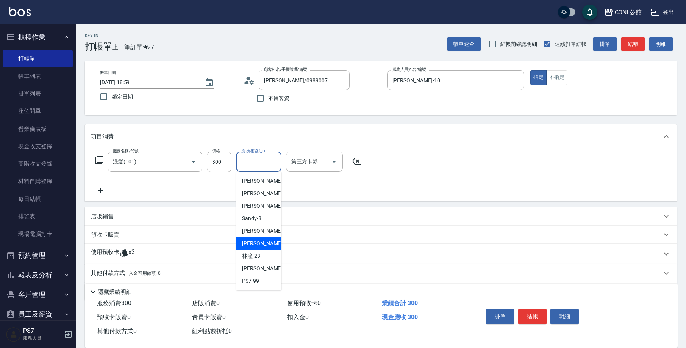
click at [244, 246] on span "Tim -21" at bounding box center [266, 243] width 48 height 8
type input "Tim-21"
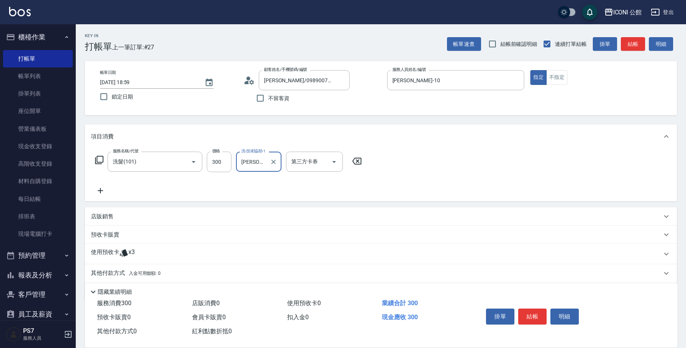
drag, startPoint x: 112, startPoint y: 251, endPoint x: 118, endPoint y: 251, distance: 6.4
click at [112, 251] on p "使用預收卡" at bounding box center [105, 253] width 28 height 11
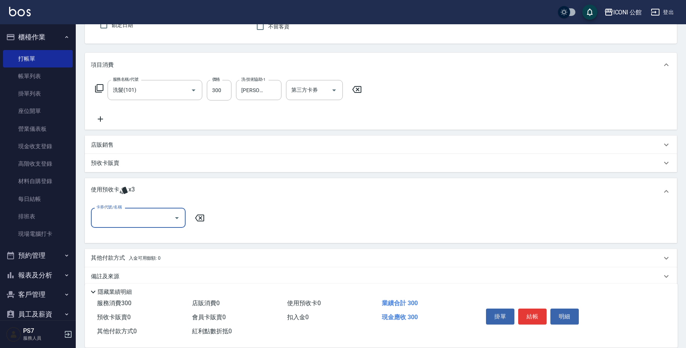
scroll to position [82, 0]
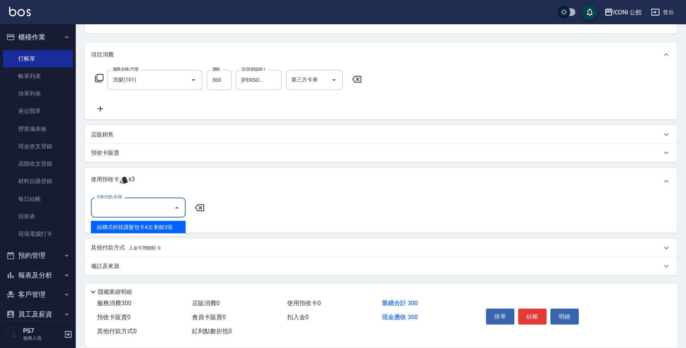
click at [135, 203] on input "卡券代號/名稱" at bounding box center [132, 207] width 76 height 13
click at [145, 228] on div "結構式科技護髮包卡4次 剩餘3張" at bounding box center [138, 227] width 95 height 12
type input "結構式科技護髮包卡4次"
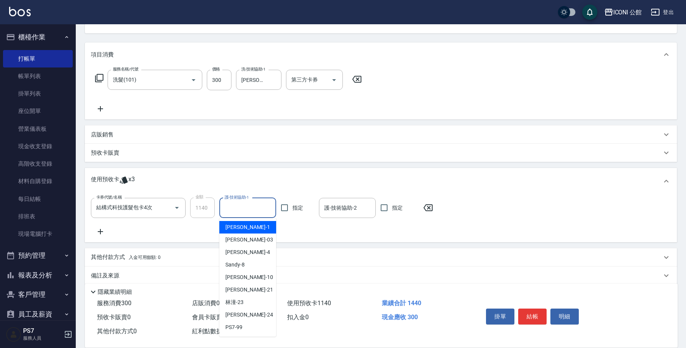
click at [254, 207] on input "護-技術協助-1" at bounding box center [248, 207] width 50 height 13
click at [250, 293] on div "Tim -21" at bounding box center [247, 289] width 57 height 12
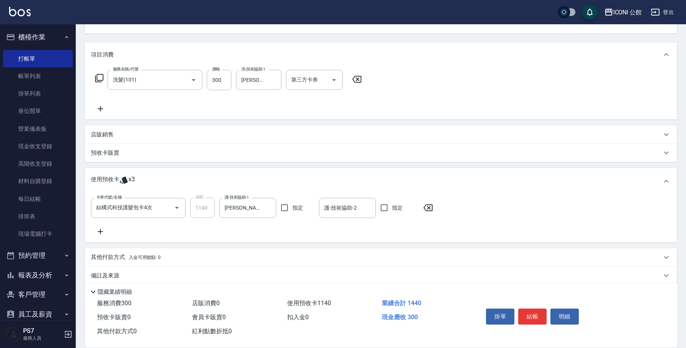
type input "Tim-21"
click at [101, 257] on p "其他付款方式 入金可用餘額: 0" at bounding box center [126, 257] width 70 height 8
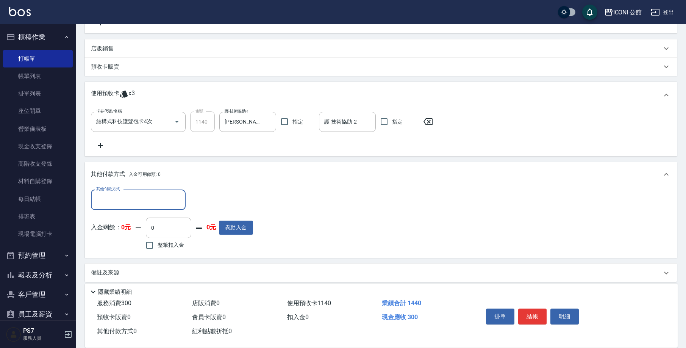
scroll to position [169, 0]
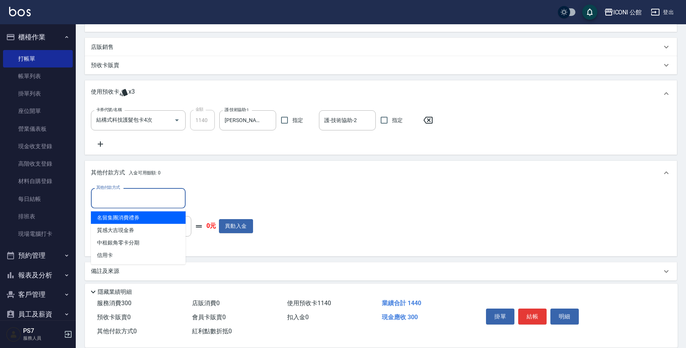
click at [154, 192] on input "其他付款方式" at bounding box center [138, 197] width 88 height 13
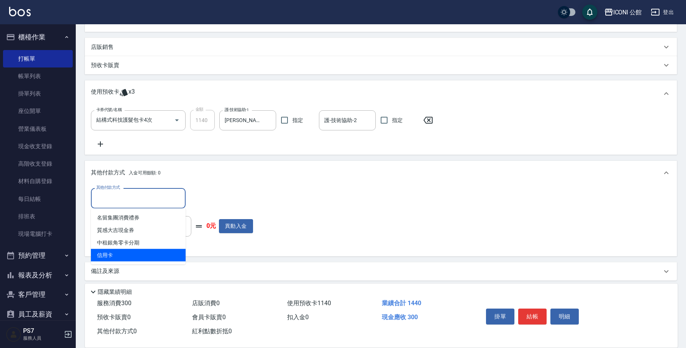
click at [153, 255] on span "信用卡" at bounding box center [138, 255] width 95 height 12
type input "信用卡"
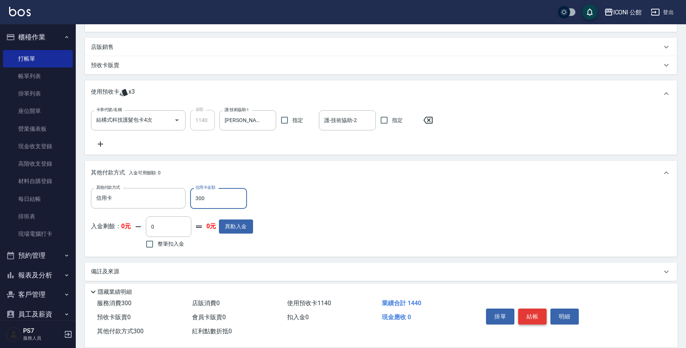
type input "300"
click at [532, 314] on button "結帳" at bounding box center [532, 316] width 28 height 16
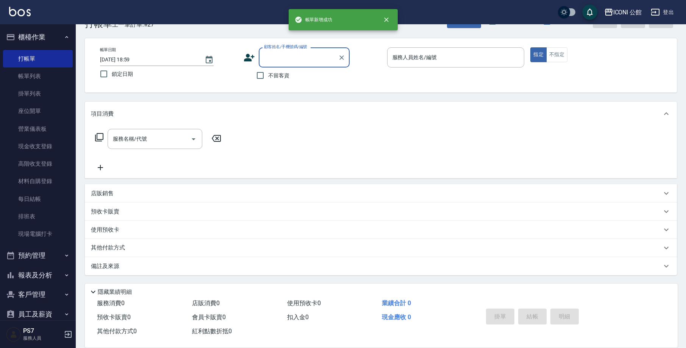
scroll to position [0, 0]
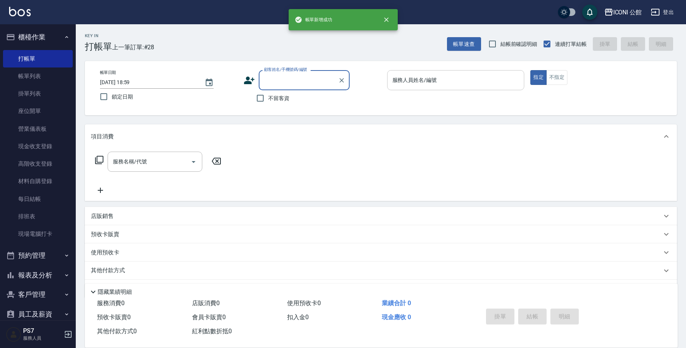
click at [461, 80] on input "服務人員姓名/編號" at bounding box center [455, 79] width 131 height 13
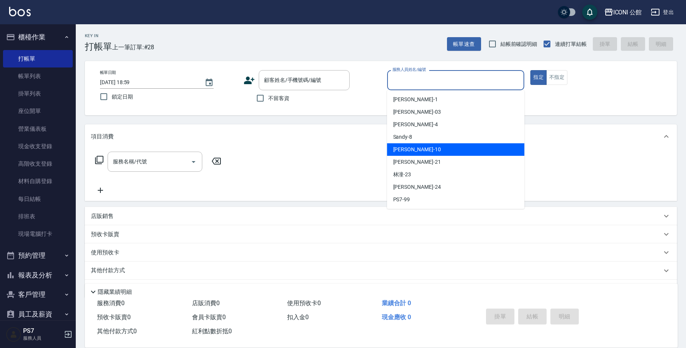
click at [438, 150] on div "Anna -10" at bounding box center [455, 149] width 137 height 12
type input "Anna-10"
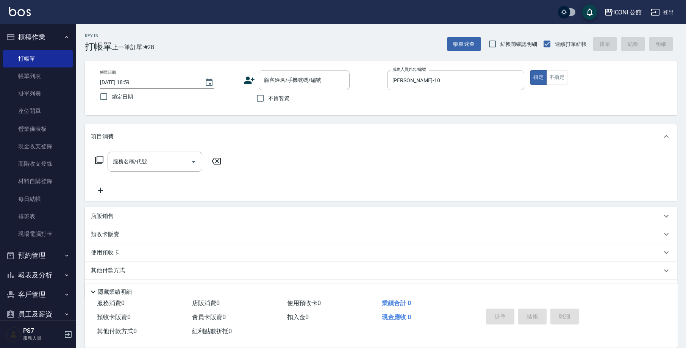
click at [101, 162] on icon at bounding box center [99, 160] width 8 height 8
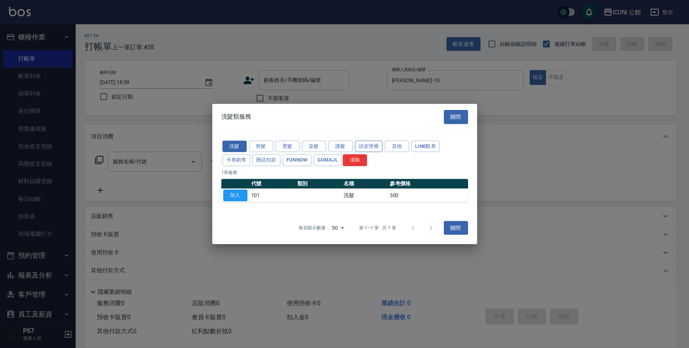
click at [365, 145] on button "頭皮理療" at bounding box center [369, 146] width 28 height 12
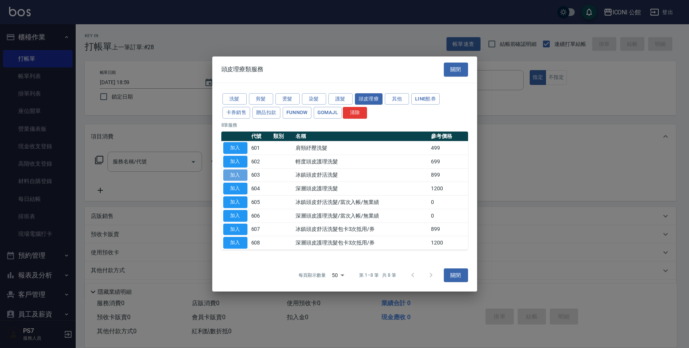
click at [242, 172] on button "加入" at bounding box center [235, 175] width 24 height 12
type input "冰鎮頭皮舒活洗髮(603)"
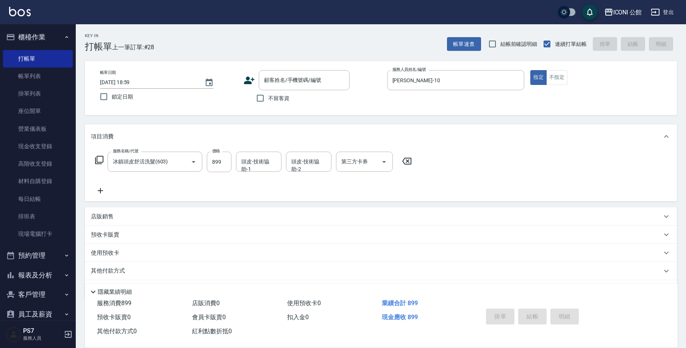
click at [101, 158] on icon at bounding box center [99, 159] width 9 height 9
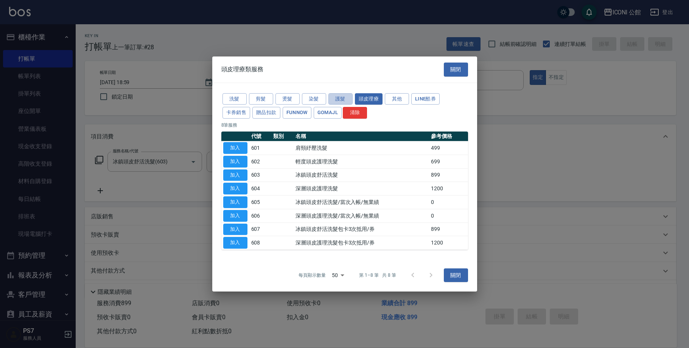
drag, startPoint x: 338, startPoint y: 102, endPoint x: 337, endPoint y: 106, distance: 4.3
click at [338, 101] on button "護髮" at bounding box center [341, 99] width 24 height 12
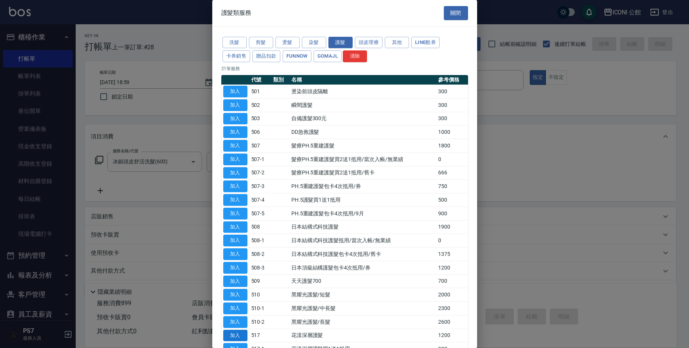
click at [237, 333] on button "加入" at bounding box center [235, 335] width 24 height 12
click at [234, 328] on div "紅利點數折抵 0" at bounding box center [236, 331] width 95 height 14
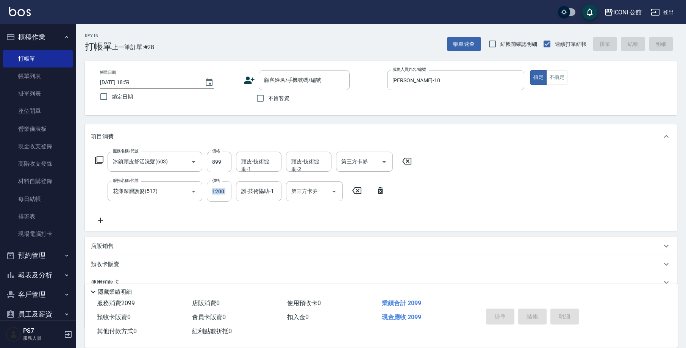
drag, startPoint x: 206, startPoint y: 189, endPoint x: 218, endPoint y: 195, distance: 13.4
click at [218, 195] on div "服務名稱/代號 花漾深層護髮(517) 服務名稱/代號 價格 1200 價格 護-技術協助-1 護-技術協助-1 第三方卡券 第三方卡券" at bounding box center [240, 191] width 299 height 20
click at [260, 184] on div "護-技術協助-1" at bounding box center [258, 191] width 45 height 20
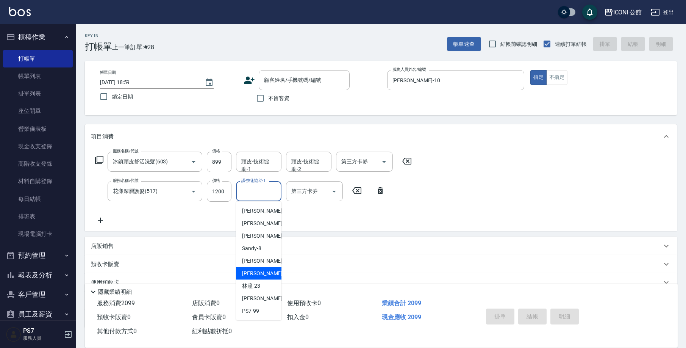
click at [259, 274] on div "Tim -21" at bounding box center [258, 273] width 45 height 12
type input "Tim-21"
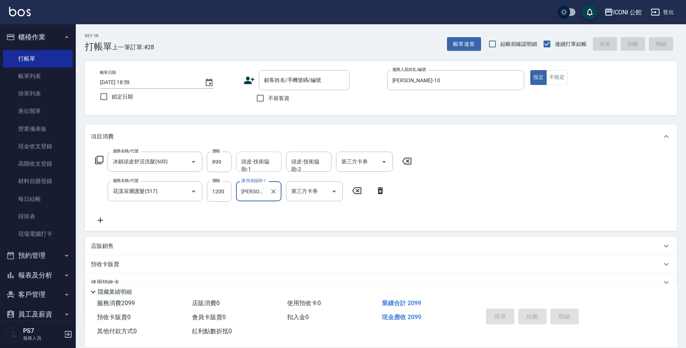
click at [248, 163] on input "頭皮-技術協助-1" at bounding box center [258, 161] width 39 height 13
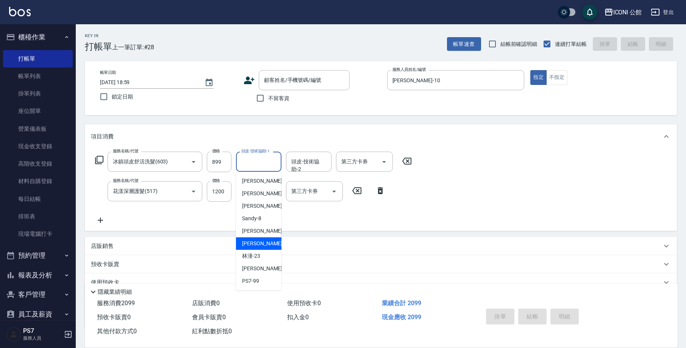
click at [256, 240] on span "Tim -21" at bounding box center [266, 243] width 48 height 8
type input "Tim-21"
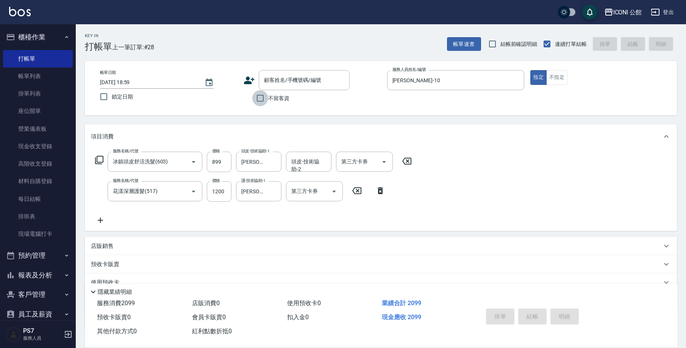
click at [264, 95] on input "不留客資" at bounding box center [260, 98] width 16 height 16
checkbox input "true"
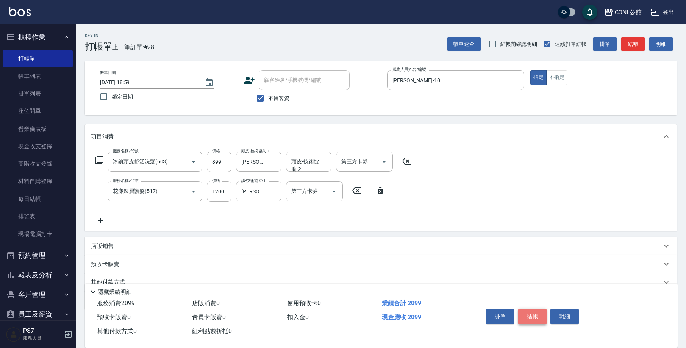
click at [535, 308] on button "結帳" at bounding box center [532, 316] width 28 height 16
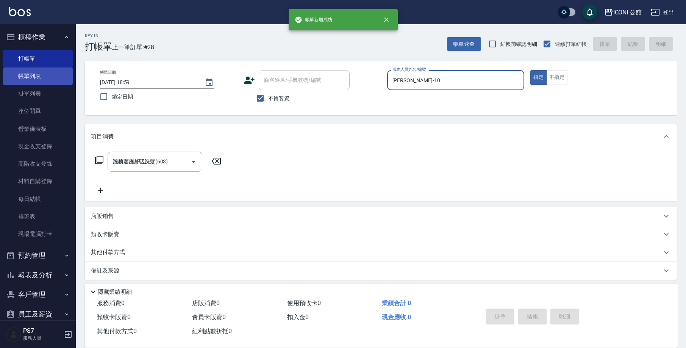
type input "2025/09/21 19:00"
click at [29, 77] on link "帳單列表" at bounding box center [38, 75] width 70 height 17
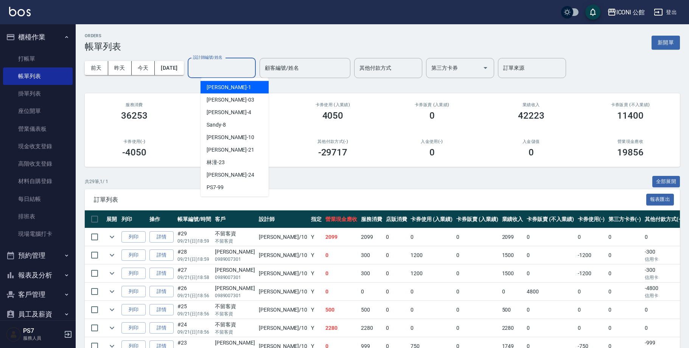
click at [237, 67] on div "設計師編號/姓名 設計師編號/姓名" at bounding box center [222, 68] width 68 height 20
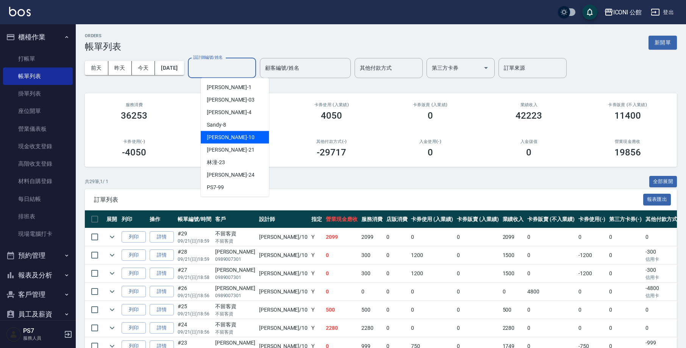
click at [247, 134] on div "Anna -10" at bounding box center [235, 137] width 68 height 12
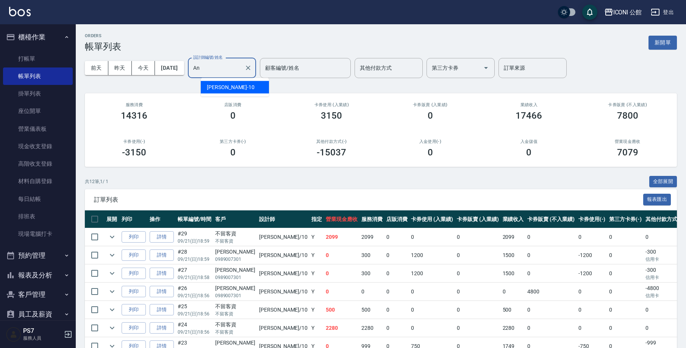
type input "A"
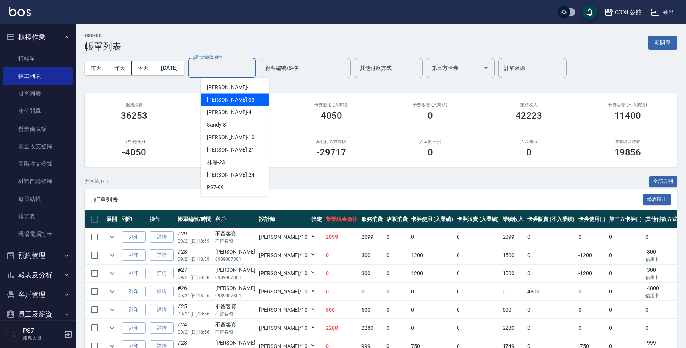
click at [614, 58] on div "前天 昨天 今天 2025/09/21 設計師編號/姓名 設計師編號/姓名 顧客編號/姓名 顧客編號/姓名 其他付款方式 其他付款方式 第三方卡券 第三方卡券…" at bounding box center [381, 68] width 592 height 32
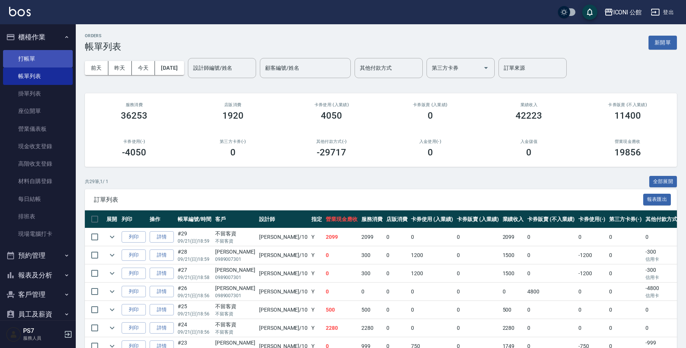
click at [21, 53] on link "打帳單" at bounding box center [38, 58] width 70 height 17
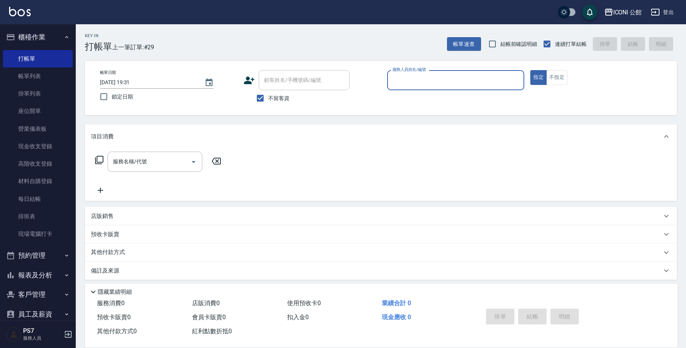
click at [472, 83] on input "服務人員姓名/編號" at bounding box center [455, 79] width 131 height 13
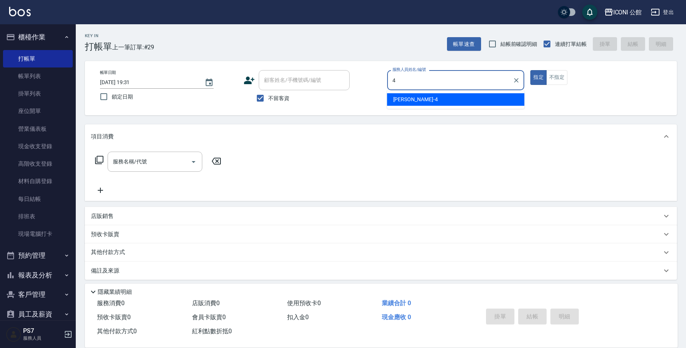
type input "Lina-4"
type button "true"
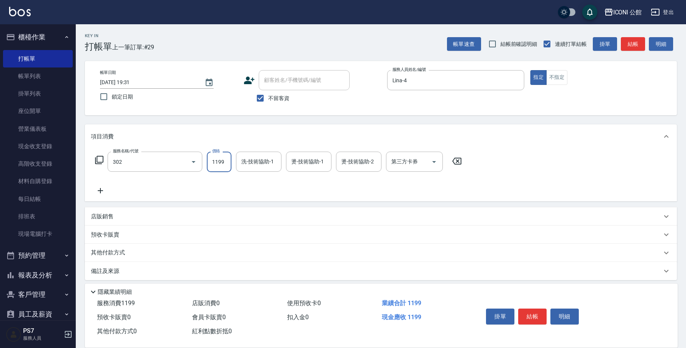
type input "設計燙髮(302)"
type input "1999"
type input "Lina-4"
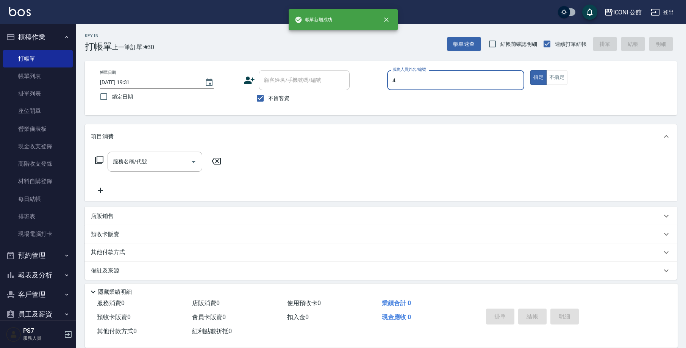
type input "Lina-4"
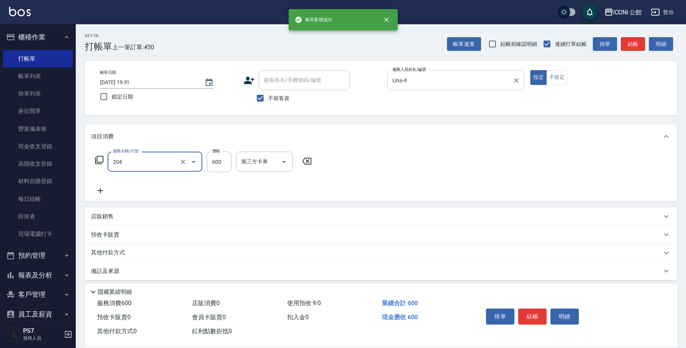
type input "指定洗+剪(204)"
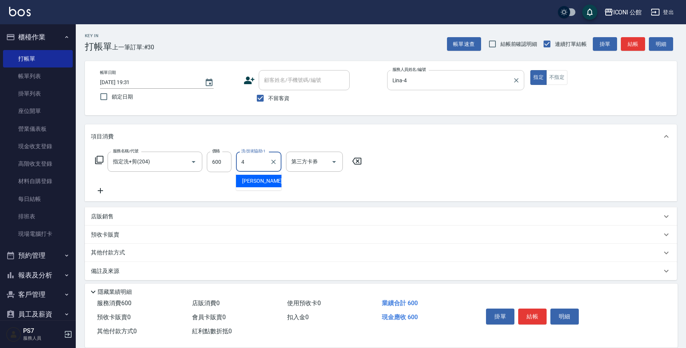
type input "Lina-4"
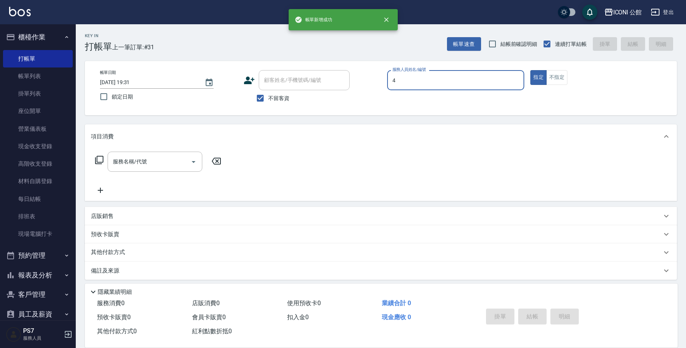
type input "Lina-4"
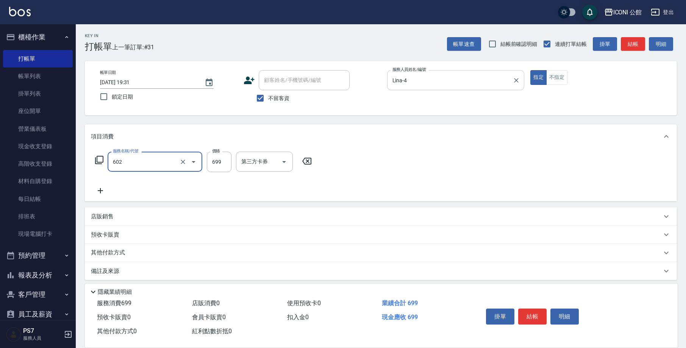
type input "輕度頭皮護理洗髮(602)"
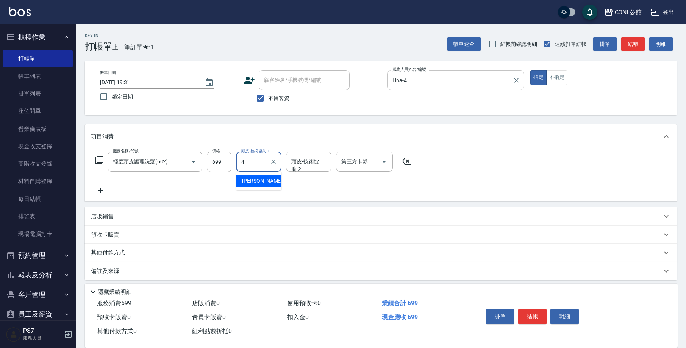
type input "Lina-4"
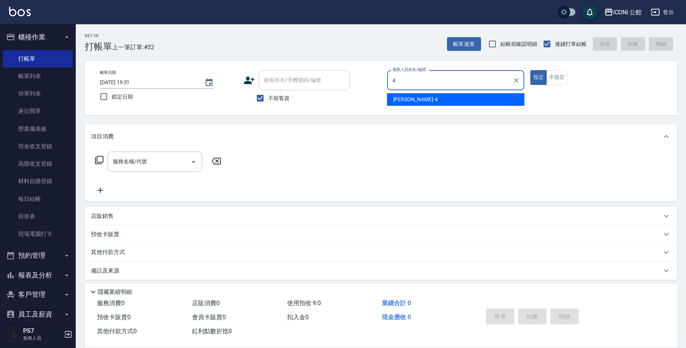
type input "Lina-4"
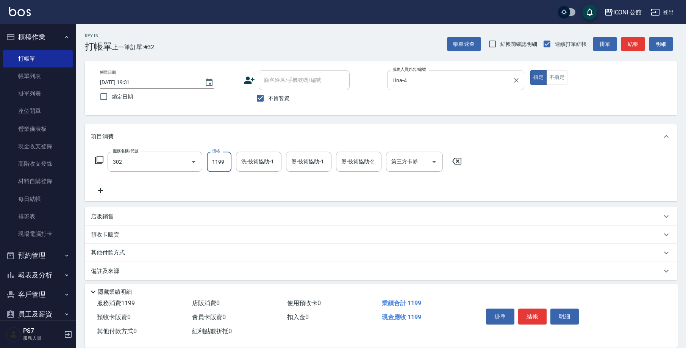
type input "設計燙髮(302)"
type input "1200"
type input "Lina-4"
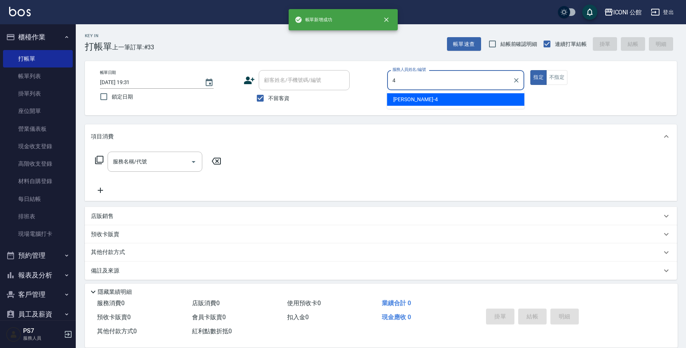
type input "Lina-4"
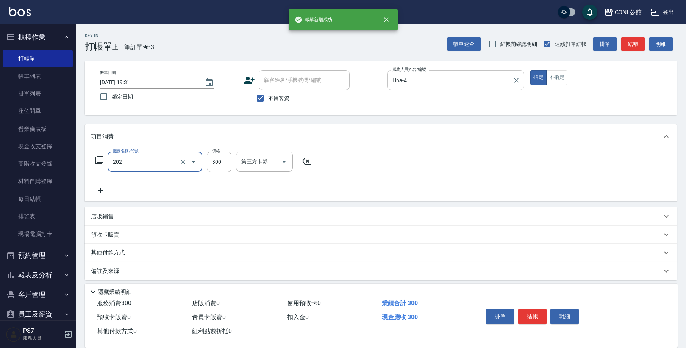
type input "單剪(202)"
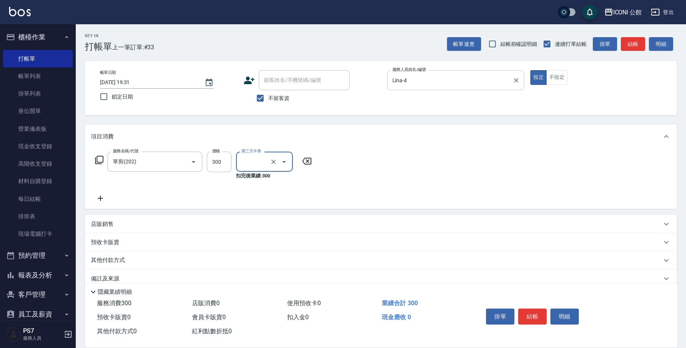
type input "舊有卡券"
click at [306, 162] on icon at bounding box center [306, 161] width 9 height 7
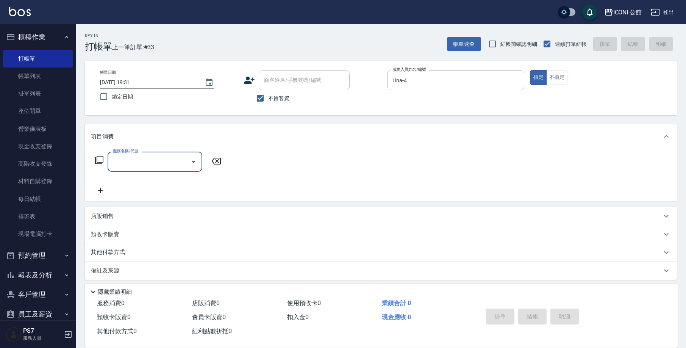
click at [154, 169] on div "服務名稱/代號" at bounding box center [155, 161] width 95 height 20
type input "單剪(202)"
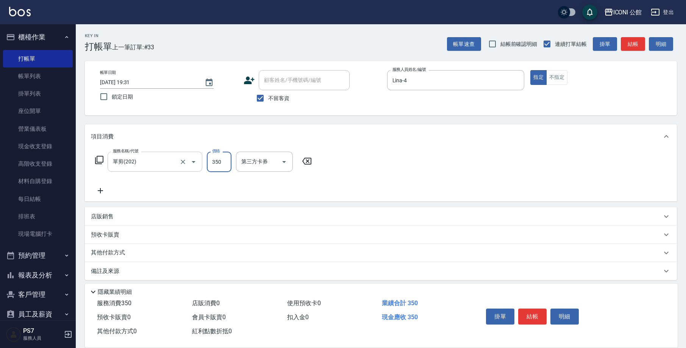
type input "350"
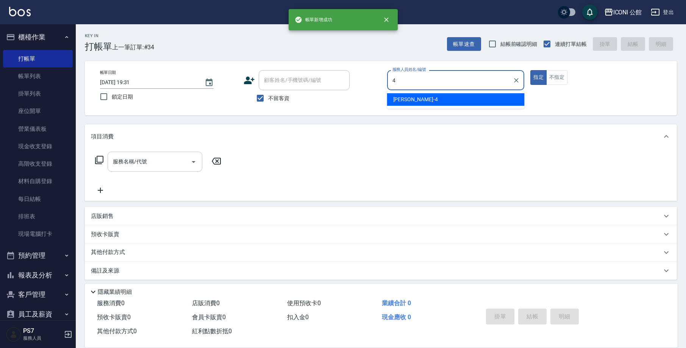
type input "Lina-4"
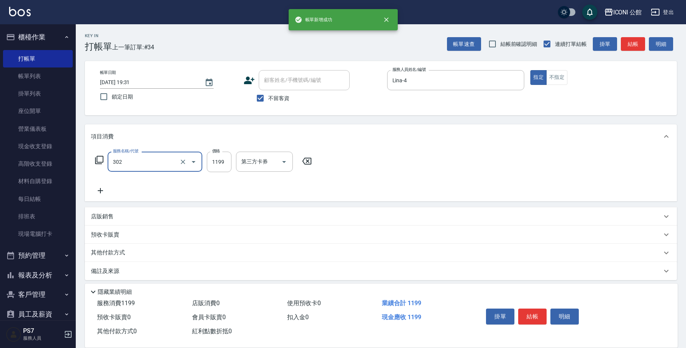
type input "302"
type input "1"
type input "設計燙髮(302)"
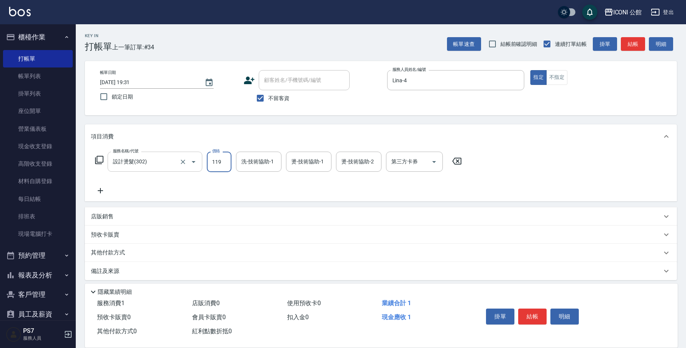
type input "1199"
type input "Lina-4"
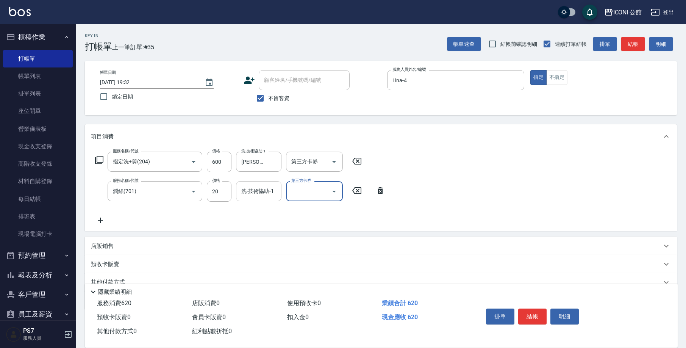
click at [256, 198] on div "洗-技術協助-1" at bounding box center [258, 191] width 45 height 20
click at [537, 313] on button "結帳" at bounding box center [532, 316] width 28 height 16
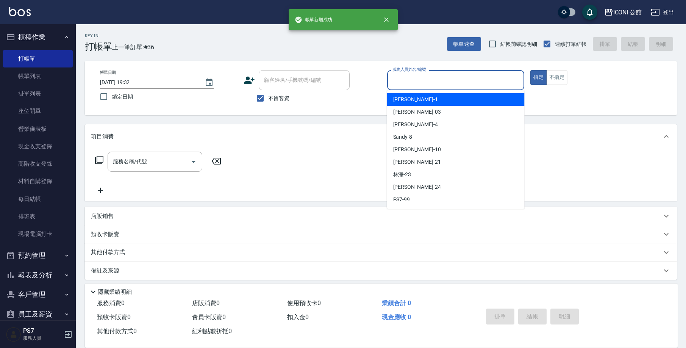
click at [434, 80] on input "服務人員姓名/編號" at bounding box center [455, 79] width 131 height 13
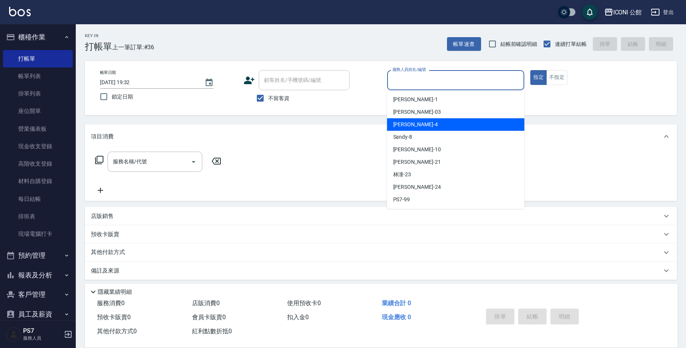
click at [399, 122] on span "Lina -4" at bounding box center [415, 124] width 45 height 8
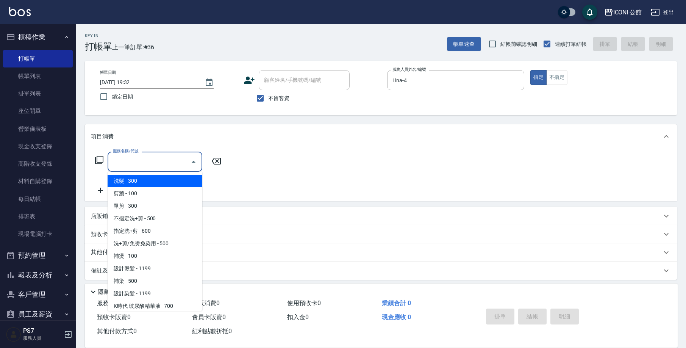
click at [135, 168] on input "服務名稱/代號" at bounding box center [149, 161] width 76 height 13
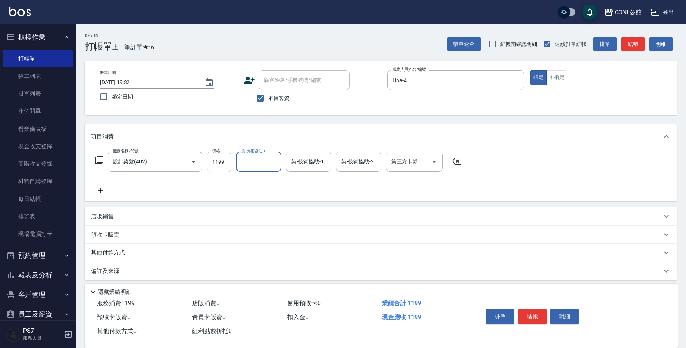
click at [223, 165] on input "1199" at bounding box center [219, 161] width 25 height 20
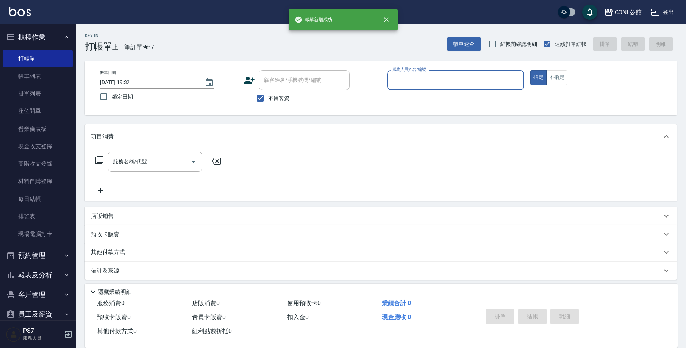
scroll to position [2, 0]
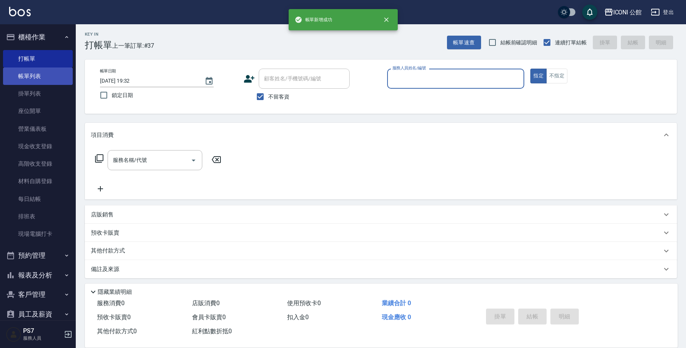
click at [25, 81] on link "帳單列表" at bounding box center [38, 75] width 70 height 17
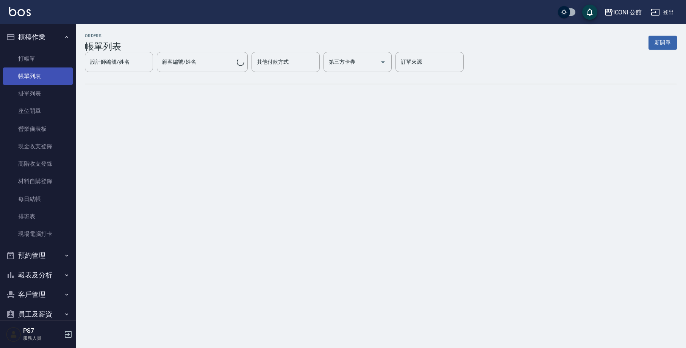
click at [25, 80] on link "帳單列表" at bounding box center [38, 75] width 70 height 17
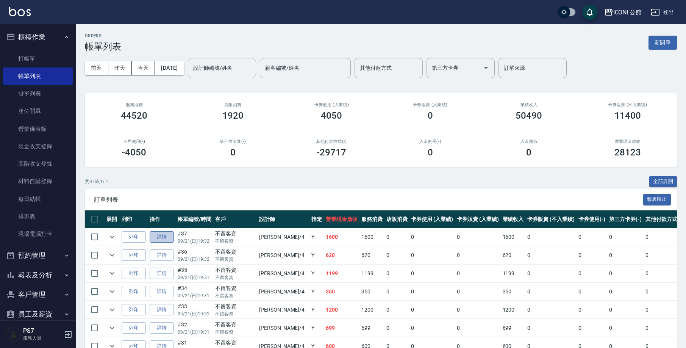
click at [161, 238] on link "詳情" at bounding box center [162, 237] width 24 height 12
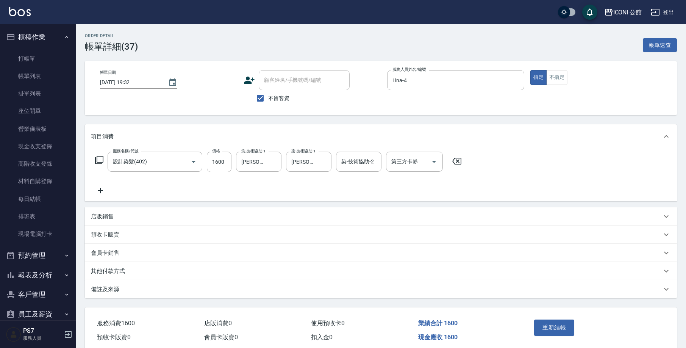
click at [103, 267] on p "其他付款方式" at bounding box center [108, 271] width 34 height 8
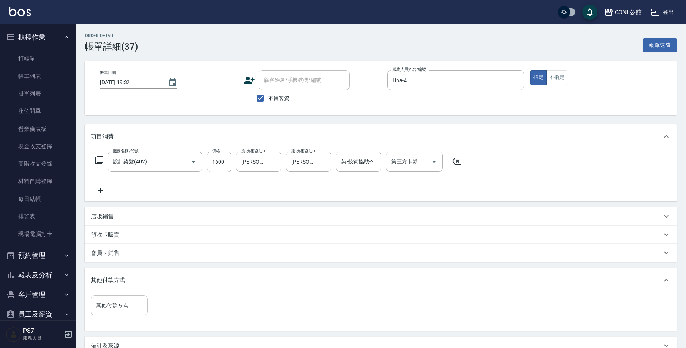
click at [114, 300] on input "其他付款方式" at bounding box center [119, 304] width 50 height 13
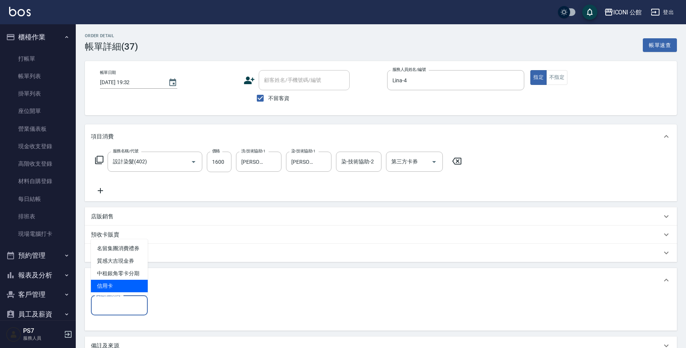
click at [129, 280] on span "信用卡" at bounding box center [119, 285] width 57 height 12
click at [180, 302] on input "0" at bounding box center [180, 305] width 57 height 20
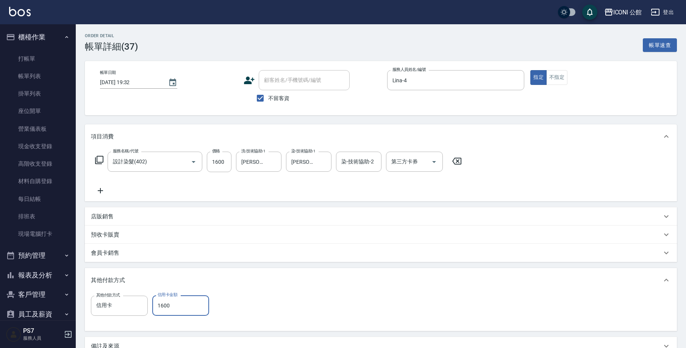
scroll to position [89, 0]
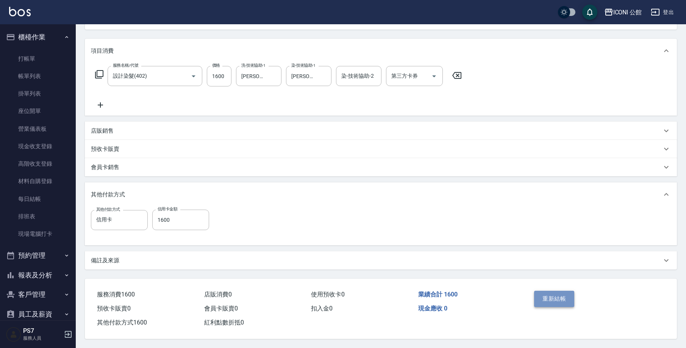
click at [547, 290] on button "重新結帳" at bounding box center [554, 298] width 40 height 16
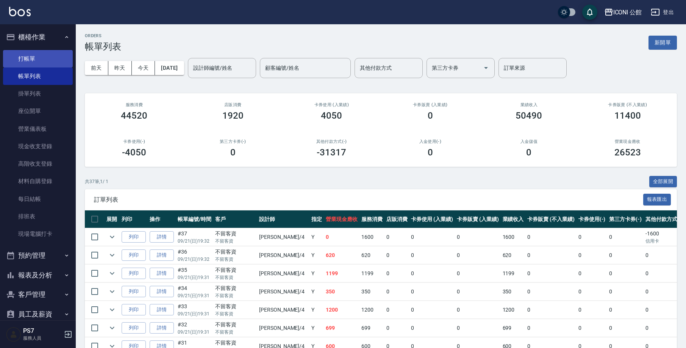
click at [26, 55] on link "打帳單" at bounding box center [38, 58] width 70 height 17
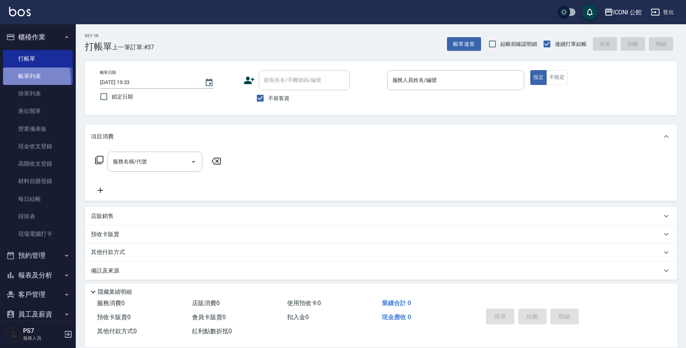
click at [21, 79] on link "帳單列表" at bounding box center [38, 75] width 70 height 17
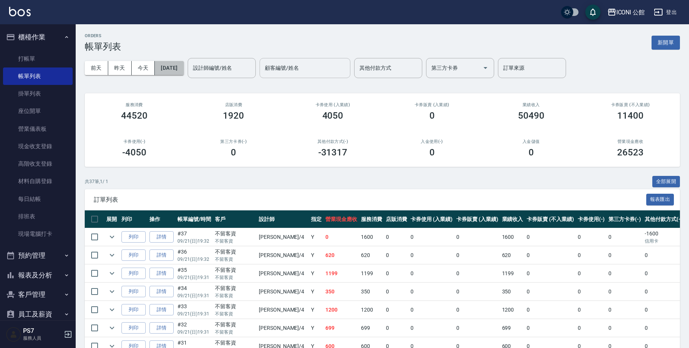
click at [184, 67] on button "[DATE]" at bounding box center [169, 68] width 29 height 14
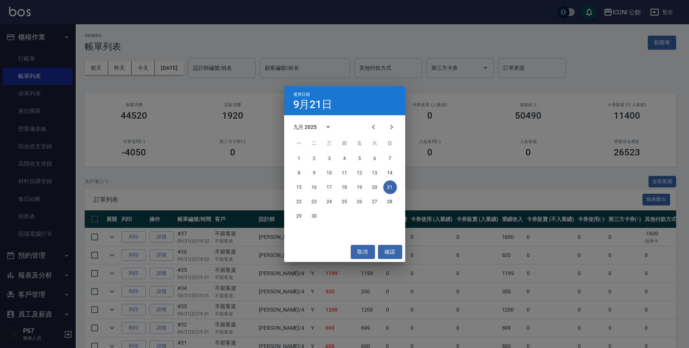
click at [226, 73] on div "選擇日期 9月21日 九月 2025 一 二 三 四 五 六 日 1 2 3 4 5 6 7 8 9 10 11 12 13 14 15 16 17 18 1…" at bounding box center [344, 174] width 689 height 348
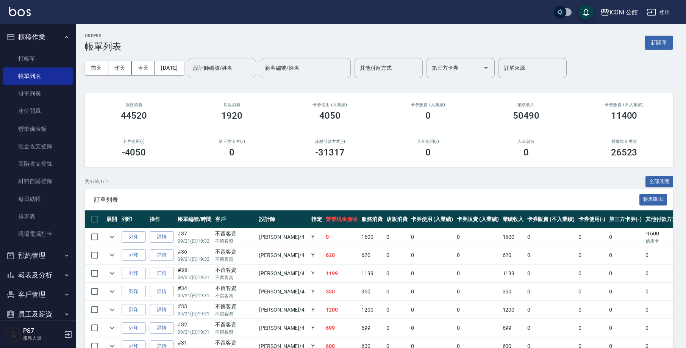
click at [220, 65] on input "設計師編號/姓名" at bounding box center [221, 67] width 61 height 13
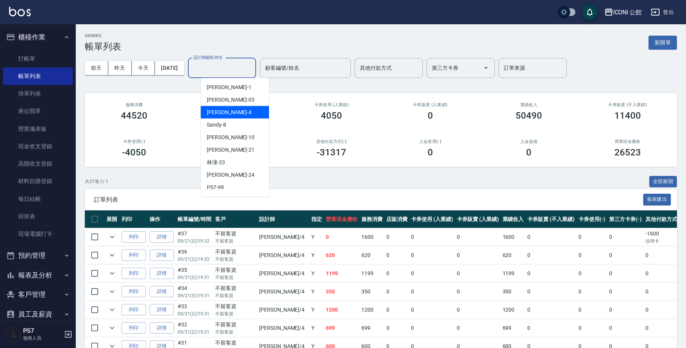
click at [214, 106] on div "Lisa -03" at bounding box center [235, 100] width 68 height 12
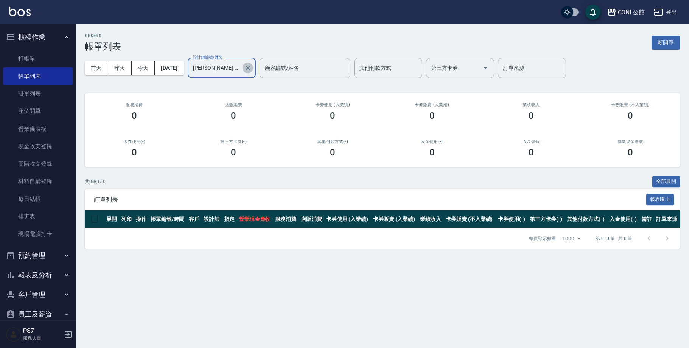
click at [253, 67] on button "Clear" at bounding box center [248, 67] width 11 height 11
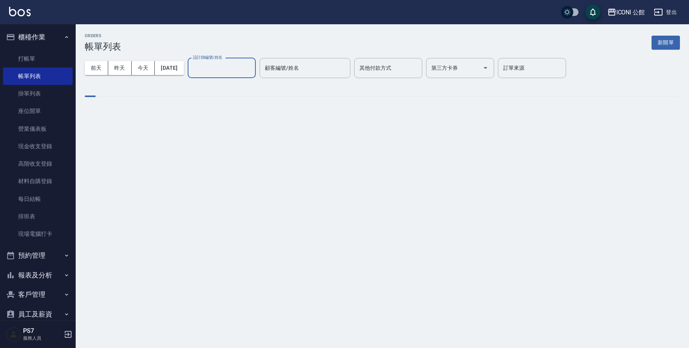
click at [228, 65] on input "設計師編號/姓名" at bounding box center [221, 67] width 61 height 13
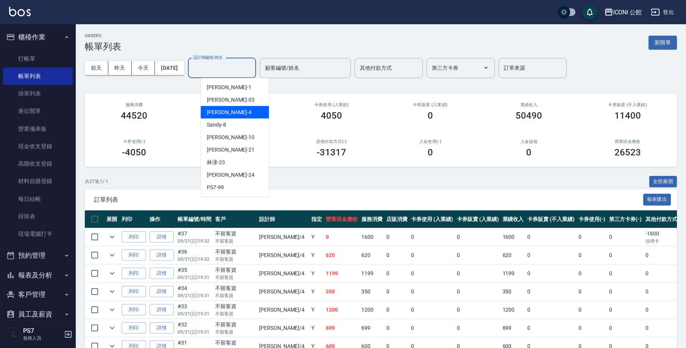
click at [224, 111] on div "Lina -4" at bounding box center [235, 112] width 68 height 12
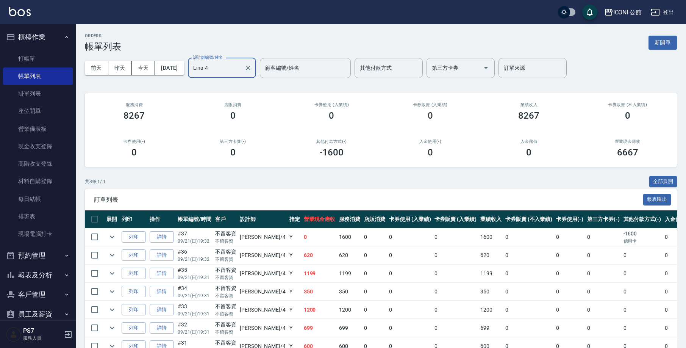
click at [30, 270] on button "報表及分析" at bounding box center [38, 275] width 70 height 20
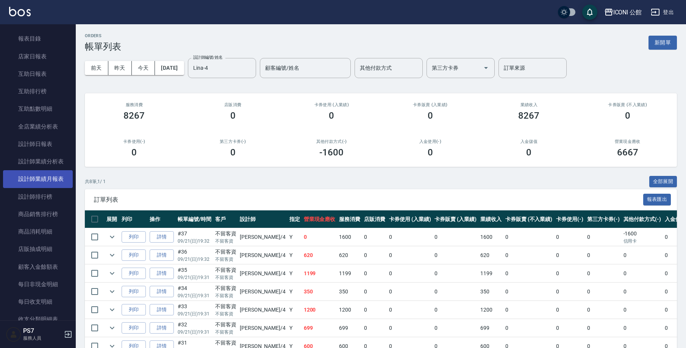
scroll to position [312, 0]
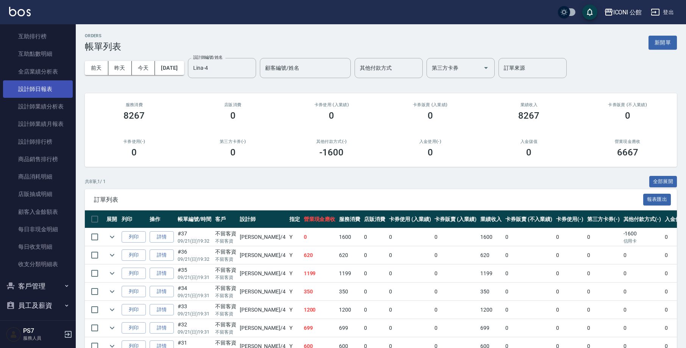
click at [41, 80] on link "設計師日報表" at bounding box center [38, 88] width 70 height 17
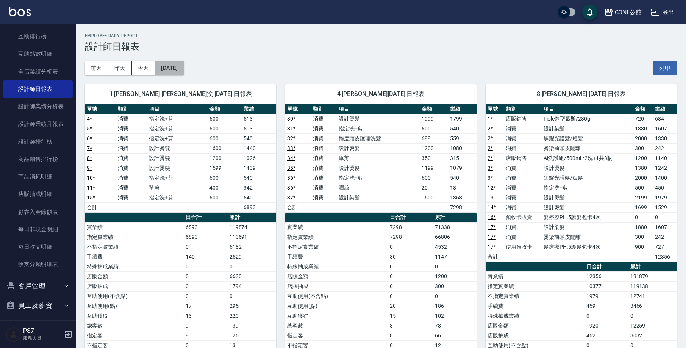
click at [178, 62] on button "[DATE]" at bounding box center [169, 68] width 29 height 14
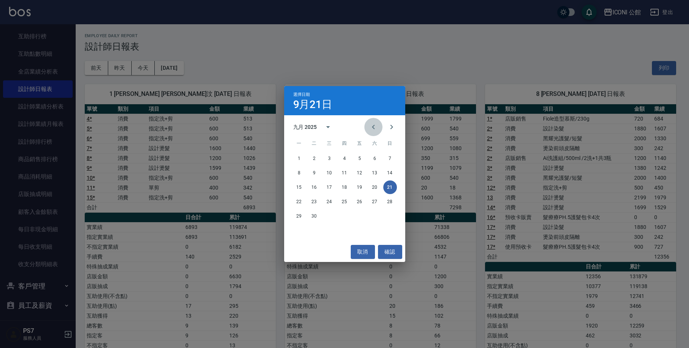
click at [371, 130] on icon "Previous month" at bounding box center [373, 126] width 9 height 9
click at [345, 201] on button "21" at bounding box center [345, 202] width 14 height 14
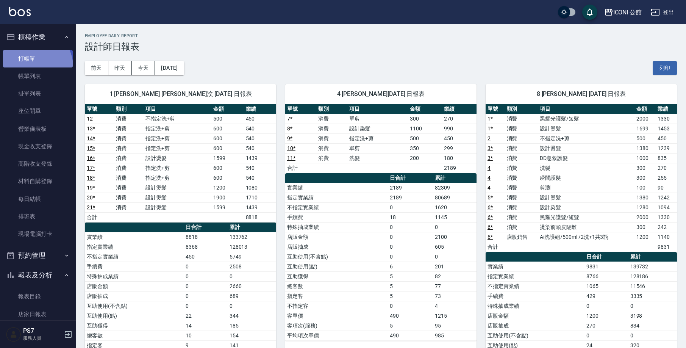
click at [34, 66] on link "打帳單" at bounding box center [38, 58] width 70 height 17
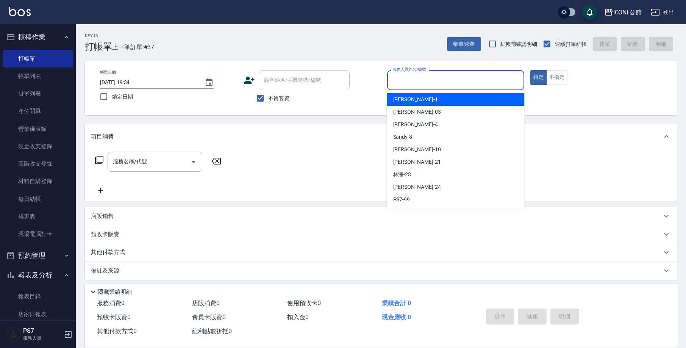
click at [446, 74] on input "服務人員姓名/編號" at bounding box center [455, 79] width 131 height 13
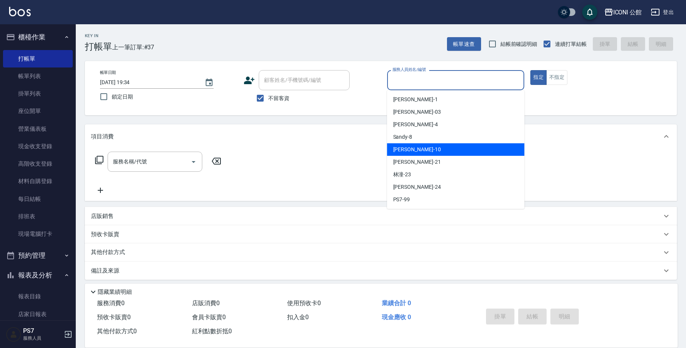
click at [444, 154] on div "Anna -10" at bounding box center [455, 149] width 137 height 12
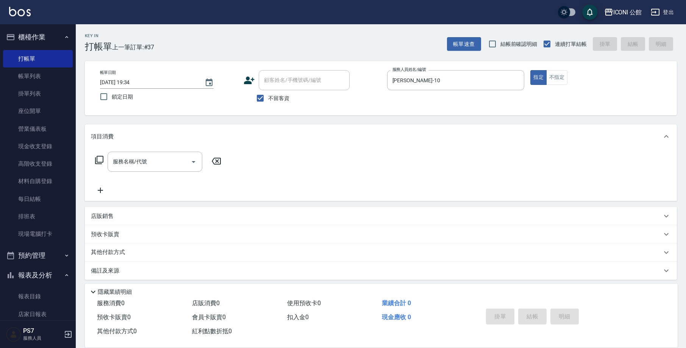
click at [97, 160] on icon at bounding box center [99, 160] width 8 height 8
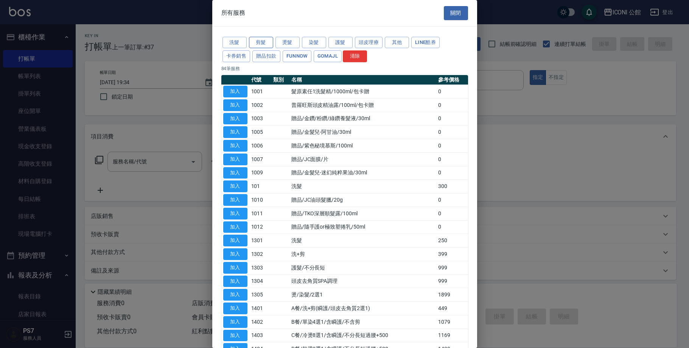
click at [264, 46] on button "剪髮" at bounding box center [261, 43] width 24 height 12
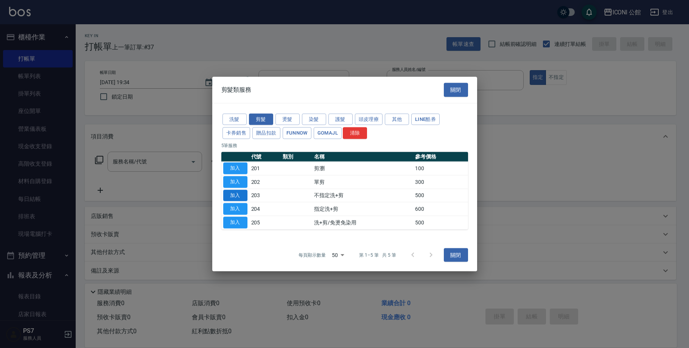
click at [233, 191] on button "加入" at bounding box center [235, 195] width 24 height 12
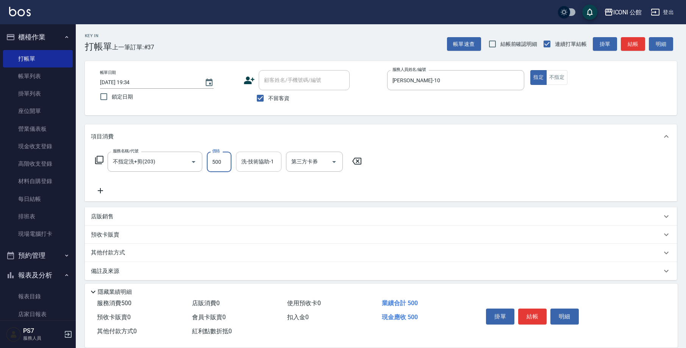
drag, startPoint x: 210, startPoint y: 163, endPoint x: 251, endPoint y: 162, distance: 41.7
click at [251, 162] on div "服務名稱/代號 不指定洗+剪(203) 服務名稱/代號 價格 500 價格 洗-技術協助-1 洗-技術協助-1 第三方卡券 第三方卡券" at bounding box center [228, 161] width 275 height 20
click at [259, 165] on input "洗-技術協助-1" at bounding box center [258, 161] width 39 height 13
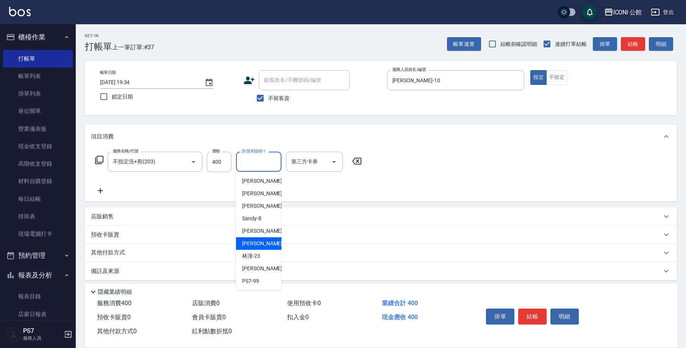
click at [256, 246] on span "Tim -21" at bounding box center [266, 243] width 48 height 8
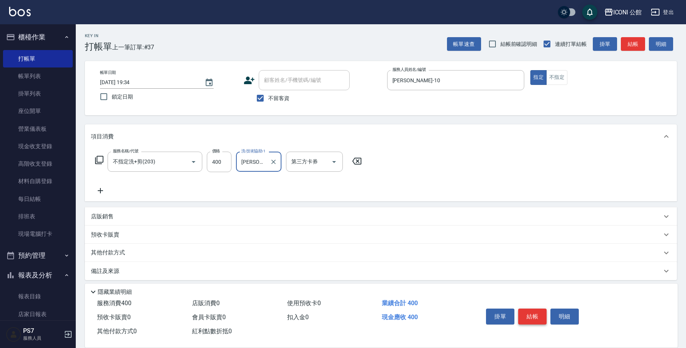
click at [535, 319] on button "結帳" at bounding box center [532, 316] width 28 height 16
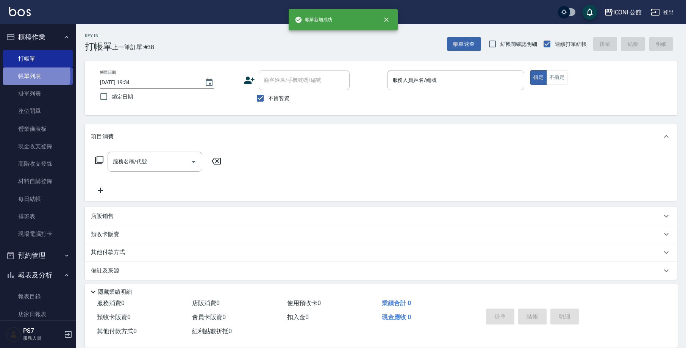
click at [29, 75] on link "帳單列表" at bounding box center [38, 75] width 70 height 17
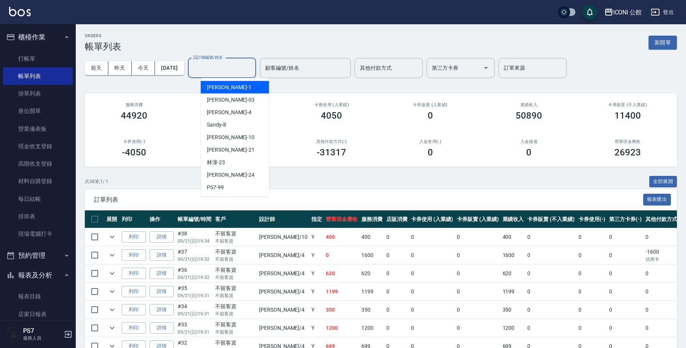
click at [221, 70] on input "設計師編號/姓名" at bounding box center [221, 67] width 61 height 13
click at [243, 138] on div "Anna -10" at bounding box center [235, 137] width 68 height 12
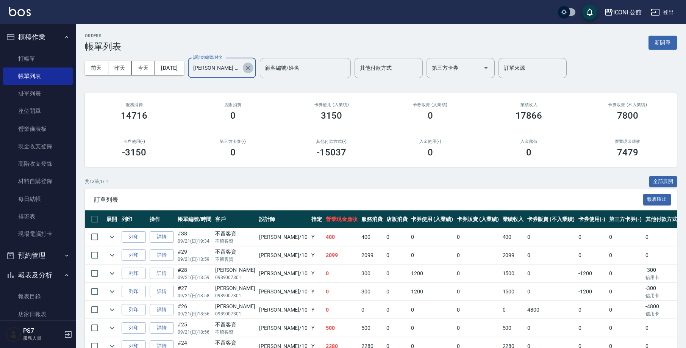
click at [252, 66] on icon "Clear" at bounding box center [248, 68] width 8 height 8
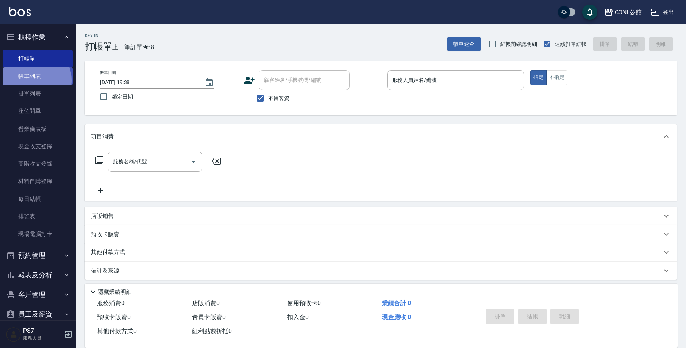
drag, startPoint x: 34, startPoint y: 80, endPoint x: 58, endPoint y: 74, distance: 25.0
click at [34, 80] on link "帳單列表" at bounding box center [38, 75] width 70 height 17
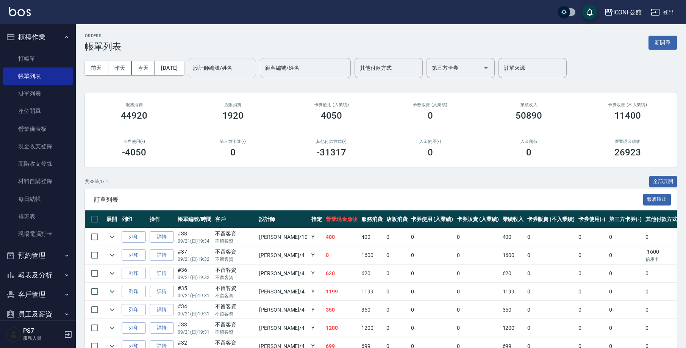
click at [220, 72] on input "設計師編號/姓名" at bounding box center [221, 67] width 61 height 13
type input "Anna-10"
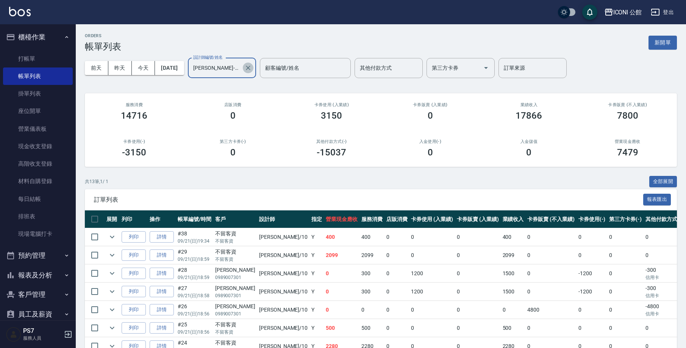
click at [252, 71] on icon "Clear" at bounding box center [248, 68] width 8 height 8
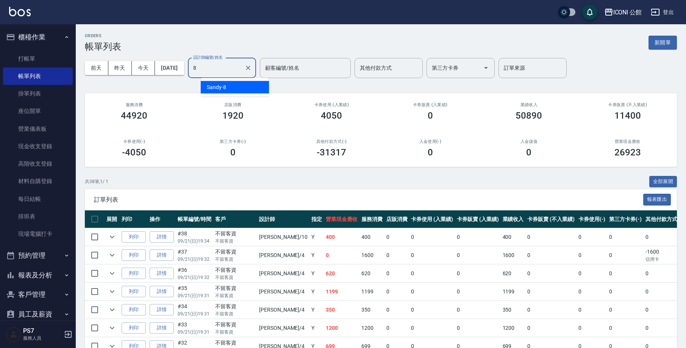
type input "Sandy-8"
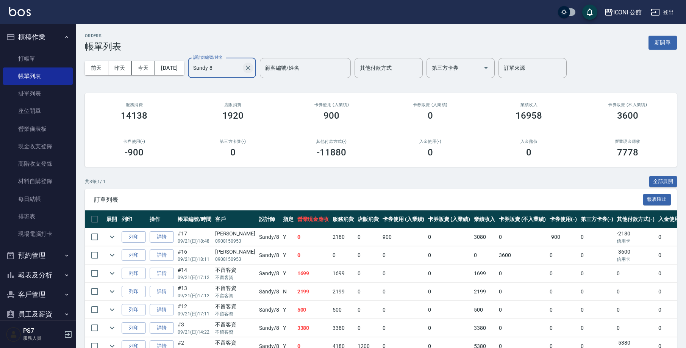
click at [252, 70] on icon "Clear" at bounding box center [248, 68] width 8 height 8
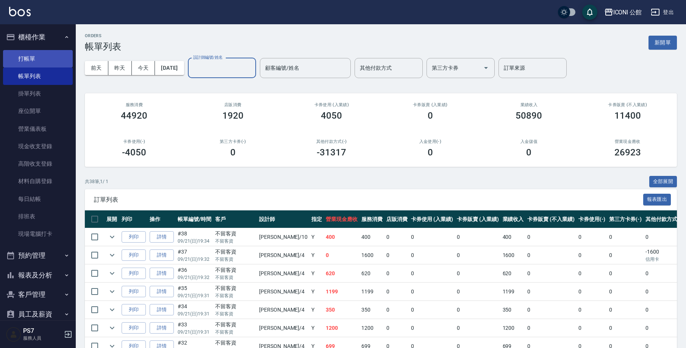
click at [36, 56] on link "打帳單" at bounding box center [38, 58] width 70 height 17
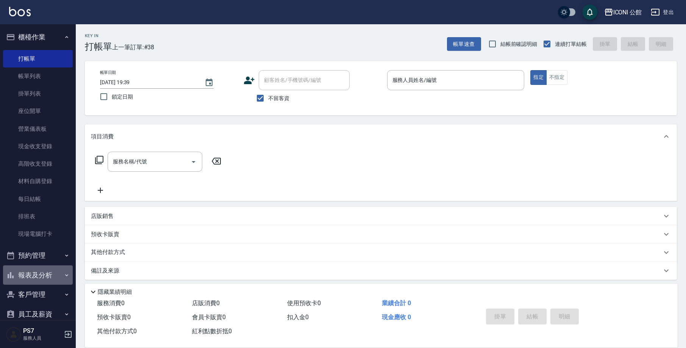
click at [42, 275] on button "報表及分析" at bounding box center [38, 275] width 70 height 20
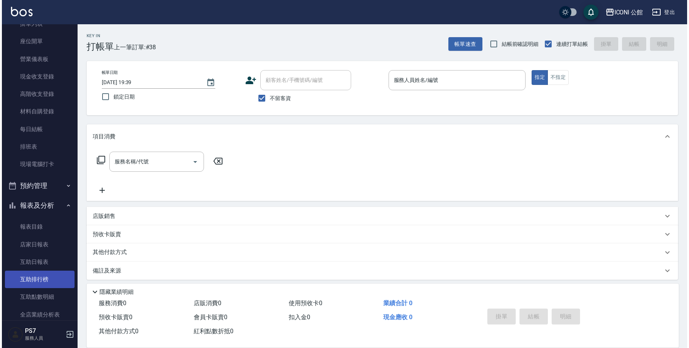
scroll to position [224, 0]
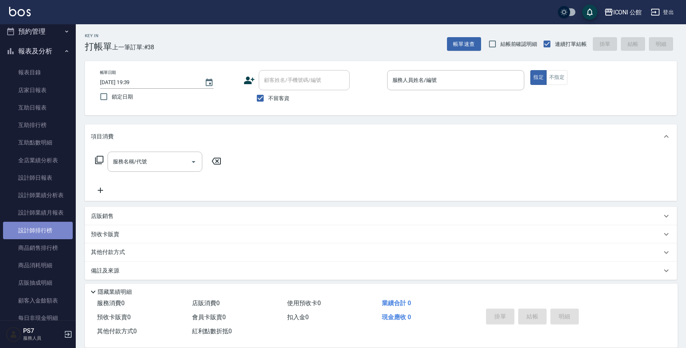
click at [44, 227] on link "設計師排行榜" at bounding box center [38, 229] width 70 height 17
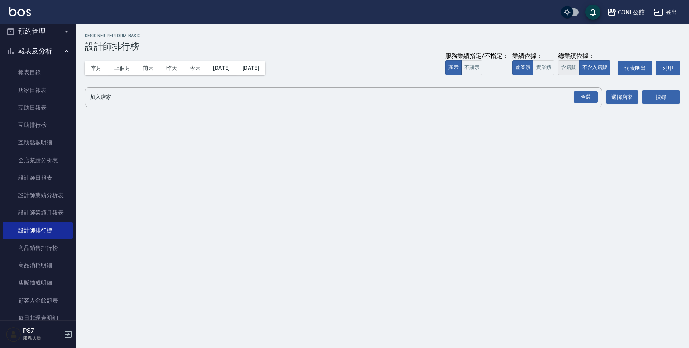
click at [566, 71] on button "含店販" at bounding box center [568, 67] width 21 height 15
drag, startPoint x: 590, startPoint y: 95, endPoint x: 636, endPoint y: 93, distance: 47.0
click at [590, 95] on div "全選" at bounding box center [586, 97] width 24 height 12
click at [665, 97] on button "搜尋" at bounding box center [662, 97] width 38 height 14
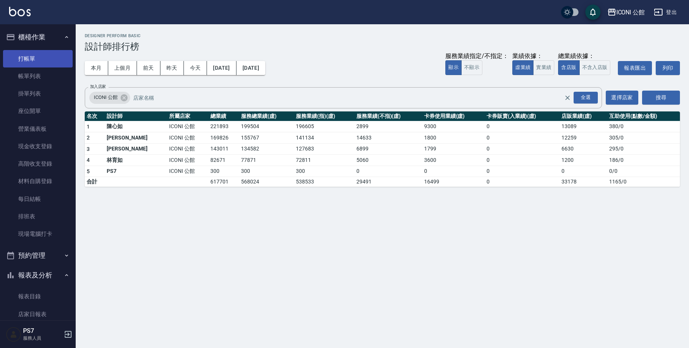
click at [34, 60] on link "打帳單" at bounding box center [38, 58] width 70 height 17
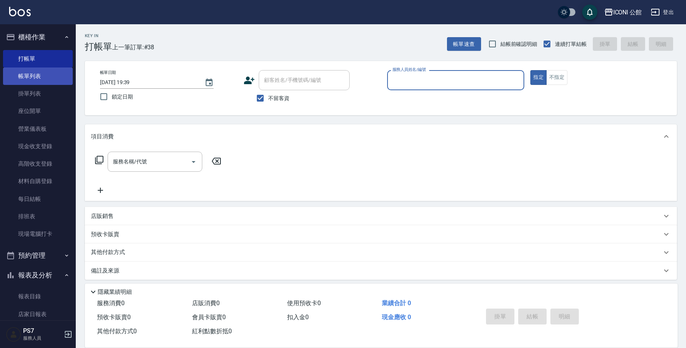
click at [24, 79] on link "帳單列表" at bounding box center [38, 75] width 70 height 17
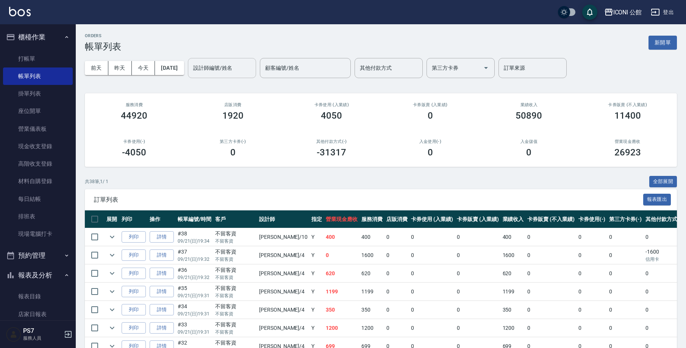
click at [227, 67] on input "設計師編號/姓名" at bounding box center [221, 67] width 61 height 13
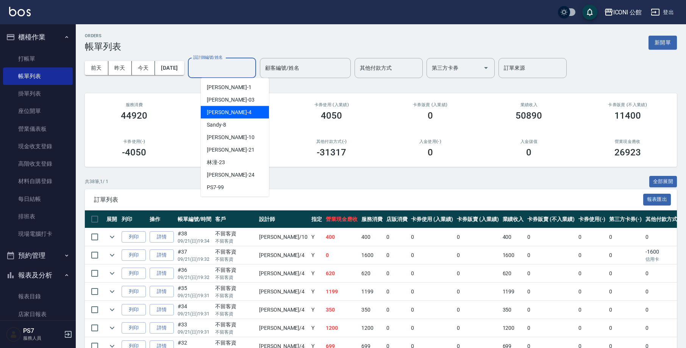
click at [227, 115] on div "Lina -4" at bounding box center [235, 112] width 68 height 12
type input "Lina-4"
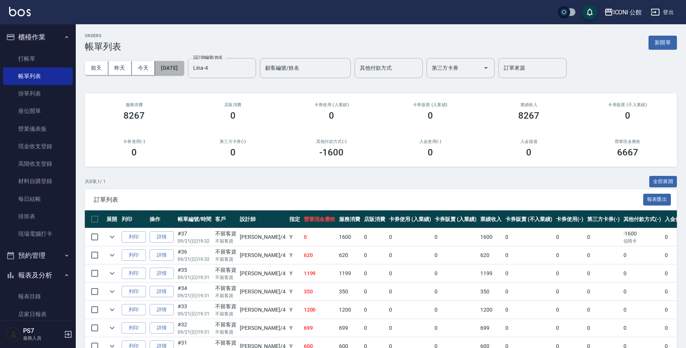
click at [168, 70] on button "[DATE]" at bounding box center [169, 68] width 29 height 14
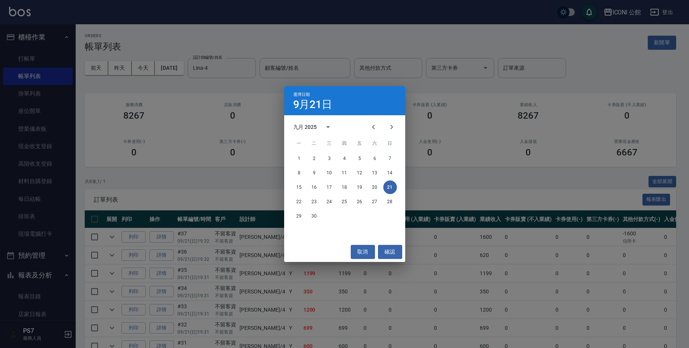
click at [76, 186] on div "選擇日期 9月21日 九月 2025 一 二 三 四 五 六 日 1 2 3 4 5 6 7 8 9 10 11 12 13 14 15 16 17 18 1…" at bounding box center [344, 174] width 689 height 348
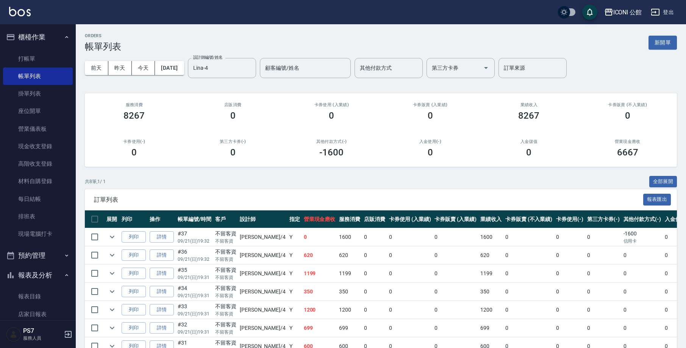
click at [79, 172] on div "ORDERS 帳單列表 新開單 前天 昨天 今天 2025/09/21 設計師編號/姓名 Lina-4 設計師編號/姓名 顧客編號/姓名 顧客編號/姓名 其他…" at bounding box center [381, 213] width 610 height 379
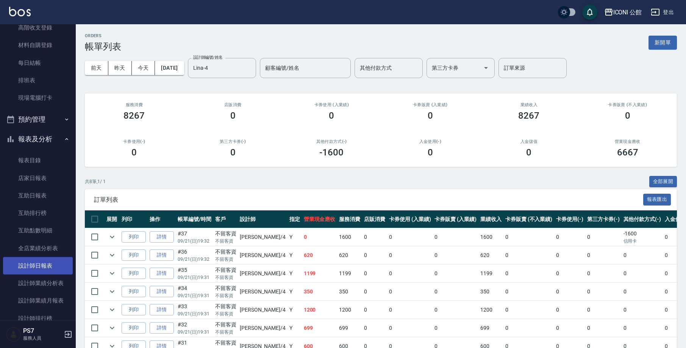
click at [35, 263] on link "設計師日報表" at bounding box center [38, 265] width 70 height 17
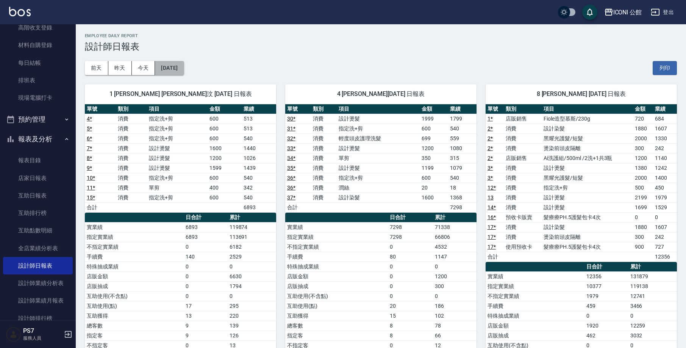
click at [161, 71] on button "[DATE]" at bounding box center [169, 68] width 29 height 14
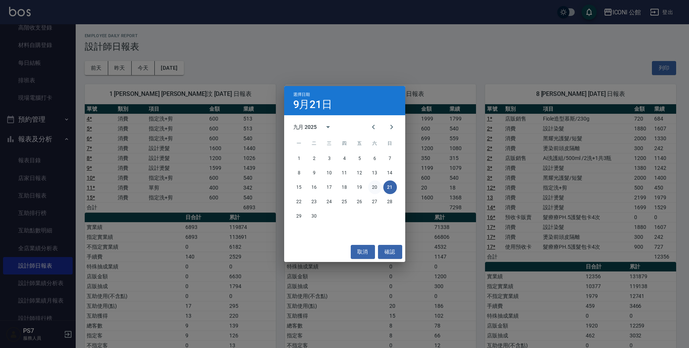
click at [376, 190] on button "20" at bounding box center [375, 187] width 14 height 14
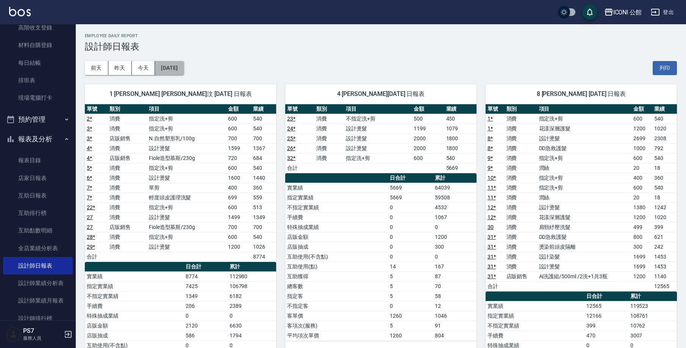
click at [176, 71] on button "[DATE]" at bounding box center [169, 68] width 29 height 14
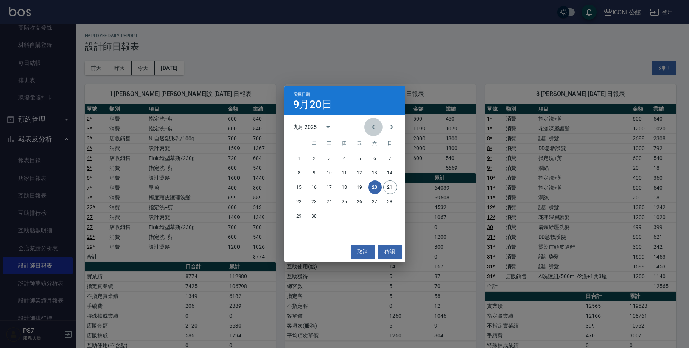
click at [373, 126] on icon "Previous month" at bounding box center [373, 127] width 3 height 5
click at [346, 203] on button "21" at bounding box center [345, 202] width 14 height 14
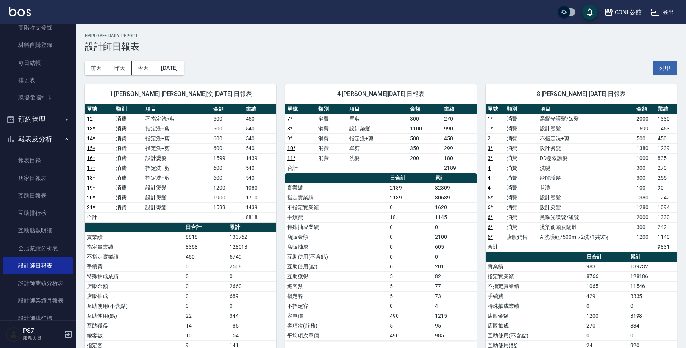
click at [196, 75] on div "1 Kevin 謝宗汶 08/21/2025 日報表 單號 類別 項目 金額 業績 12 消費 不指定洗+剪 500 450 13 * 消費 指定洗+剪 60…" at bounding box center [176, 251] width 200 height 353
click at [169, 73] on button "[DATE]" at bounding box center [169, 68] width 29 height 14
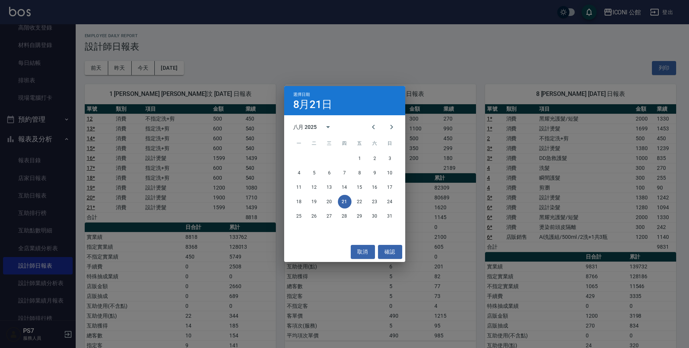
click at [134, 68] on div "選擇日期 8月21日 八月 2025 一 二 三 四 五 六 日 1 2 3 4 5 6 7 8 9 10 11 12 13 14 15 16 17 18 1…" at bounding box center [344, 174] width 689 height 348
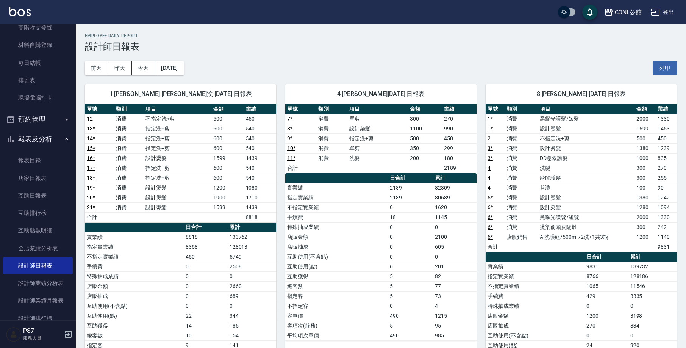
click at [145, 70] on button "今天" at bounding box center [143, 68] width 23 height 14
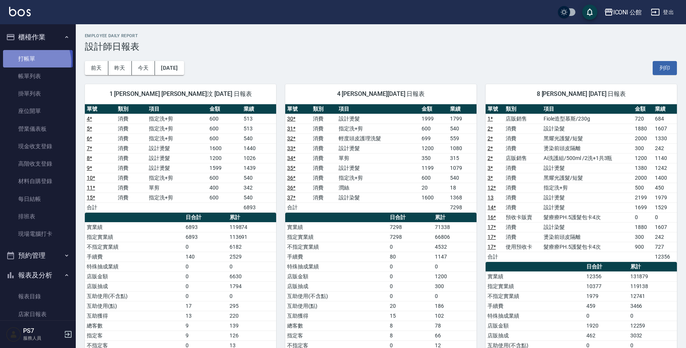
click at [31, 61] on link "打帳單" at bounding box center [38, 58] width 70 height 17
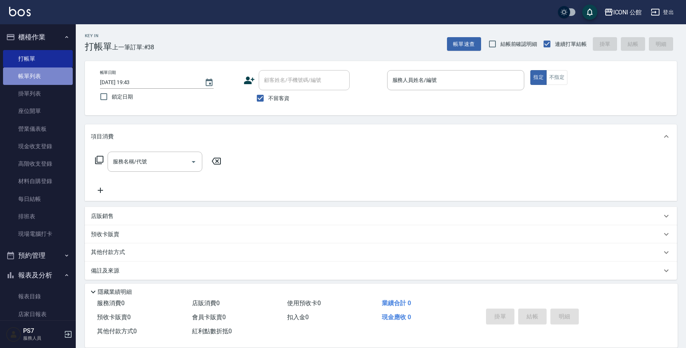
click at [47, 72] on link "帳單列表" at bounding box center [38, 75] width 70 height 17
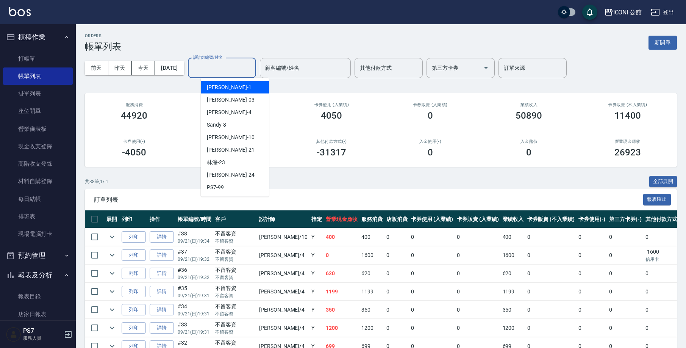
click at [224, 71] on input "設計師編號/姓名" at bounding box center [221, 67] width 61 height 13
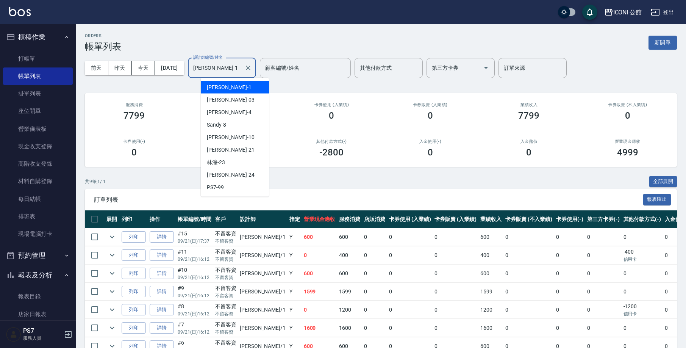
click at [241, 70] on input "Kevin-1" at bounding box center [216, 67] width 50 height 13
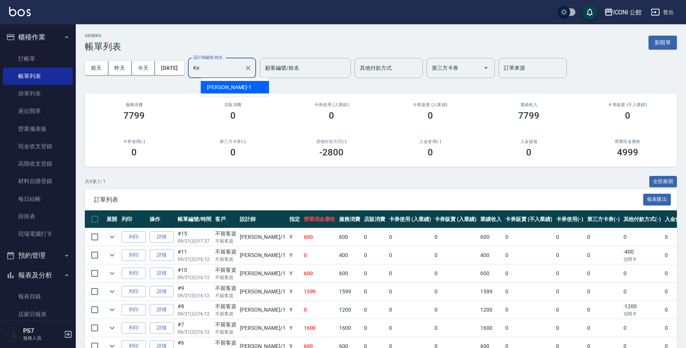
type input "K"
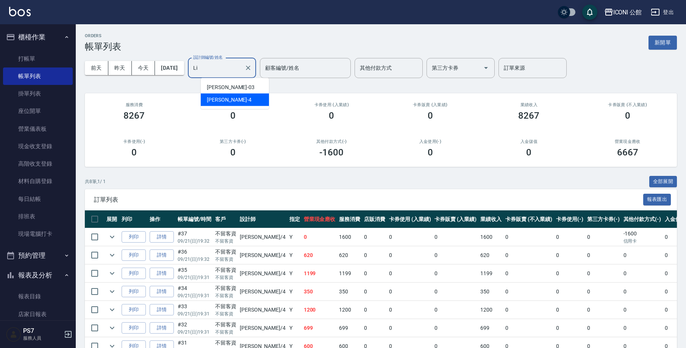
type input "L"
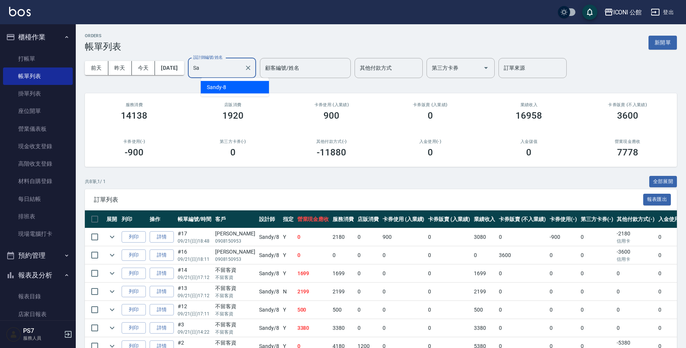
type input "S"
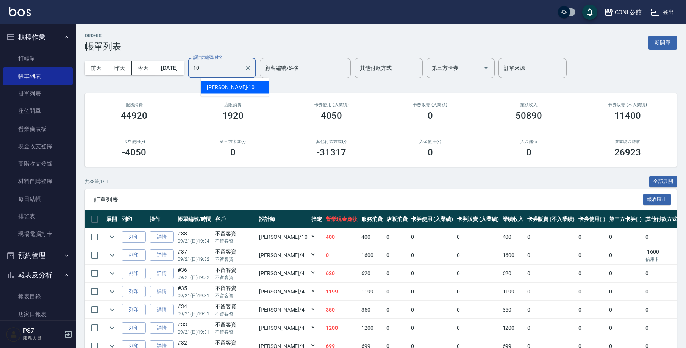
type input "Anna-10"
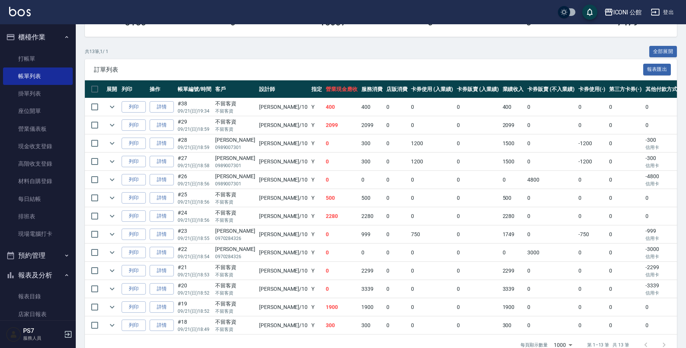
scroll to position [135, 0]
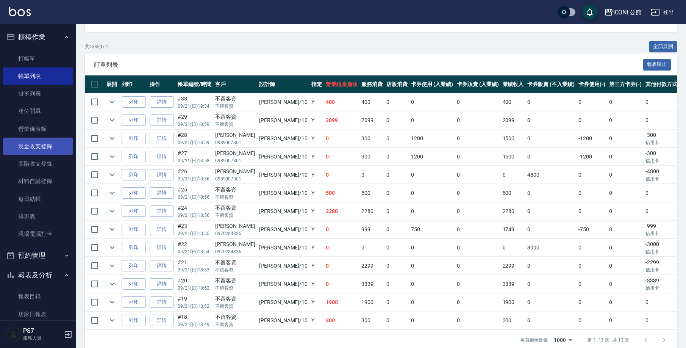
click at [42, 146] on link "現金收支登錄" at bounding box center [38, 145] width 70 height 17
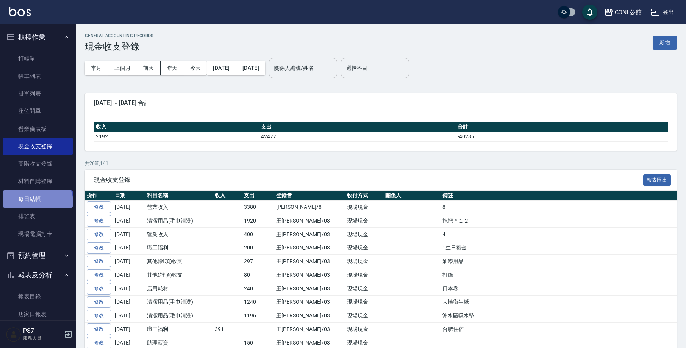
click at [37, 201] on link "每日結帳" at bounding box center [38, 198] width 70 height 17
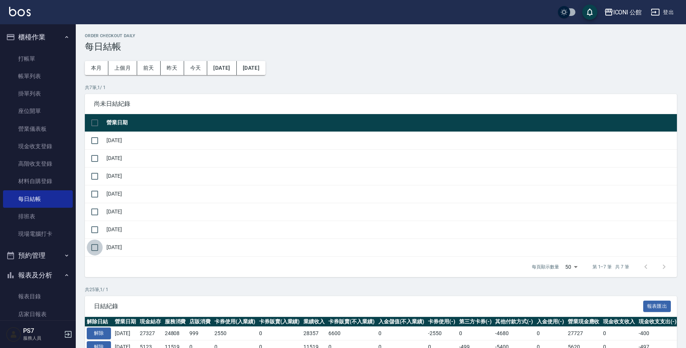
click at [94, 248] on input "checkbox" at bounding box center [95, 247] width 16 height 16
checkbox input "true"
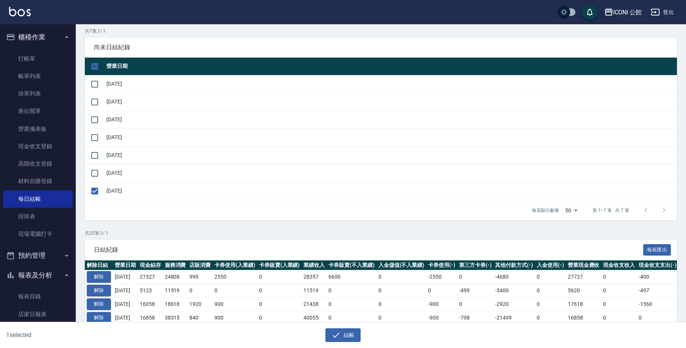
scroll to position [53, 0]
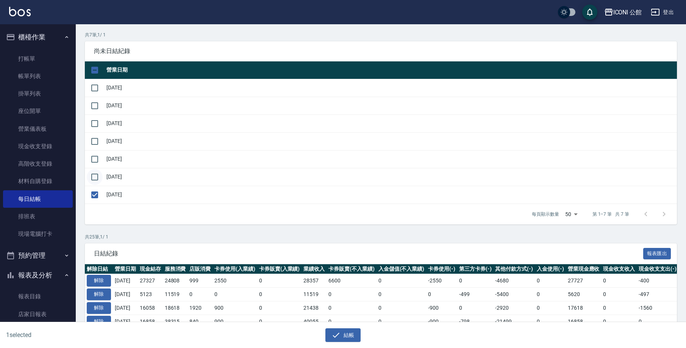
click at [95, 175] on input "checkbox" at bounding box center [95, 177] width 16 height 16
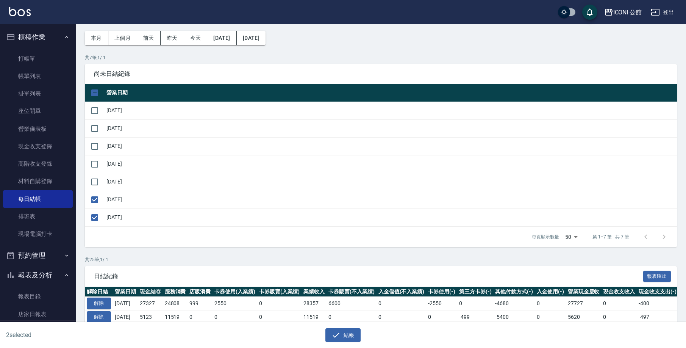
scroll to position [0, 0]
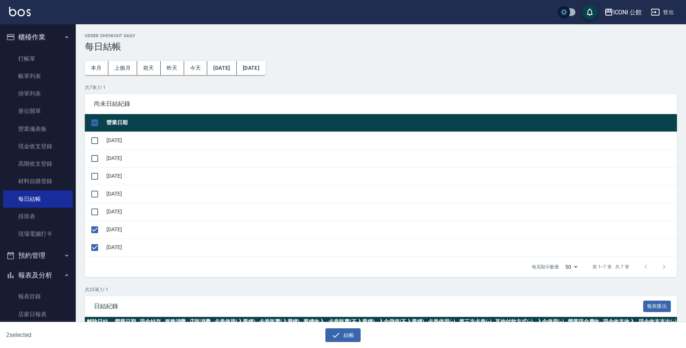
click at [133, 337] on h6 "2 selected" at bounding box center [88, 334] width 164 height 9
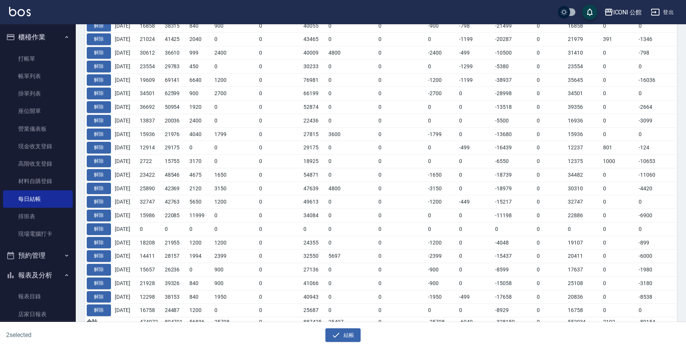
scroll to position [355, 0]
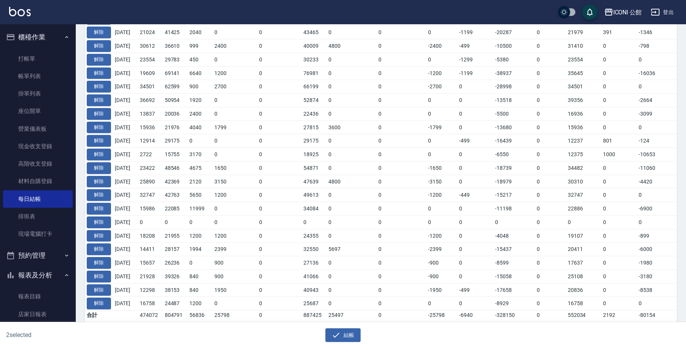
click at [565, 340] on div "2 selected 結帳" at bounding box center [340, 332] width 680 height 20
drag, startPoint x: 147, startPoint y: 337, endPoint x: 160, endPoint y: 340, distance: 13.1
click at [148, 337] on h6 "2 selected" at bounding box center [88, 334] width 164 height 9
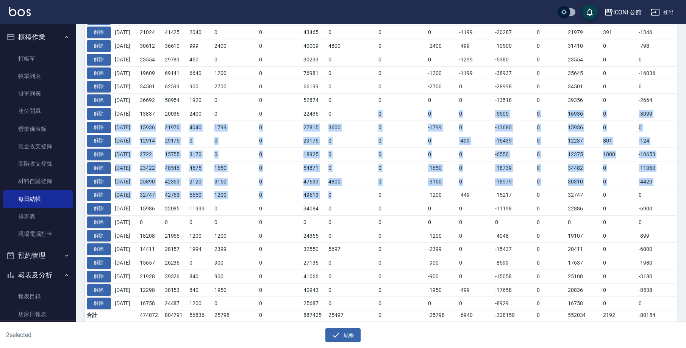
drag, startPoint x: 344, startPoint y: 172, endPoint x: 336, endPoint y: 207, distance: 36.8
click at [340, 195] on tbody "解除 2025/09/19 27327 24808 999 2550 0 28357 6600 0 -2550 0 -4680 0 27727 0 -400 …" at bounding box center [427, 146] width 684 height 348
click at [348, 338] on button "結帳" at bounding box center [342, 335] width 35 height 14
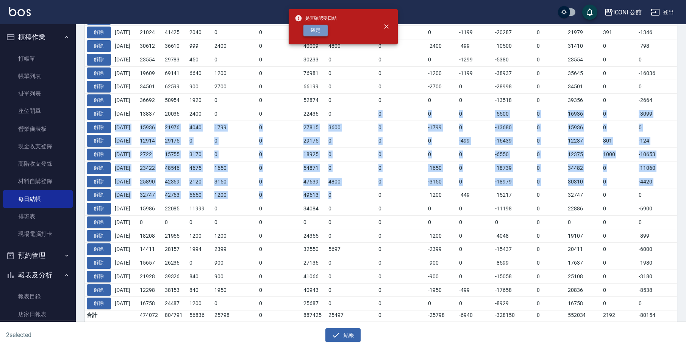
click at [320, 31] on button "確定" at bounding box center [315, 31] width 24 height 12
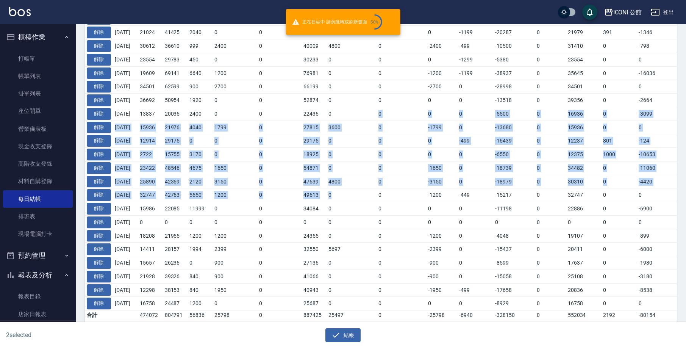
checkbox input "false"
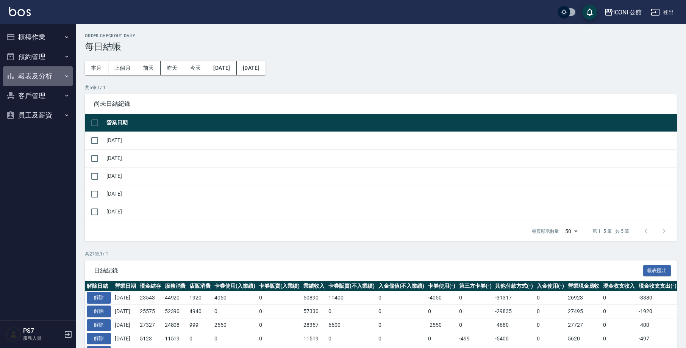
click at [42, 72] on button "報表及分析" at bounding box center [38, 76] width 70 height 20
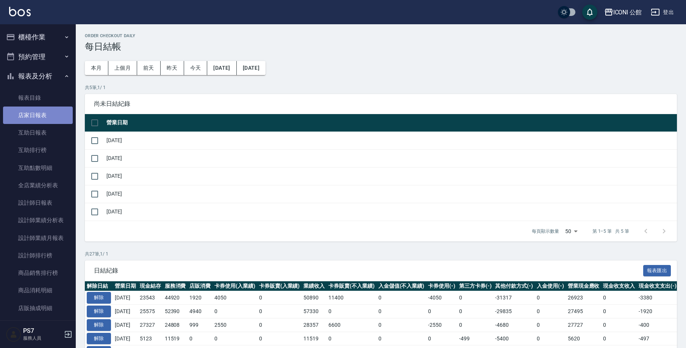
click at [50, 118] on link "店家日報表" at bounding box center [38, 114] width 70 height 17
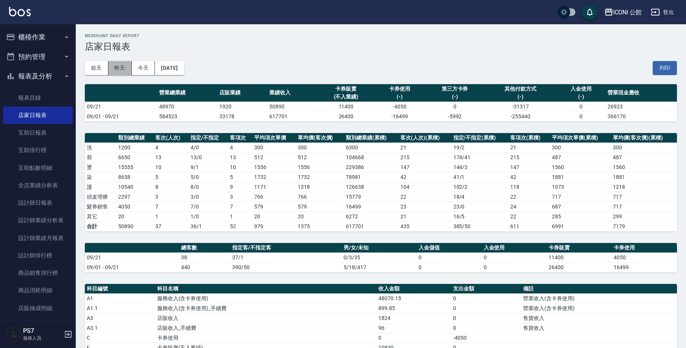
click at [119, 71] on button "昨天" at bounding box center [119, 68] width 23 height 14
click at [144, 70] on button "今天" at bounding box center [143, 68] width 23 height 14
click at [668, 65] on button "列印" at bounding box center [664, 68] width 24 height 14
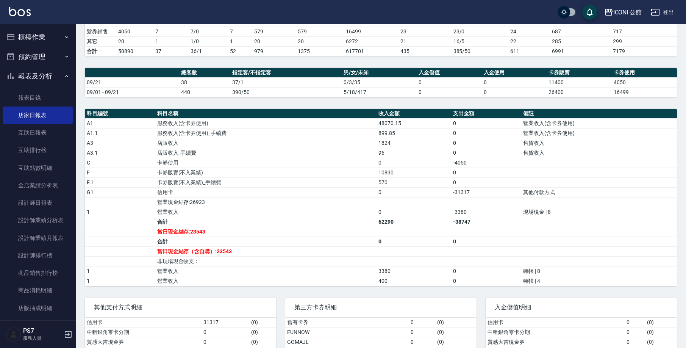
scroll to position [176, 0]
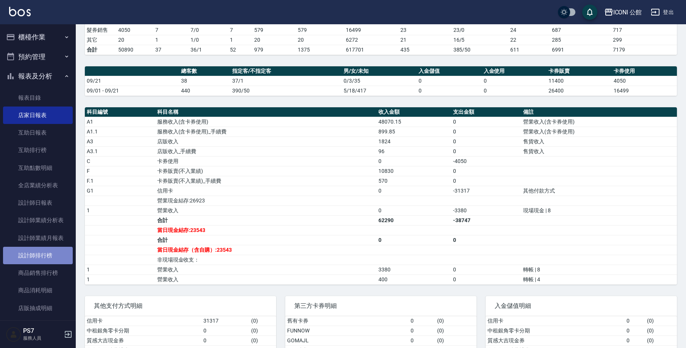
click at [51, 257] on link "設計師排行榜" at bounding box center [38, 254] width 70 height 17
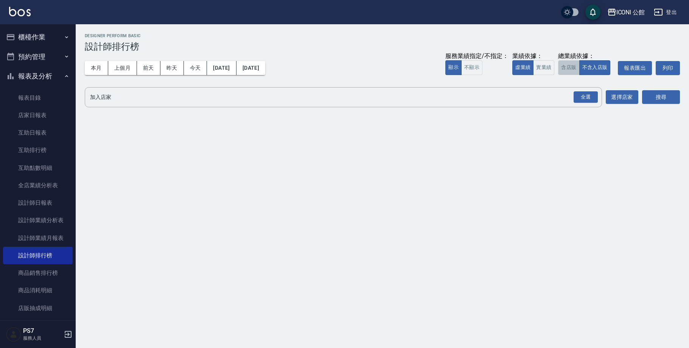
click at [572, 69] on button "含店販" at bounding box center [568, 67] width 21 height 15
click at [585, 101] on div "全選" at bounding box center [586, 97] width 24 height 12
click at [669, 99] on button "搜尋" at bounding box center [662, 97] width 38 height 14
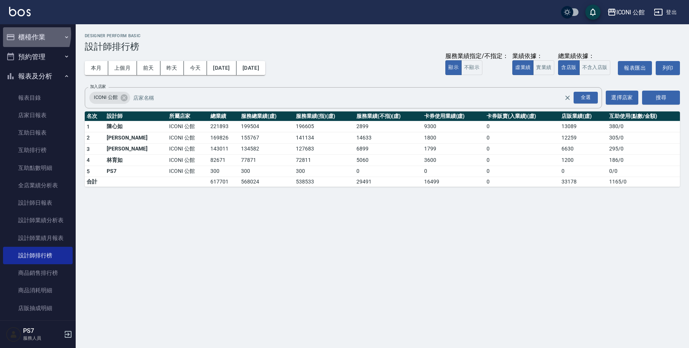
click at [25, 34] on button "櫃檯作業" at bounding box center [38, 37] width 70 height 20
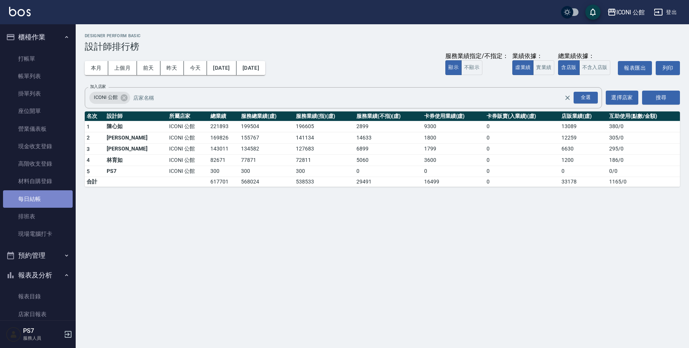
click at [45, 196] on link "每日結帳" at bounding box center [38, 198] width 70 height 17
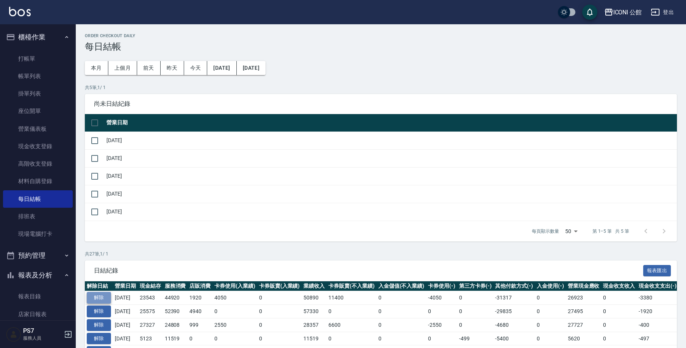
click at [98, 297] on button "解除" at bounding box center [99, 298] width 24 height 12
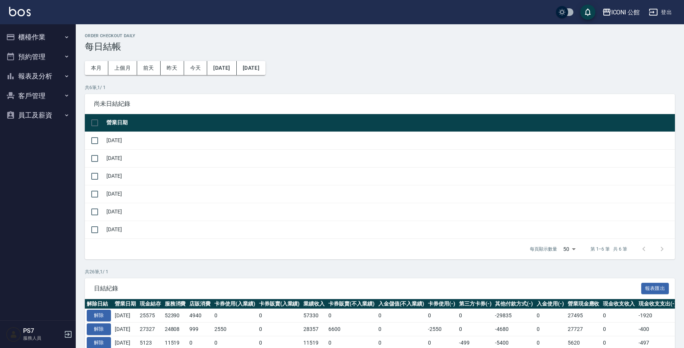
click at [33, 33] on button "櫃檯作業" at bounding box center [38, 37] width 70 height 20
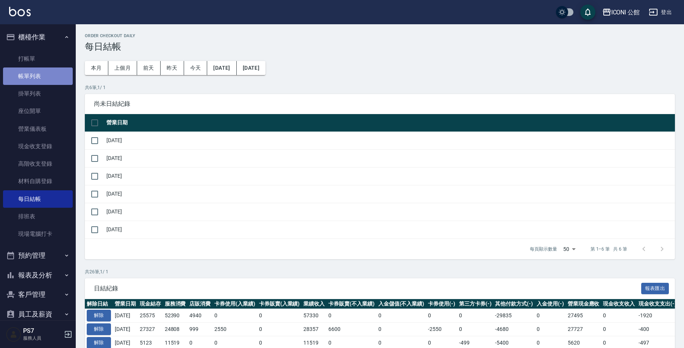
click at [42, 80] on link "帳單列表" at bounding box center [38, 75] width 70 height 17
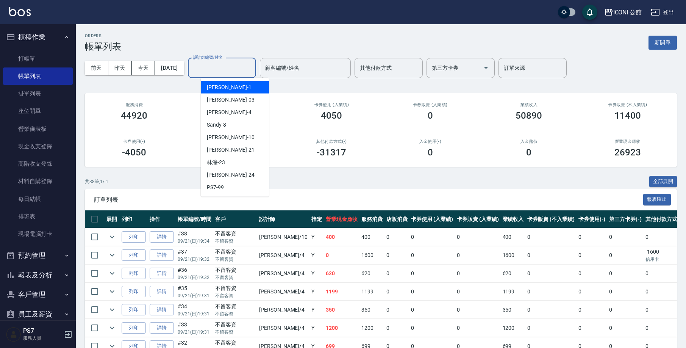
click at [233, 64] on input "設計師編號/姓名" at bounding box center [221, 67] width 61 height 13
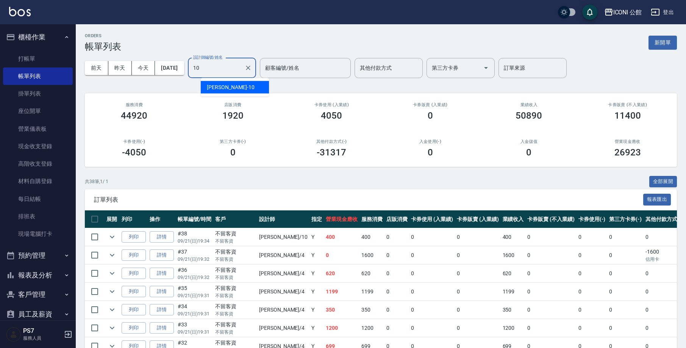
type input "Anna-10"
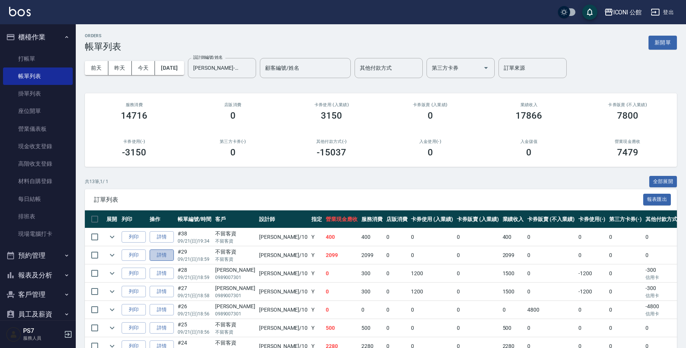
click at [168, 256] on link "詳情" at bounding box center [162, 255] width 24 height 12
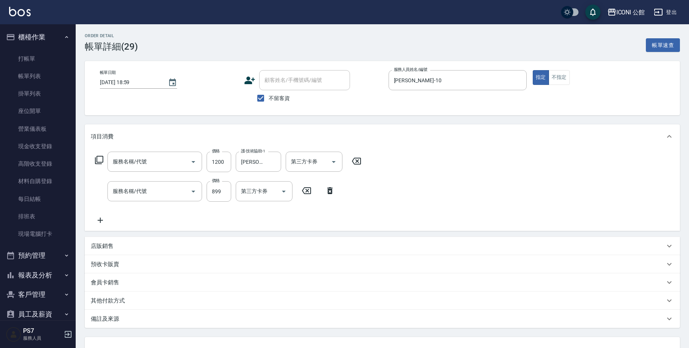
type input "2025/09/21 18:59"
checkbox input "true"
type input "Anna-10"
type input "花漾深層護髮(517)"
type input "冰鎮頭皮舒活洗髮(603)"
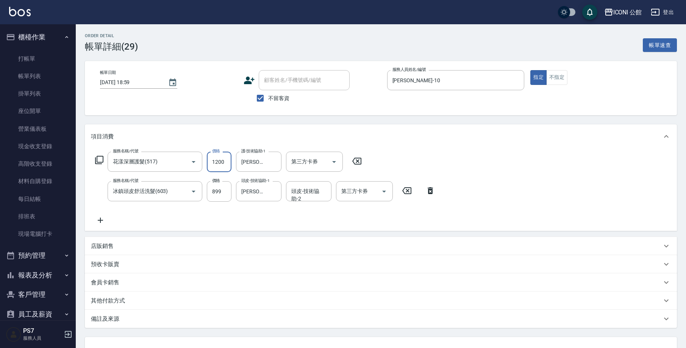
click at [228, 166] on input "1200" at bounding box center [219, 161] width 25 height 20
type input "960"
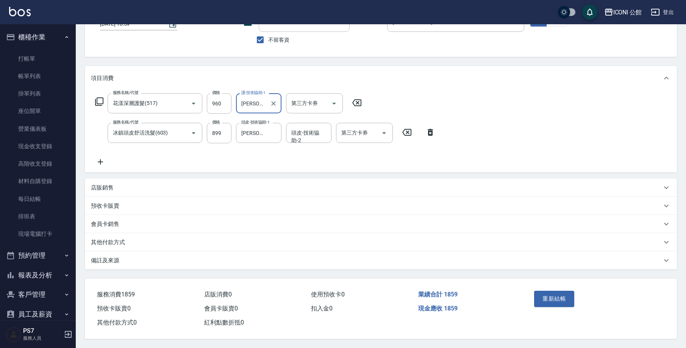
scroll to position [62, 0]
click at [114, 240] on p "其他付款方式" at bounding box center [108, 242] width 34 height 8
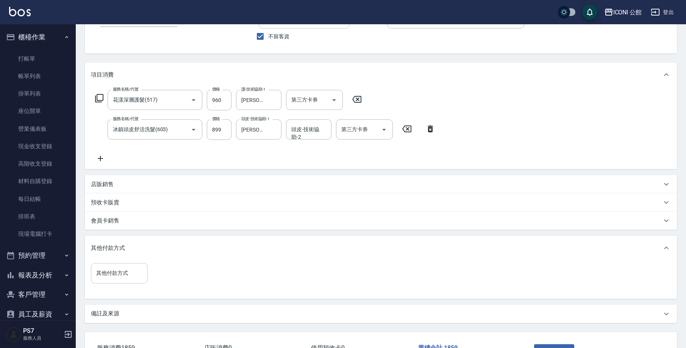
click at [128, 281] on div "其他付款方式" at bounding box center [119, 273] width 57 height 20
type input "u"
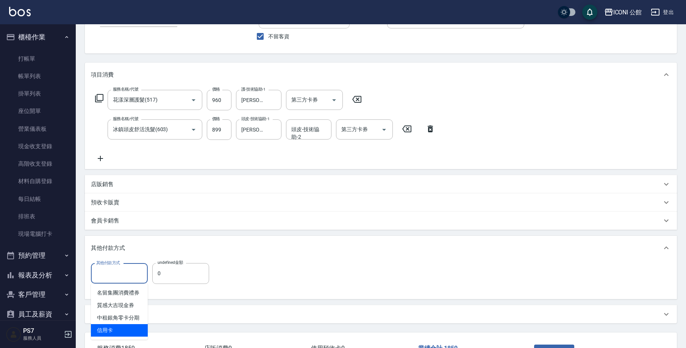
click at [110, 332] on span "信用卡" at bounding box center [119, 330] width 57 height 12
type input "信用卡"
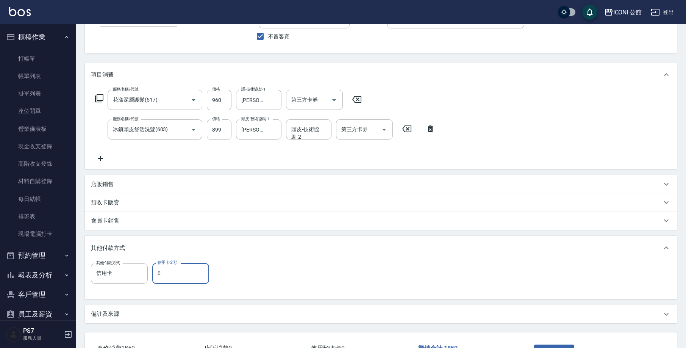
click at [184, 276] on input "0" at bounding box center [180, 273] width 57 height 20
type input "1859"
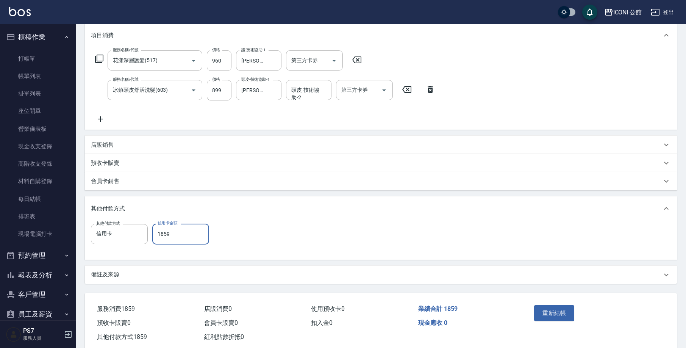
scroll to position [119, 0]
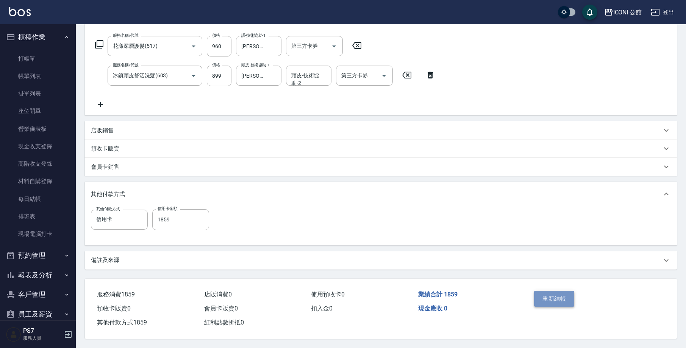
click at [547, 295] on button "重新結帳" at bounding box center [554, 298] width 40 height 16
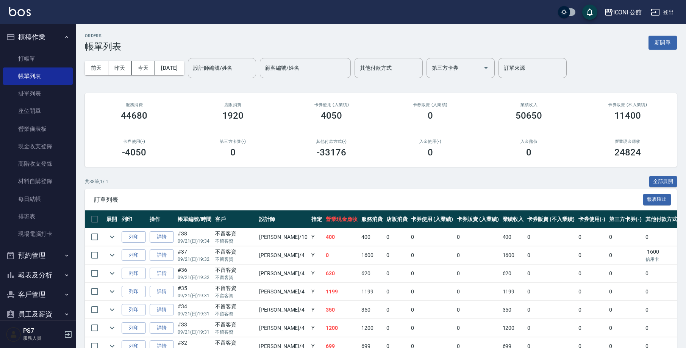
scroll to position [11, 0]
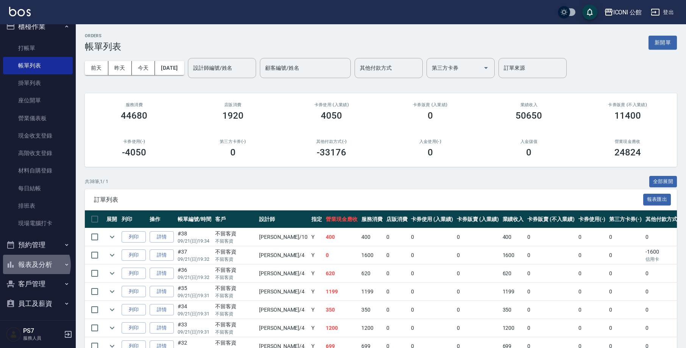
click at [35, 263] on button "報表及分析" at bounding box center [38, 264] width 70 height 20
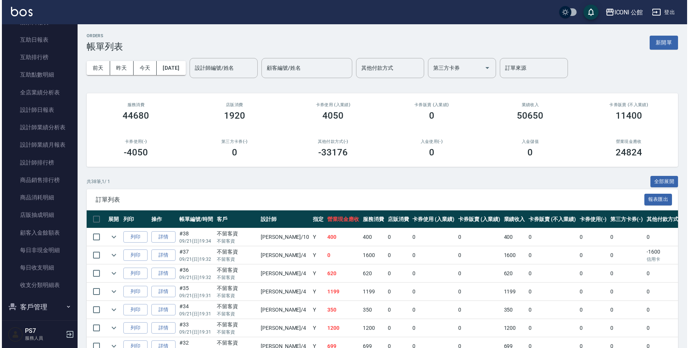
scroll to position [292, 0]
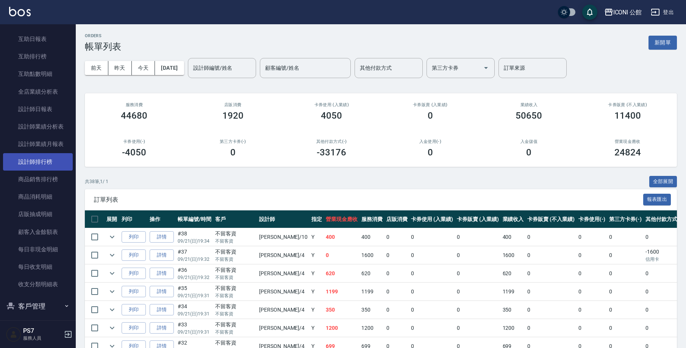
click at [46, 156] on link "設計師排行榜" at bounding box center [38, 161] width 70 height 17
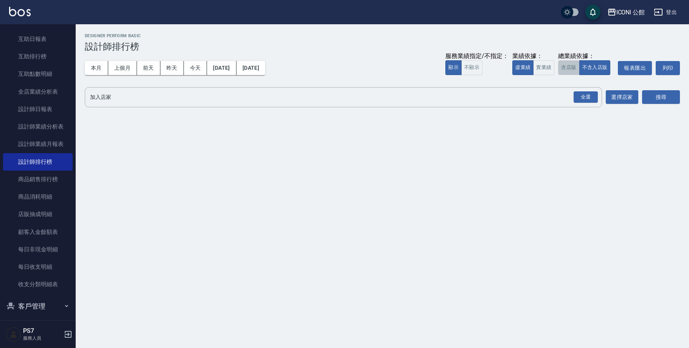
click at [571, 70] on button "含店販" at bounding box center [568, 67] width 21 height 15
click at [585, 97] on div "全選" at bounding box center [586, 97] width 24 height 12
click at [665, 99] on button "搜尋" at bounding box center [662, 97] width 38 height 14
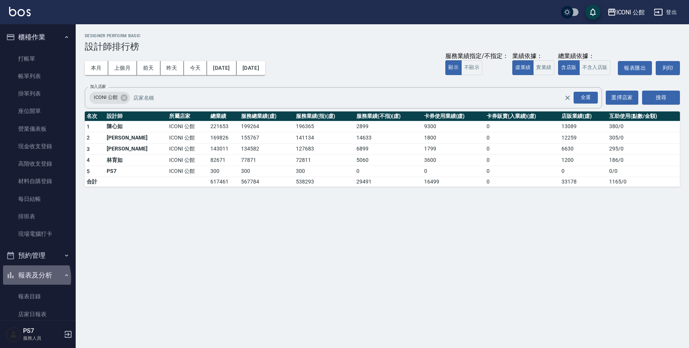
click at [28, 276] on button "報表及分析" at bounding box center [38, 275] width 70 height 20
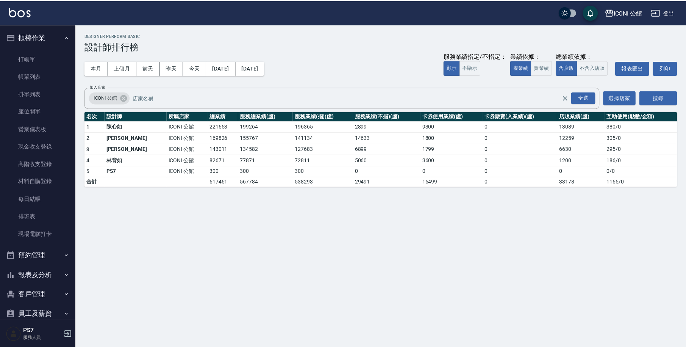
scroll to position [11, 0]
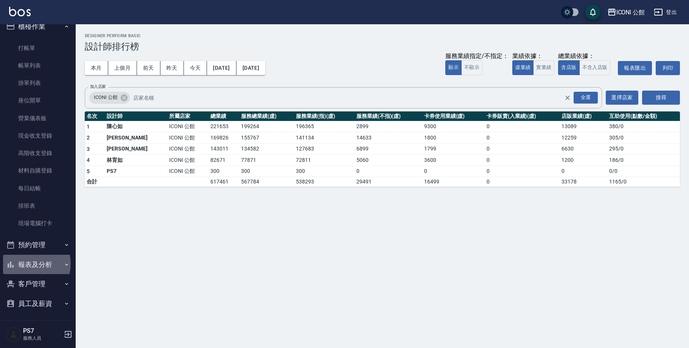
click at [28, 262] on button "報表及分析" at bounding box center [38, 264] width 70 height 20
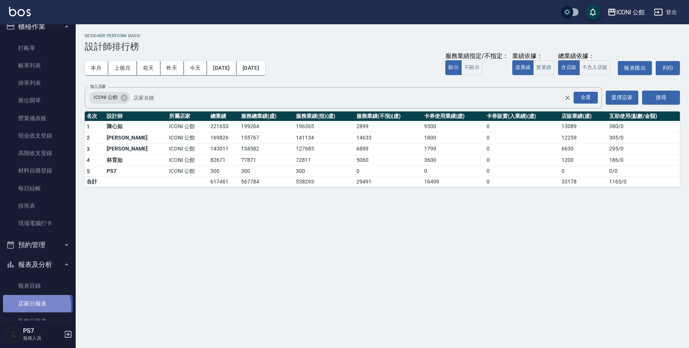
click at [33, 304] on link "店家日報表" at bounding box center [38, 303] width 70 height 17
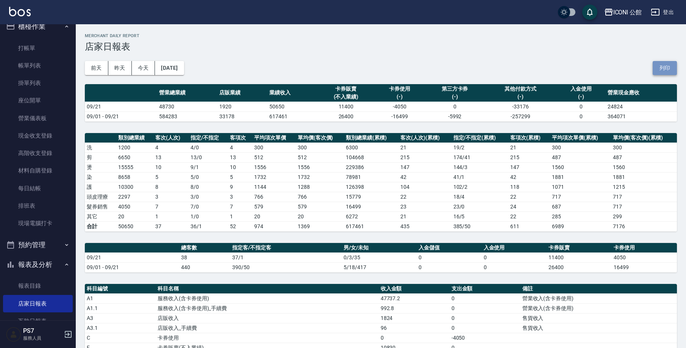
click at [664, 66] on button "列印" at bounding box center [664, 68] width 24 height 14
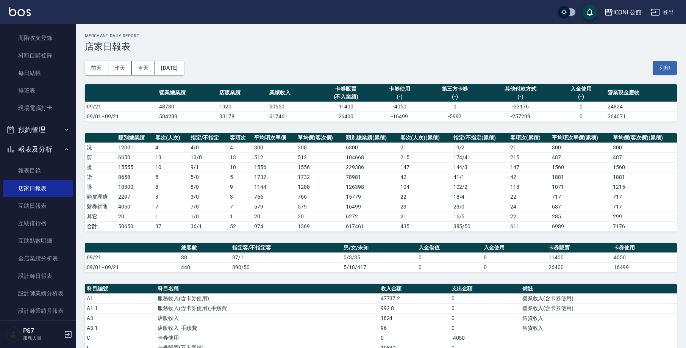
scroll to position [151, 0]
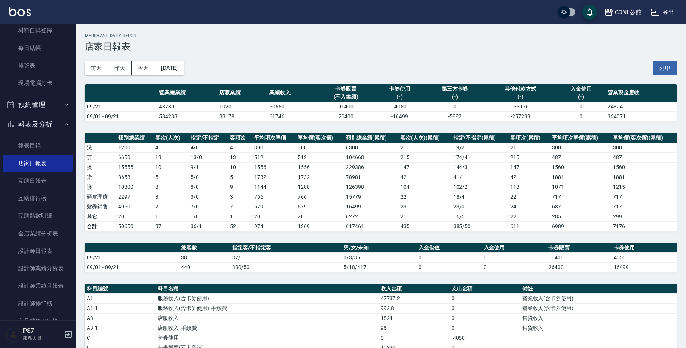
drag, startPoint x: 62, startPoint y: 253, endPoint x: 76, endPoint y: 263, distance: 17.9
click at [76, 263] on div "ICONI 公館 登出 櫃檯作業 打帳單 帳單列表 掛單列表 座位開單 營業儀表板 現金收支登錄 高階收支登錄 材料自購登錄 每日結帳 排班表 現場電腦打卡 …" at bounding box center [343, 280] width 686 height 560
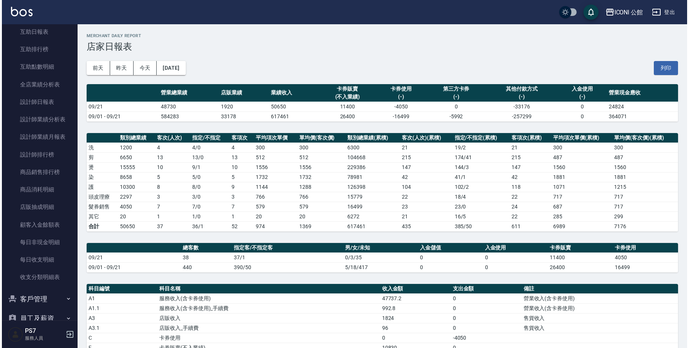
scroll to position [300, 0]
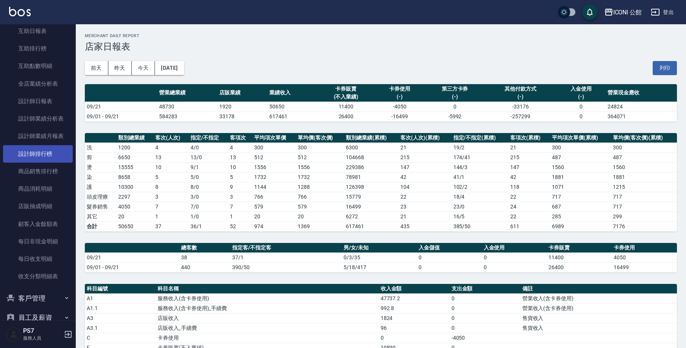
click at [48, 155] on link "設計師排行榜" at bounding box center [38, 153] width 70 height 17
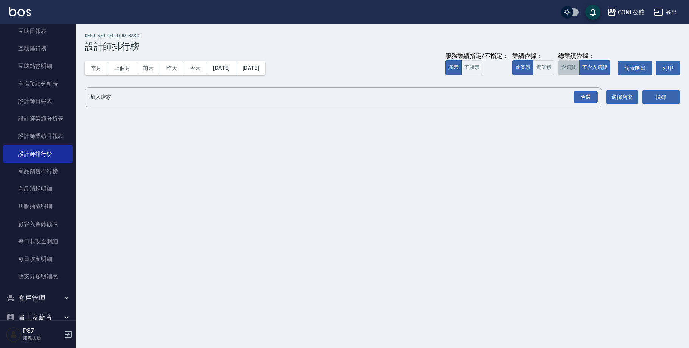
click at [576, 67] on button "含店販" at bounding box center [568, 67] width 21 height 15
click at [588, 88] on div "全選" at bounding box center [585, 97] width 27 height 20
click at [593, 100] on div "全選" at bounding box center [586, 97] width 24 height 12
click at [668, 100] on button "搜尋" at bounding box center [662, 97] width 38 height 14
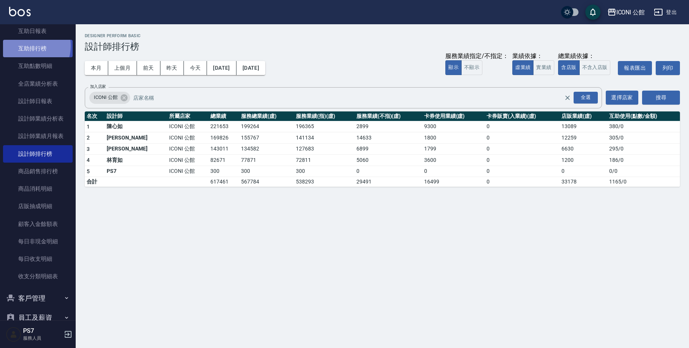
click at [27, 44] on link "互助排行榜" at bounding box center [38, 48] width 70 height 17
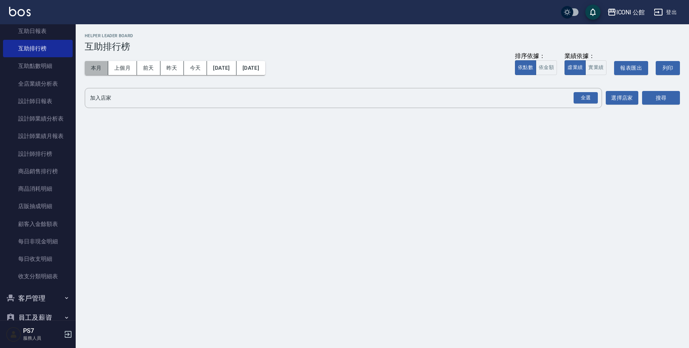
click at [100, 69] on button "本月" at bounding box center [96, 68] width 23 height 14
click at [579, 95] on div "全選" at bounding box center [586, 98] width 24 height 12
click at [659, 101] on button "搜尋" at bounding box center [662, 98] width 38 height 14
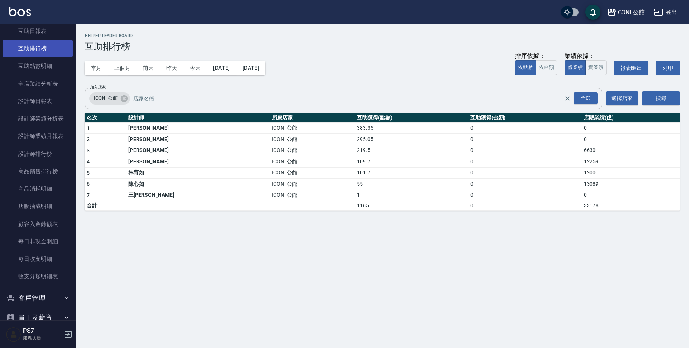
click at [37, 49] on link "互助排行榜" at bounding box center [38, 48] width 70 height 17
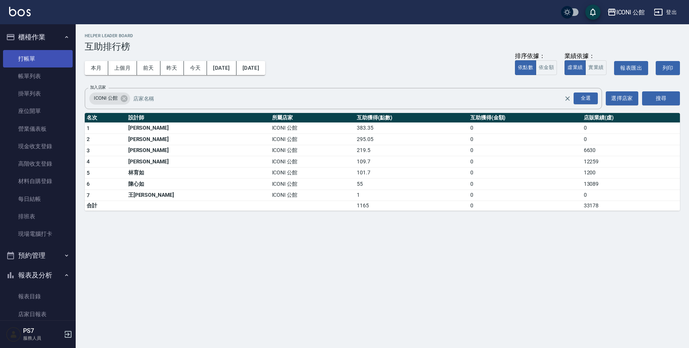
click at [36, 62] on link "打帳單" at bounding box center [38, 58] width 70 height 17
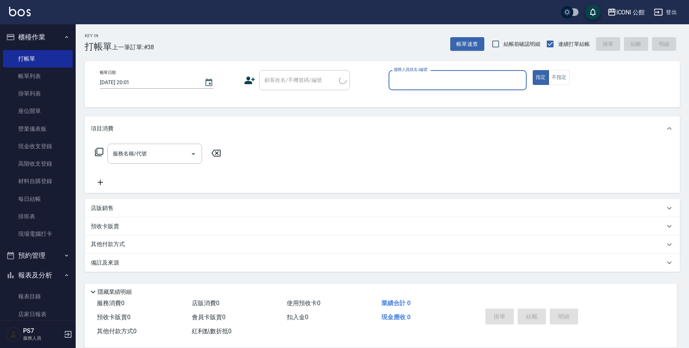
click at [55, 271] on button "報表及分析" at bounding box center [38, 275] width 70 height 20
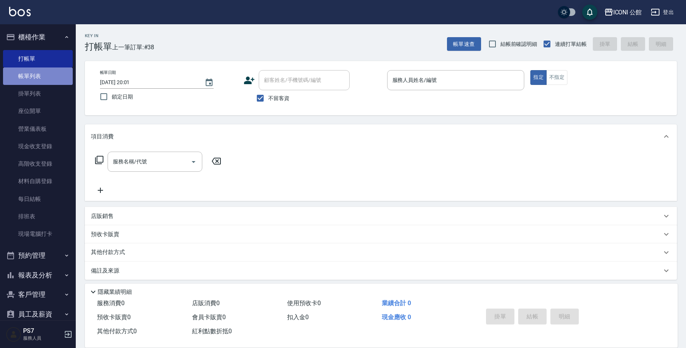
click at [46, 71] on link "帳單列表" at bounding box center [38, 75] width 70 height 17
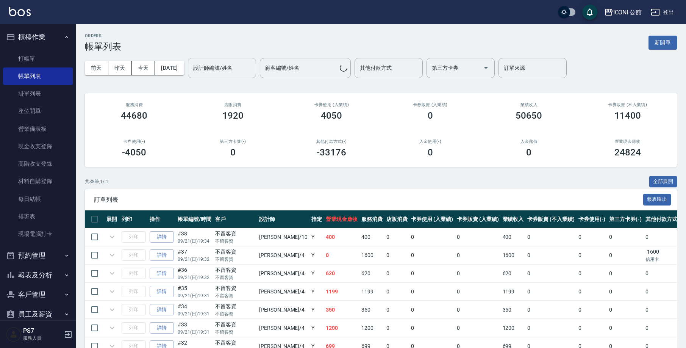
click at [241, 73] on input "設計師編號/姓名" at bounding box center [221, 67] width 61 height 13
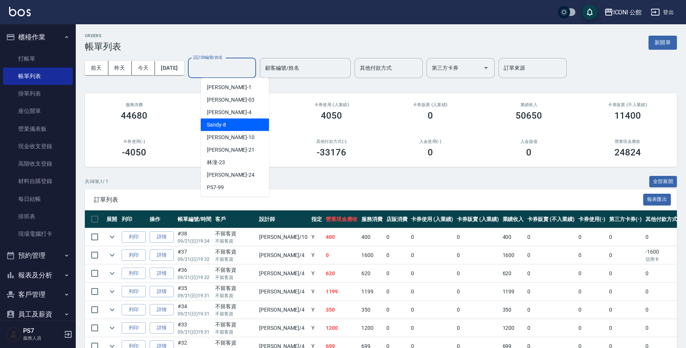
click at [228, 125] on div "Sandy -8" at bounding box center [235, 125] width 68 height 12
type input "Sandy-8"
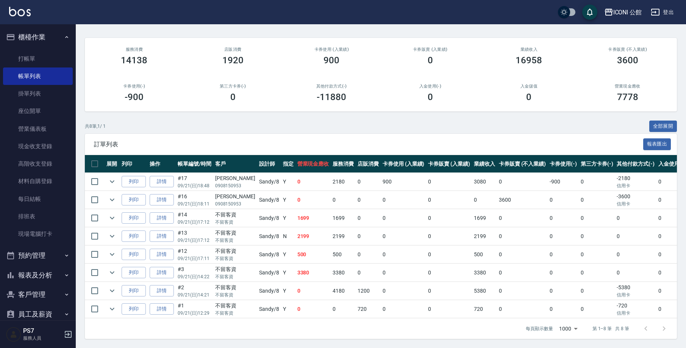
scroll to position [41, 0]
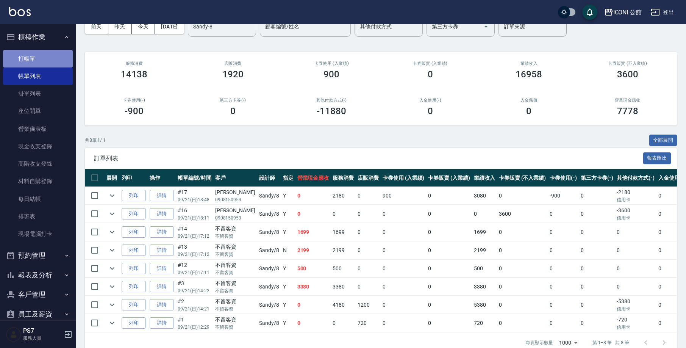
click at [44, 62] on link "打帳單" at bounding box center [38, 58] width 70 height 17
